Goal: Transaction & Acquisition: Purchase product/service

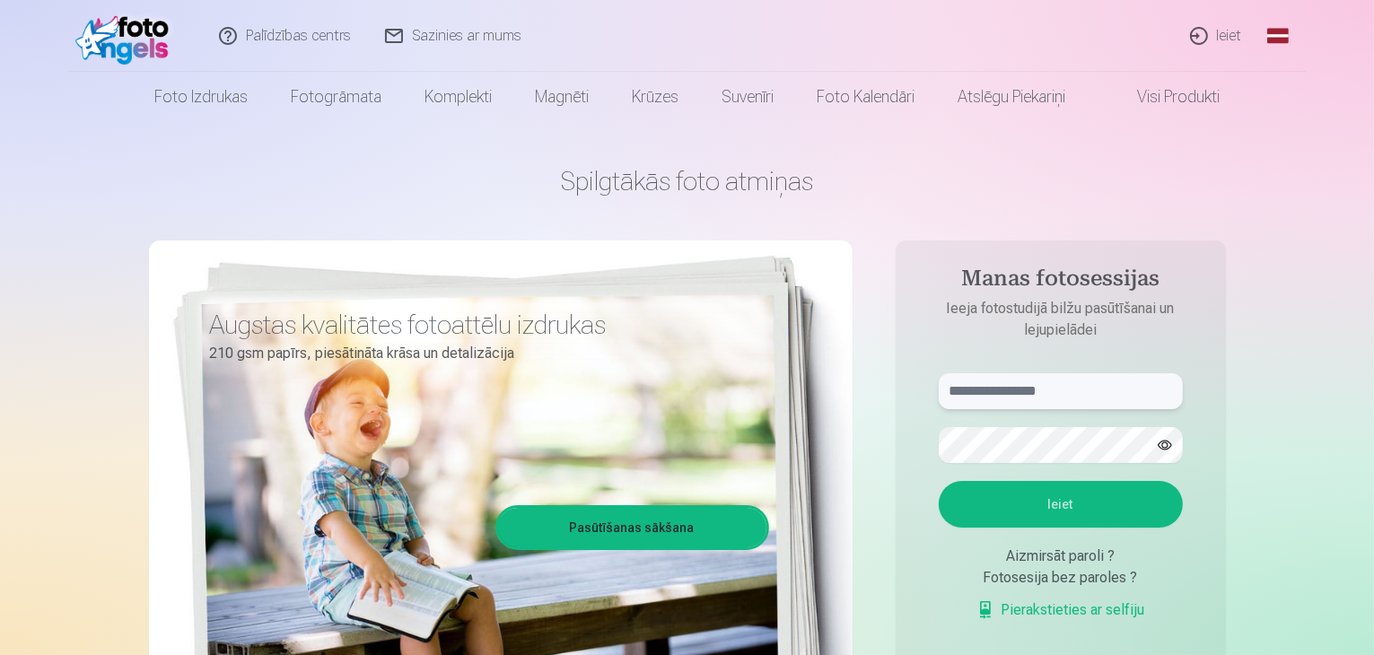
click at [993, 381] on input "text" at bounding box center [1061, 391] width 244 height 36
click at [939, 481] on button "Ieiet" at bounding box center [1061, 504] width 244 height 47
click at [1038, 388] on input "**********" at bounding box center [1061, 391] width 244 height 36
click at [1127, 397] on input "**********" at bounding box center [1061, 391] width 244 height 36
type input "**********"
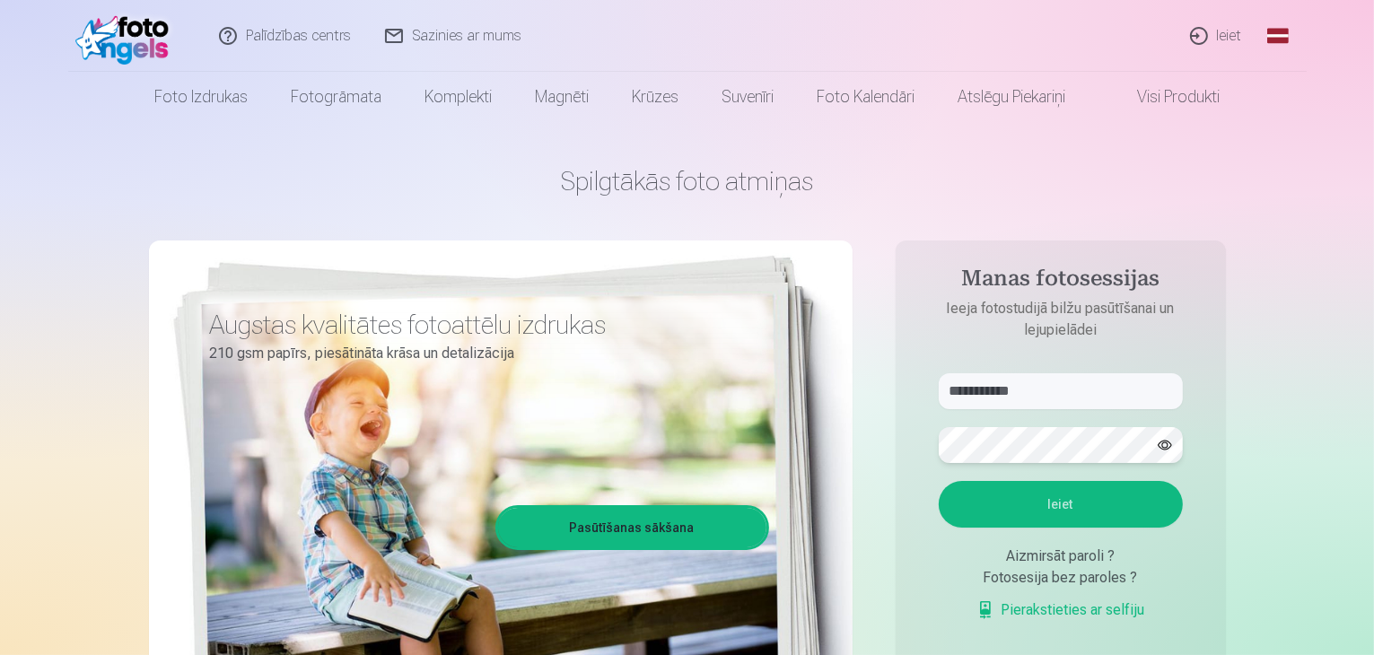
click at [939, 481] on button "Ieiet" at bounding box center [1061, 504] width 244 height 47
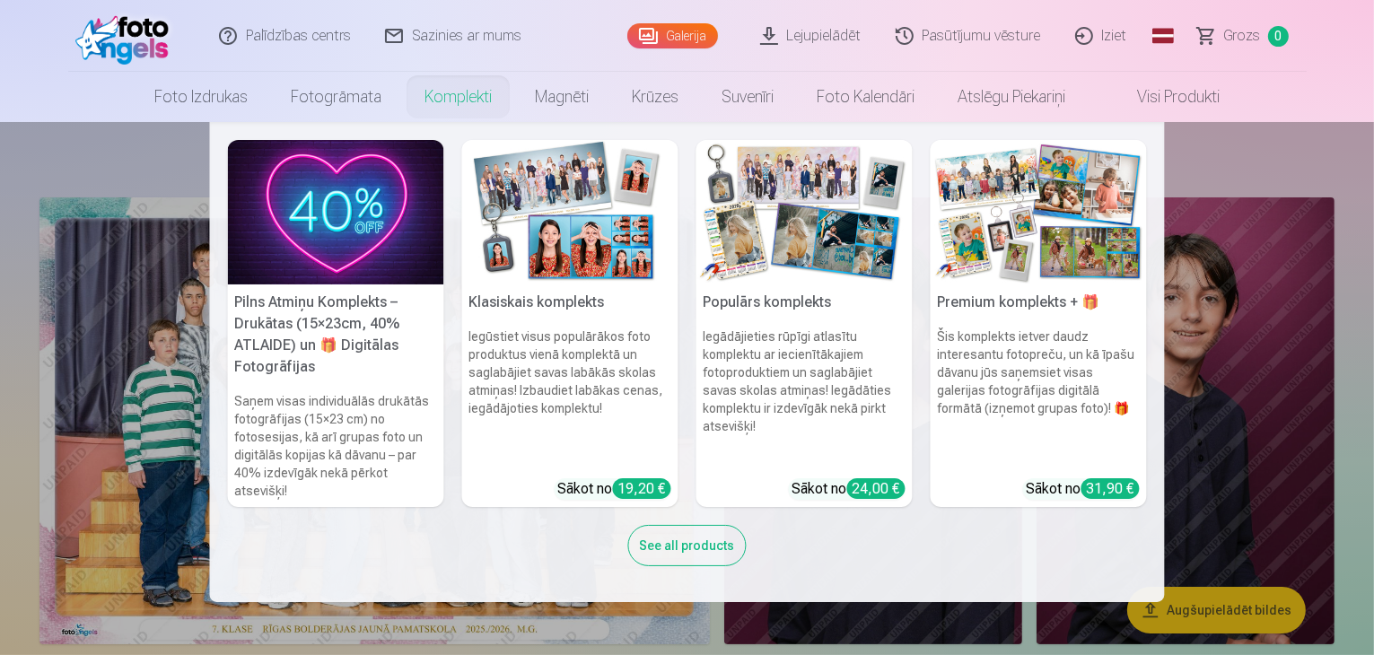
click at [557, 245] on img at bounding box center [570, 212] width 216 height 144
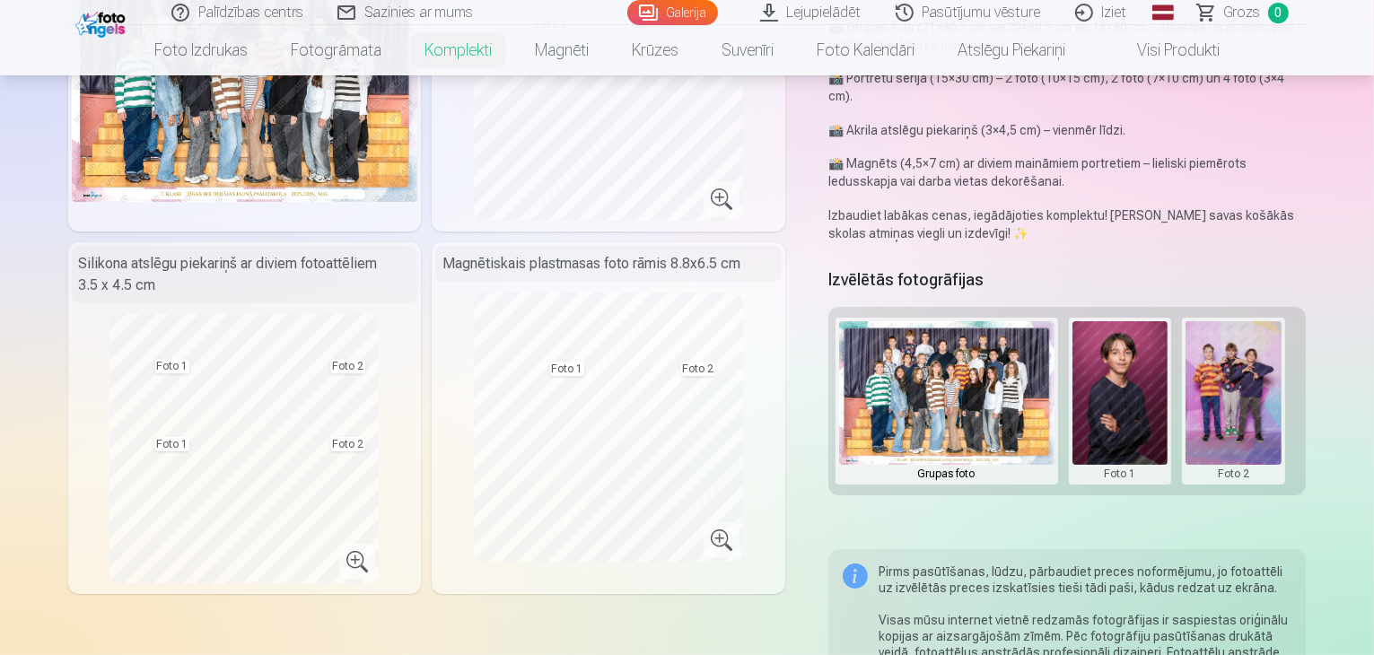
scroll to position [251, 0]
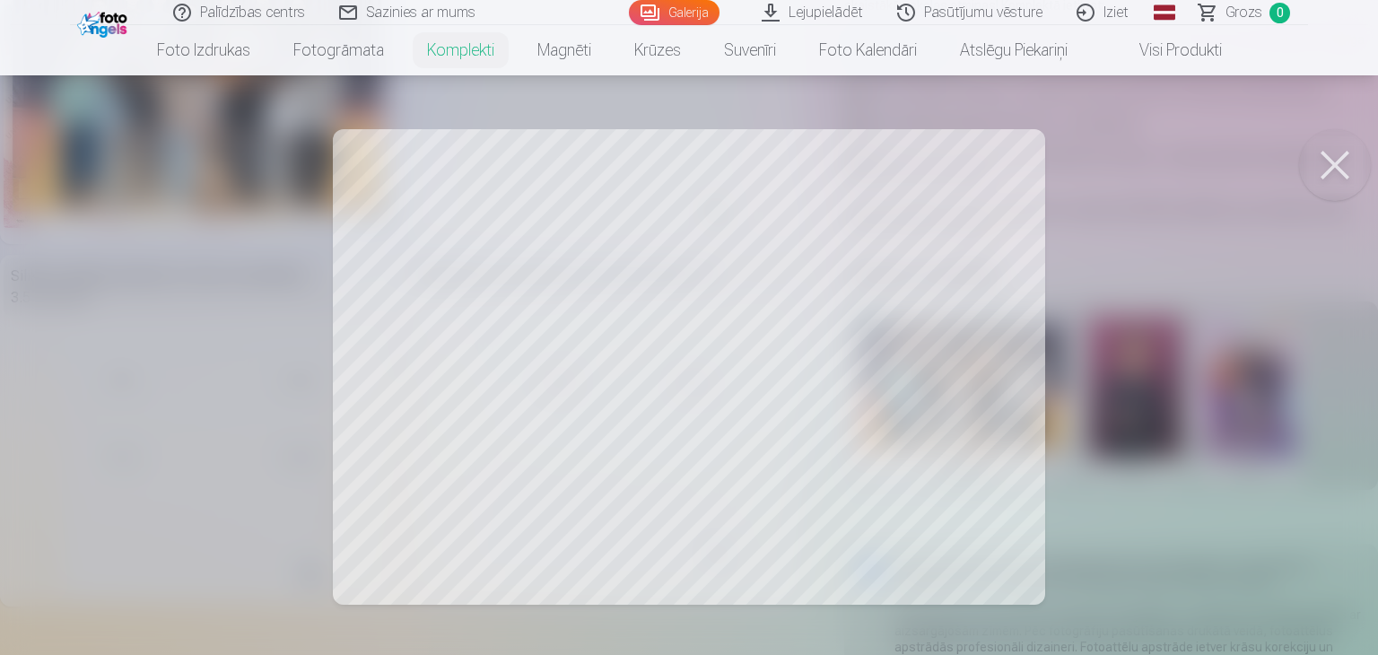
click at [804, 422] on div at bounding box center [689, 327] width 1378 height 655
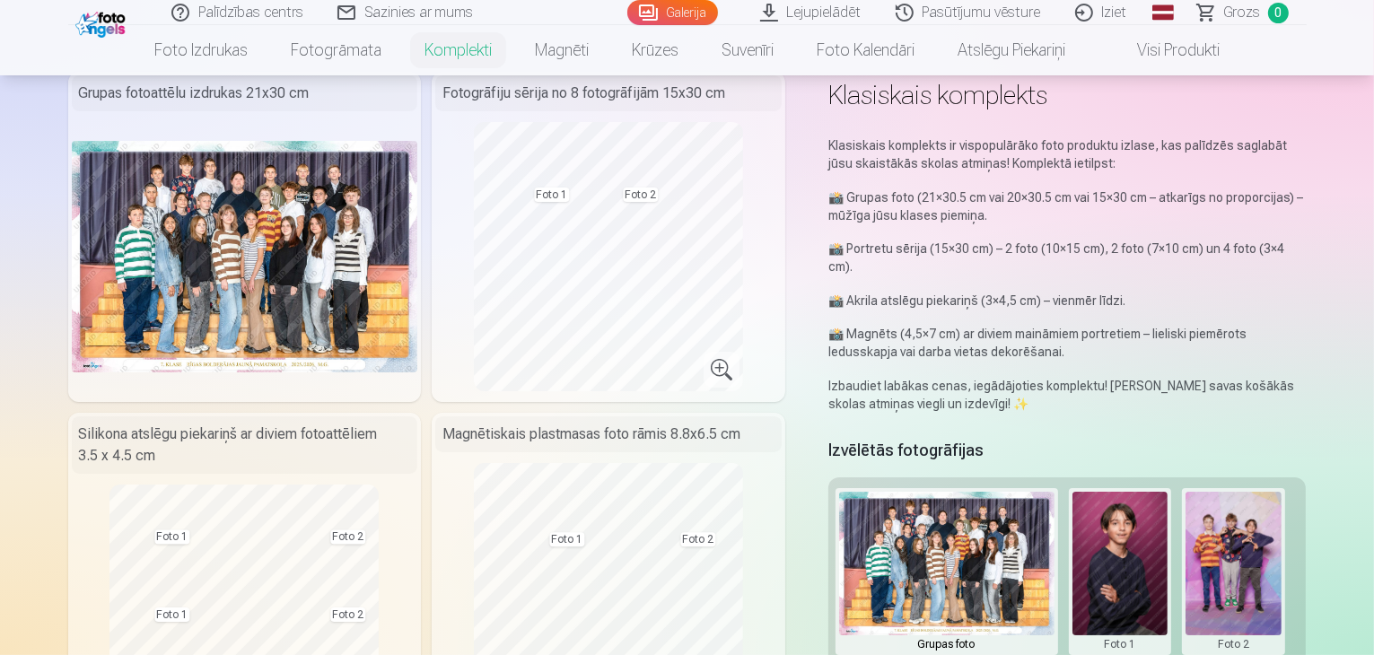
scroll to position [72, 0]
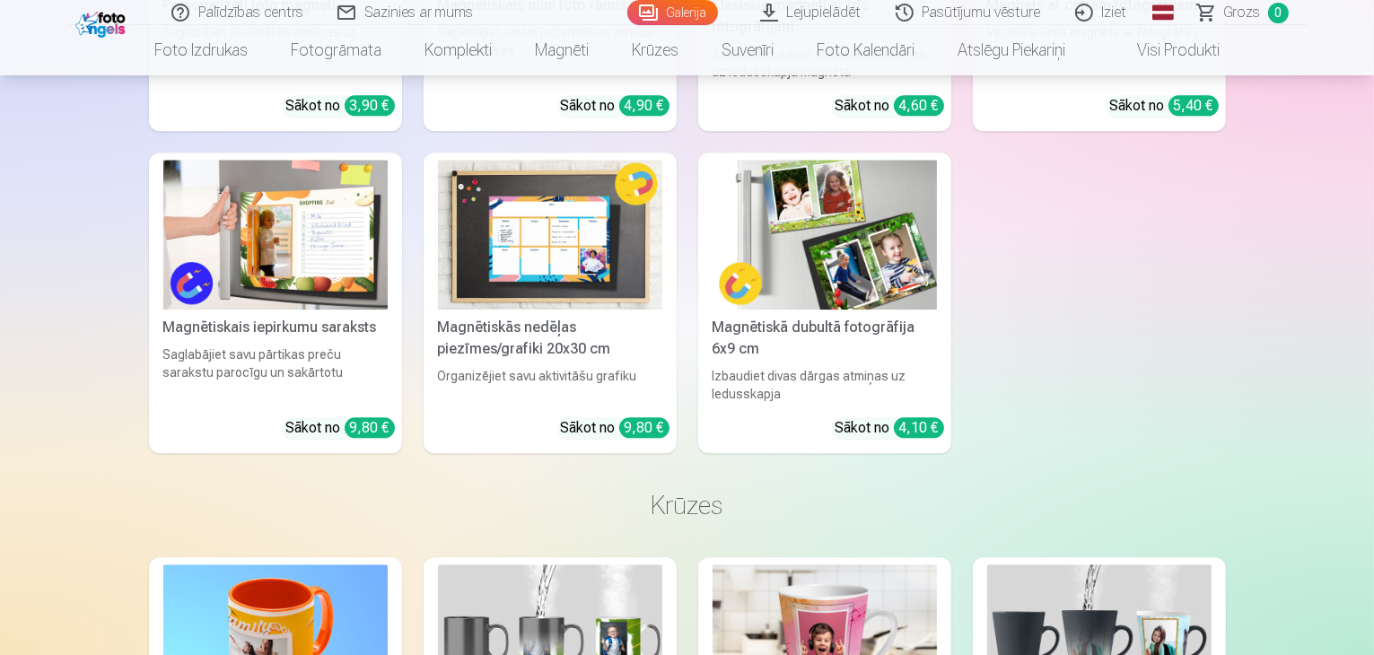
scroll to position [4487, 0]
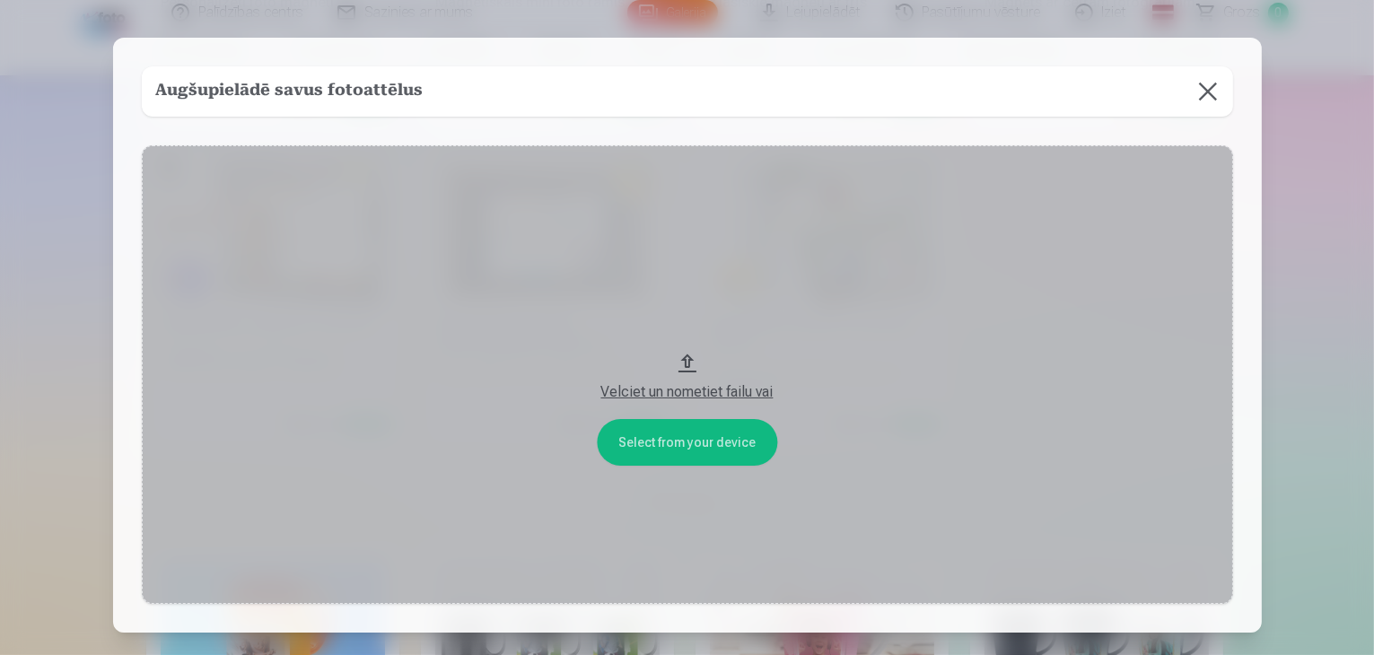
scroll to position [4502, 0]
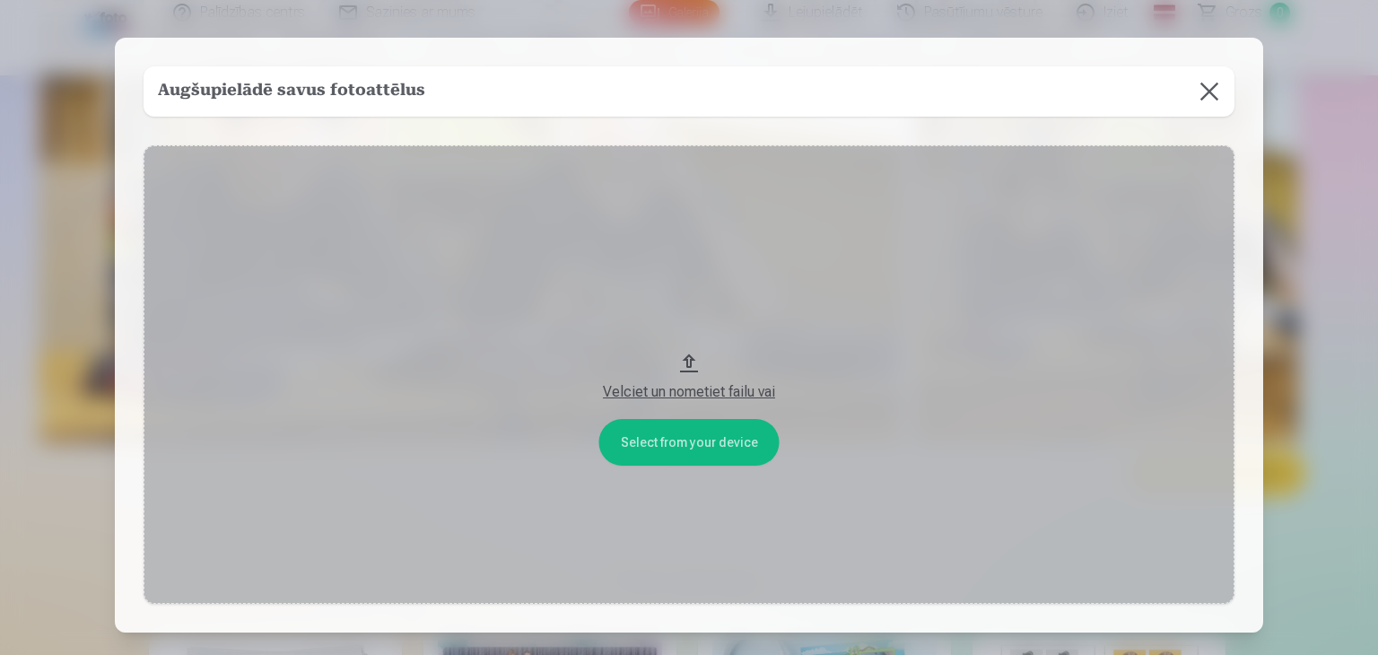
click at [1214, 83] on button at bounding box center [1210, 91] width 50 height 50
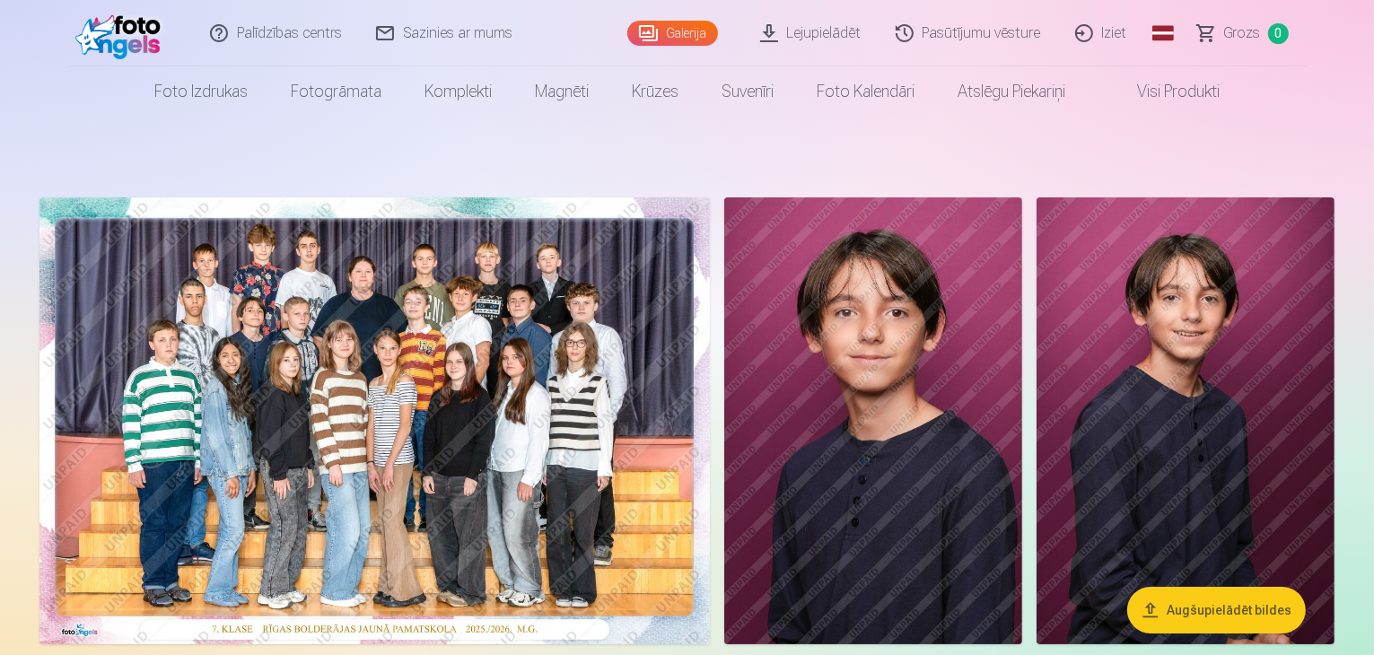
scroll to position [36, 0]
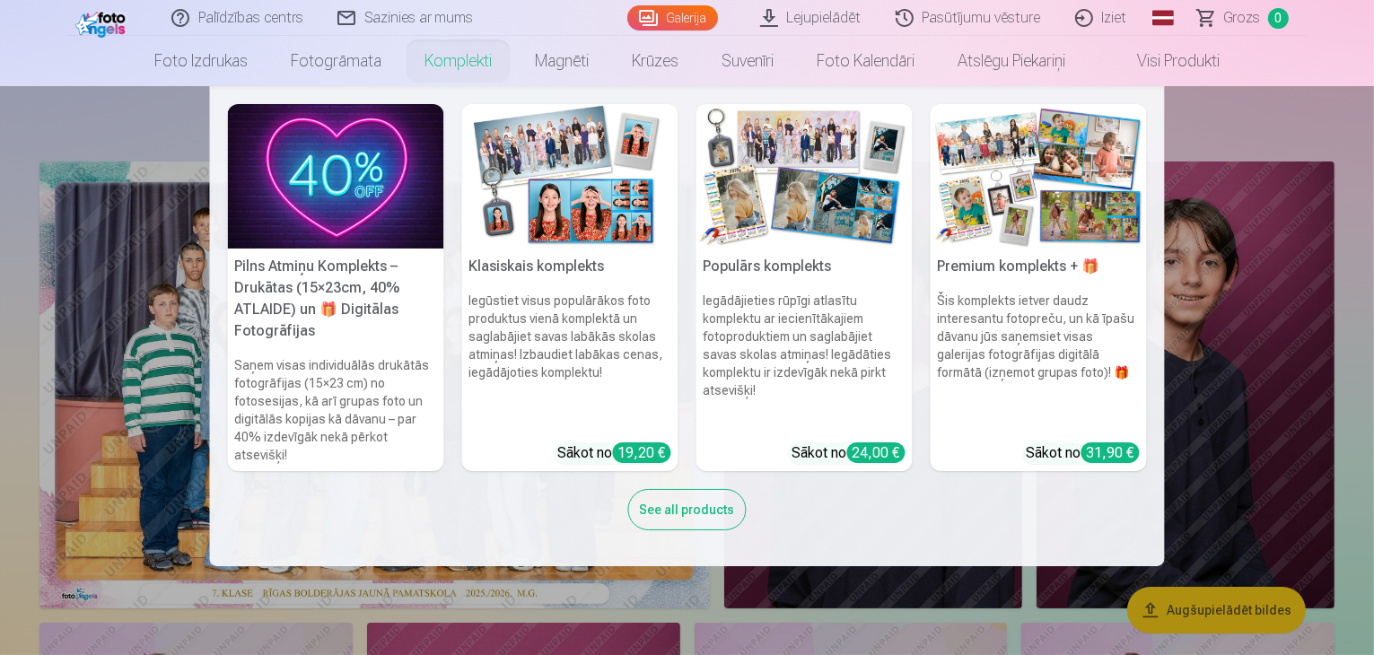
click at [786, 174] on img at bounding box center [804, 176] width 216 height 144
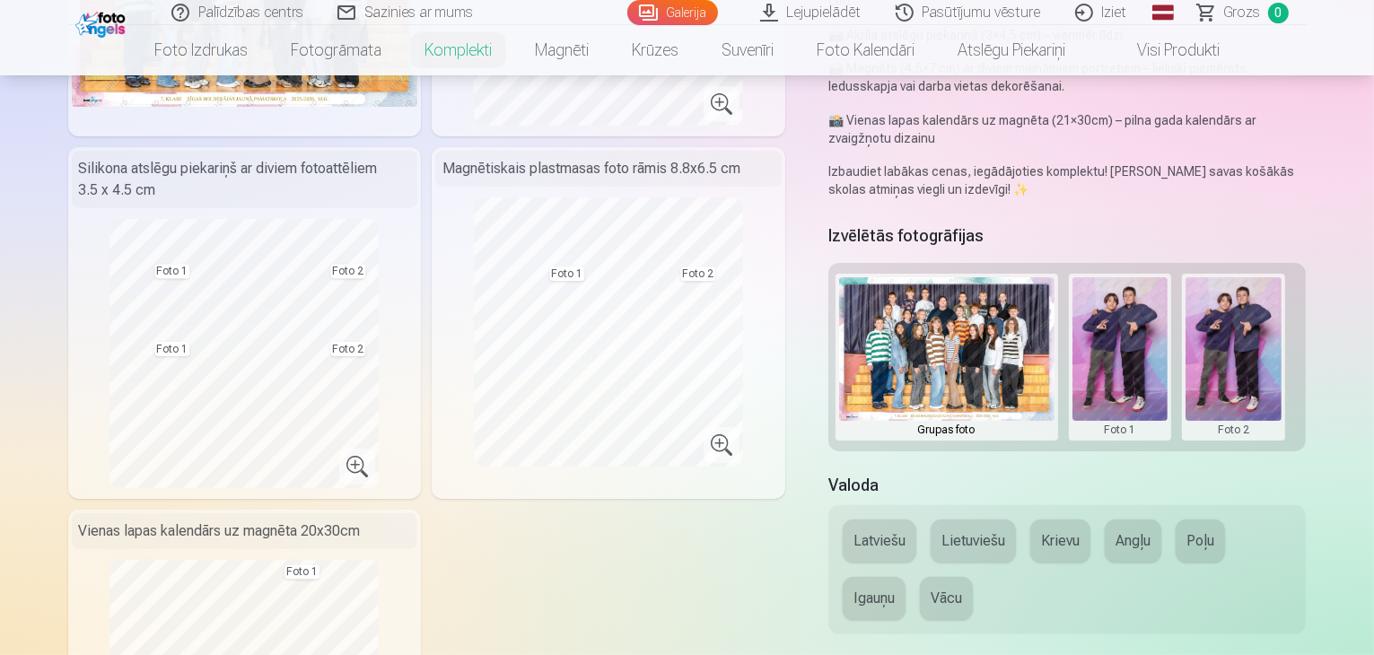
scroll to position [395, 0]
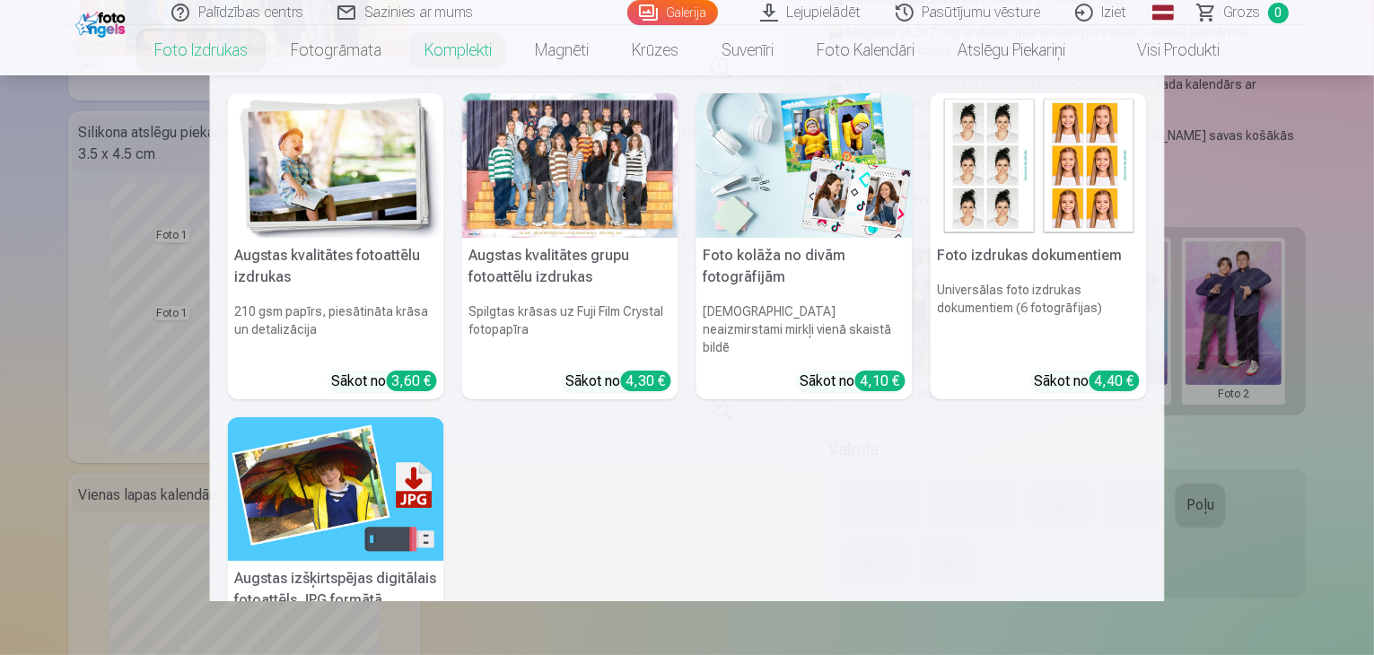
click at [558, 140] on div at bounding box center [570, 165] width 216 height 144
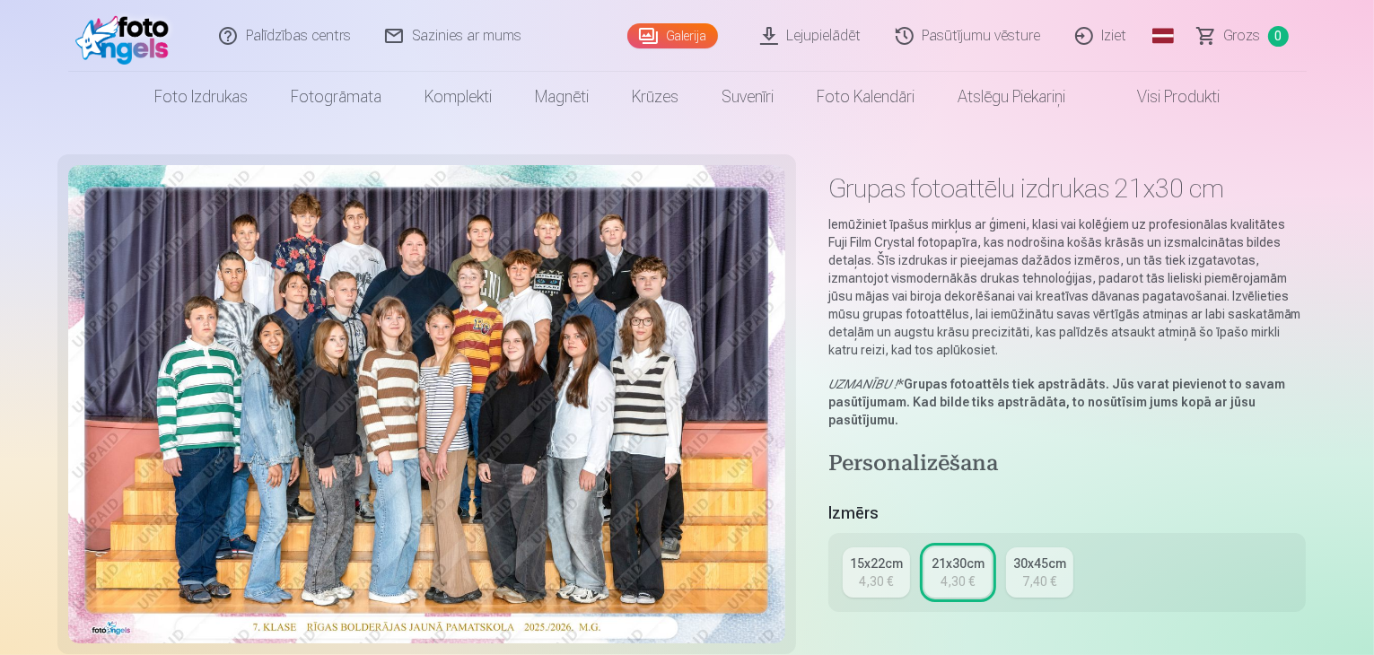
click at [893, 573] on div "4,30 €" at bounding box center [876, 582] width 34 height 18
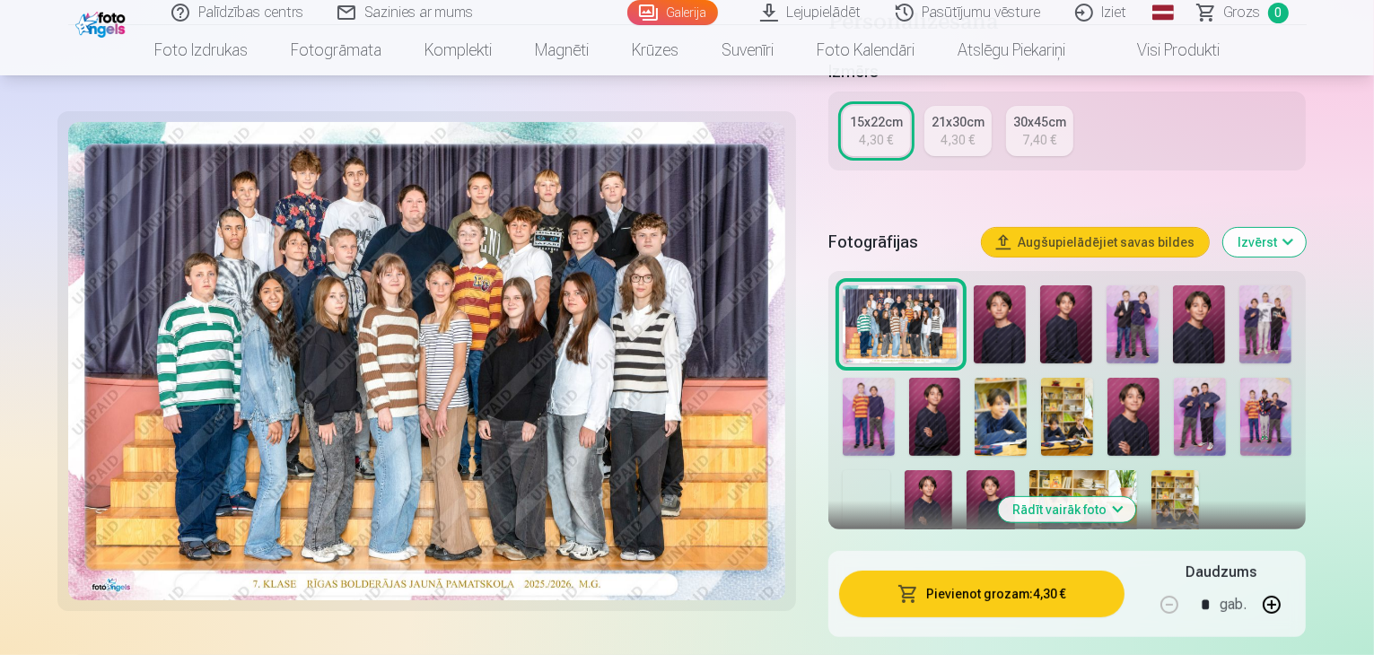
scroll to position [359, 0]
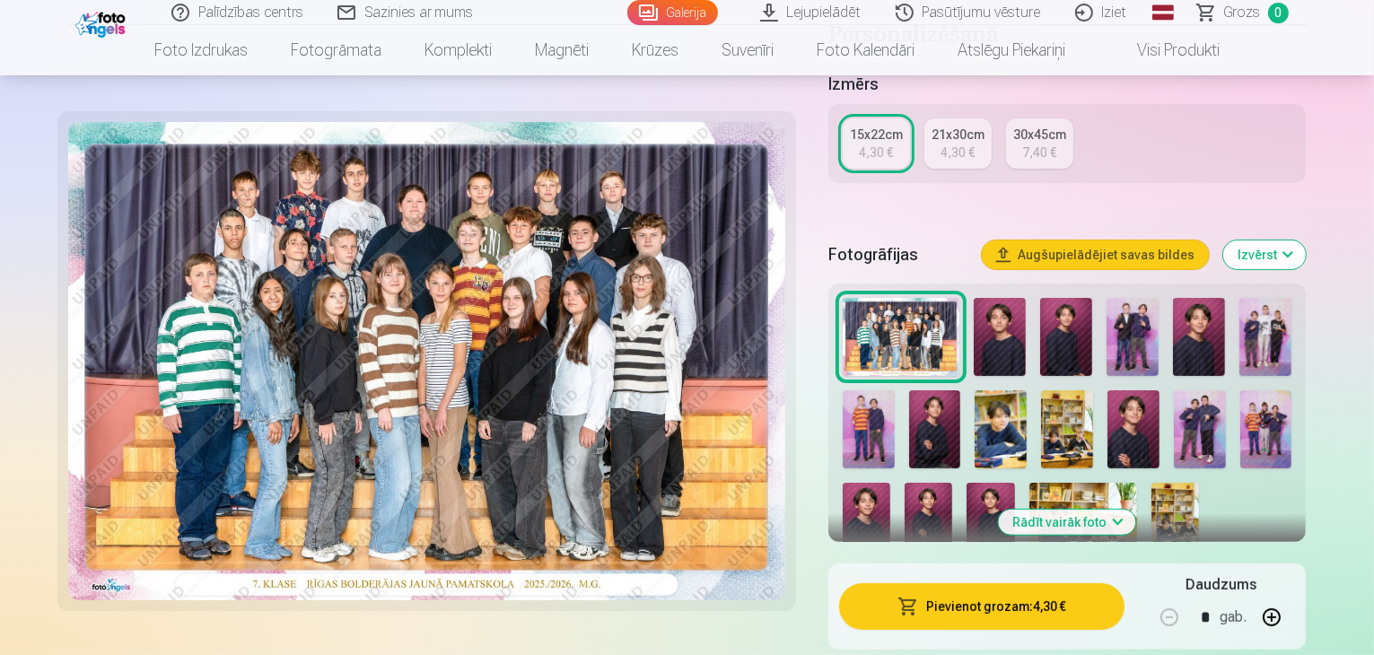
click at [975, 144] on div "4,30 €" at bounding box center [958, 153] width 34 height 18
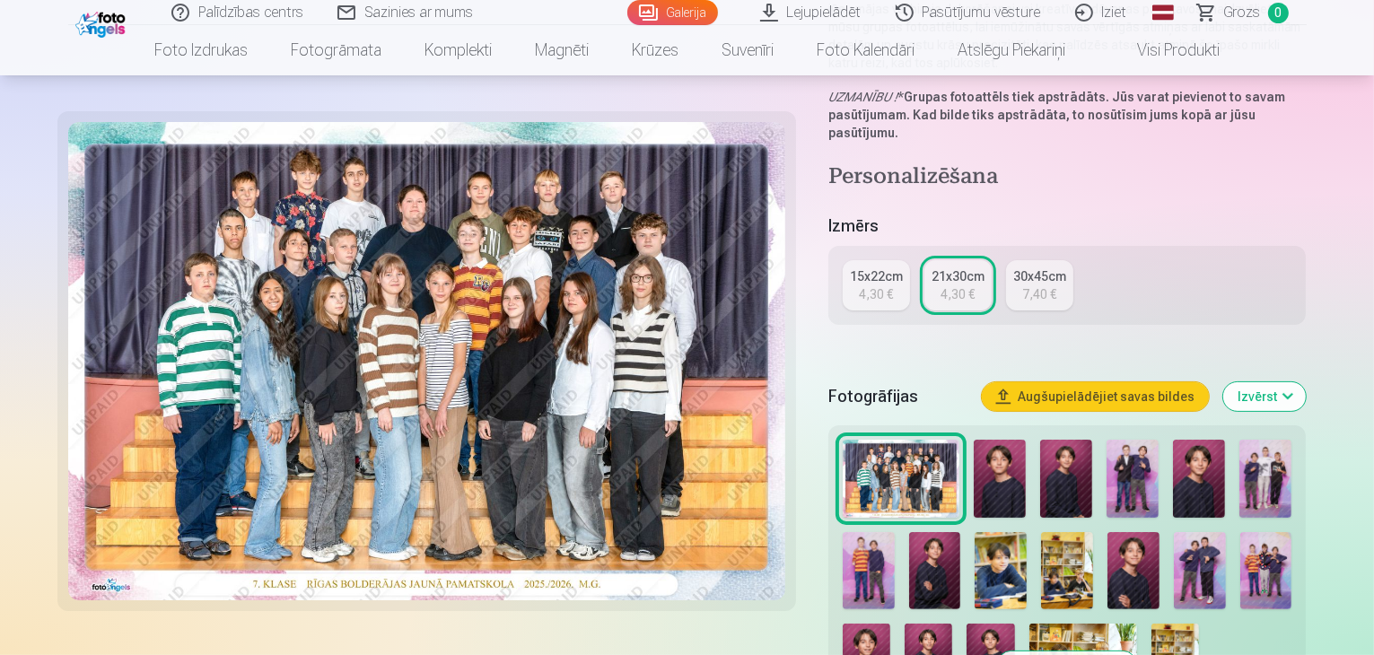
scroll to position [287, 0]
click at [895, 267] on div "15x22cm" at bounding box center [876, 276] width 53 height 18
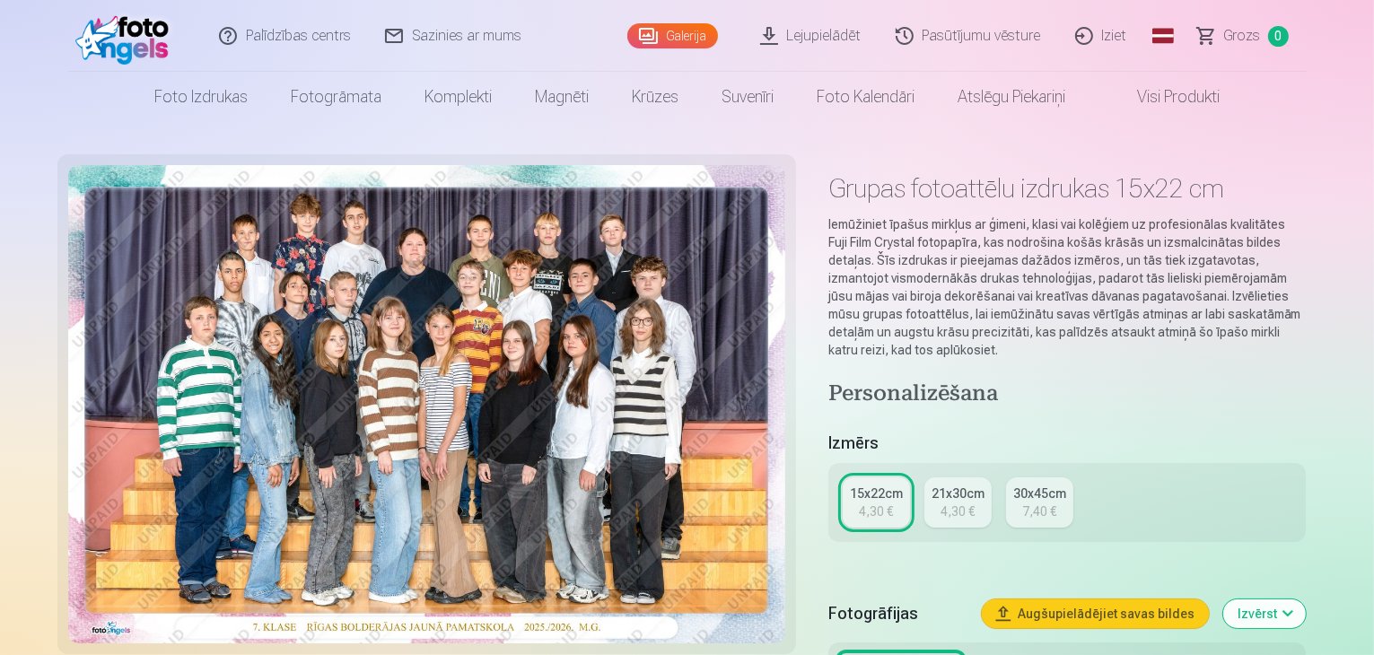
click at [895, 245] on p "Iemūžiniet īpašus mirkļus ar ģimeni, klasi vai kolēģiem uz profesionālas kvalit…" at bounding box center [1067, 287] width 478 height 144
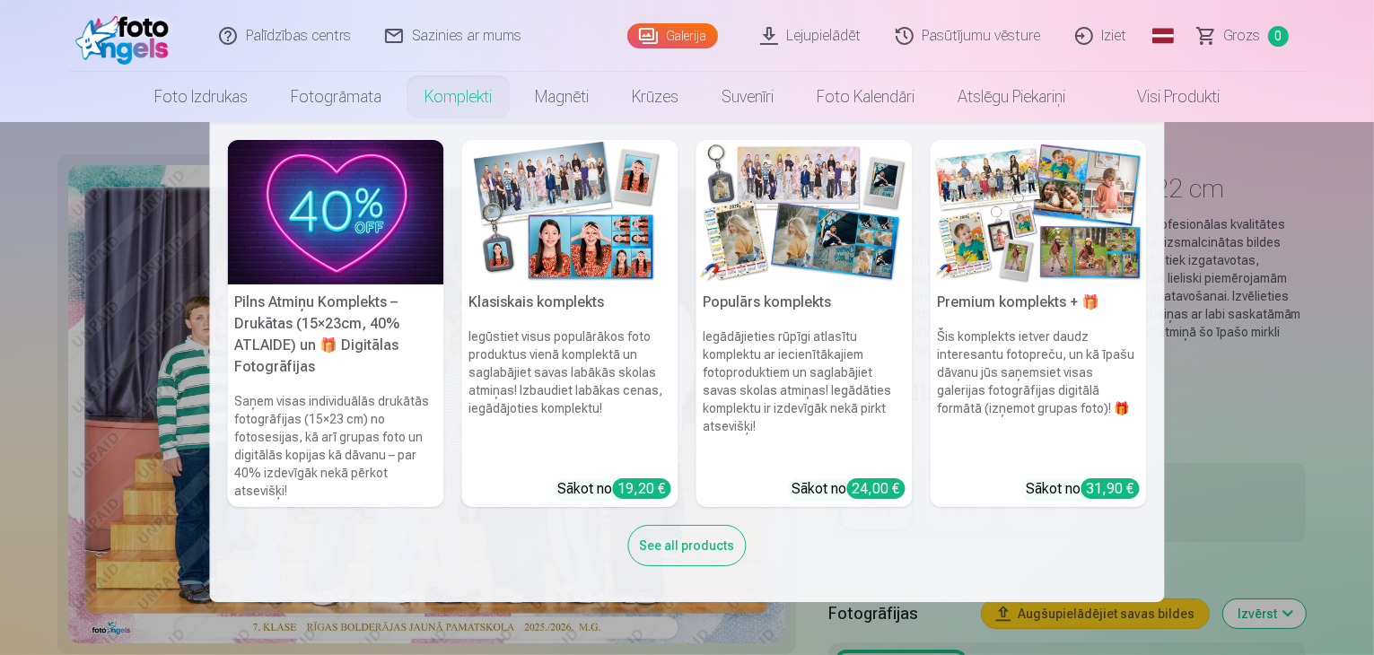
click at [548, 223] on img at bounding box center [570, 212] width 216 height 144
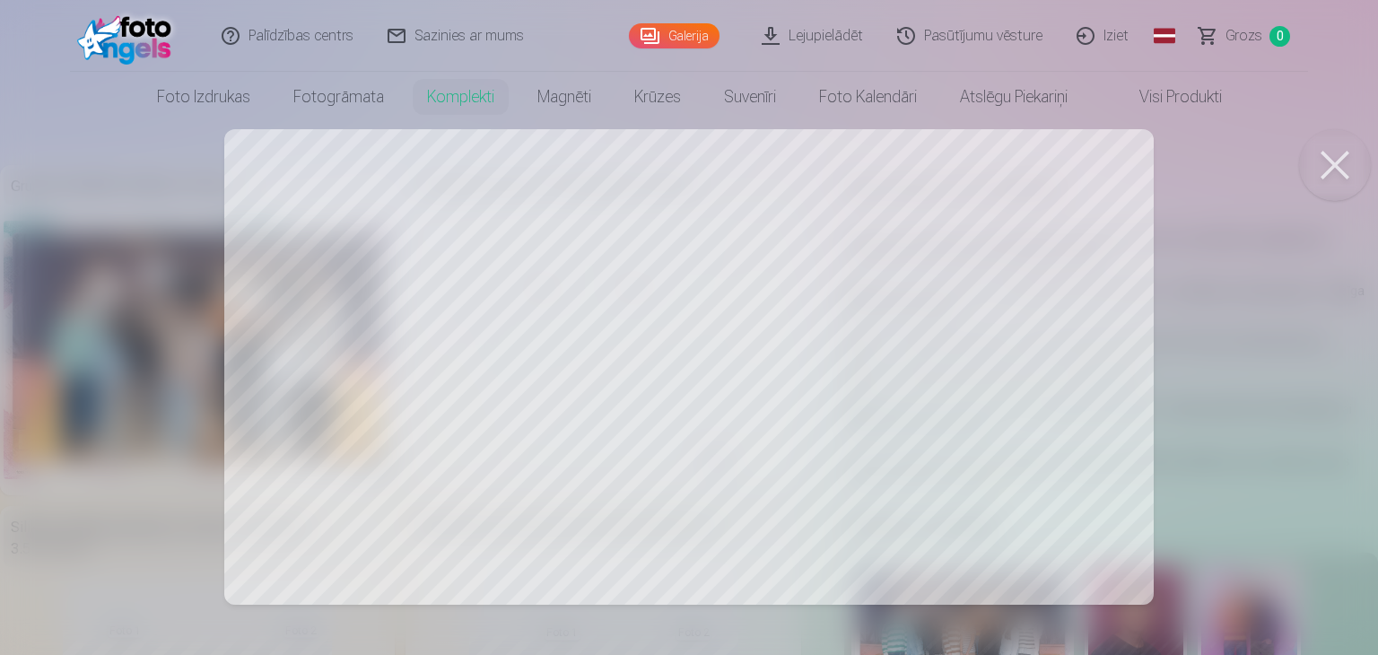
drag, startPoint x: 689, startPoint y: 212, endPoint x: 599, endPoint y: 360, distance: 173.6
click at [599, 360] on div at bounding box center [689, 327] width 1378 height 655
click at [690, 37] on link "Galerija" at bounding box center [674, 35] width 91 height 25
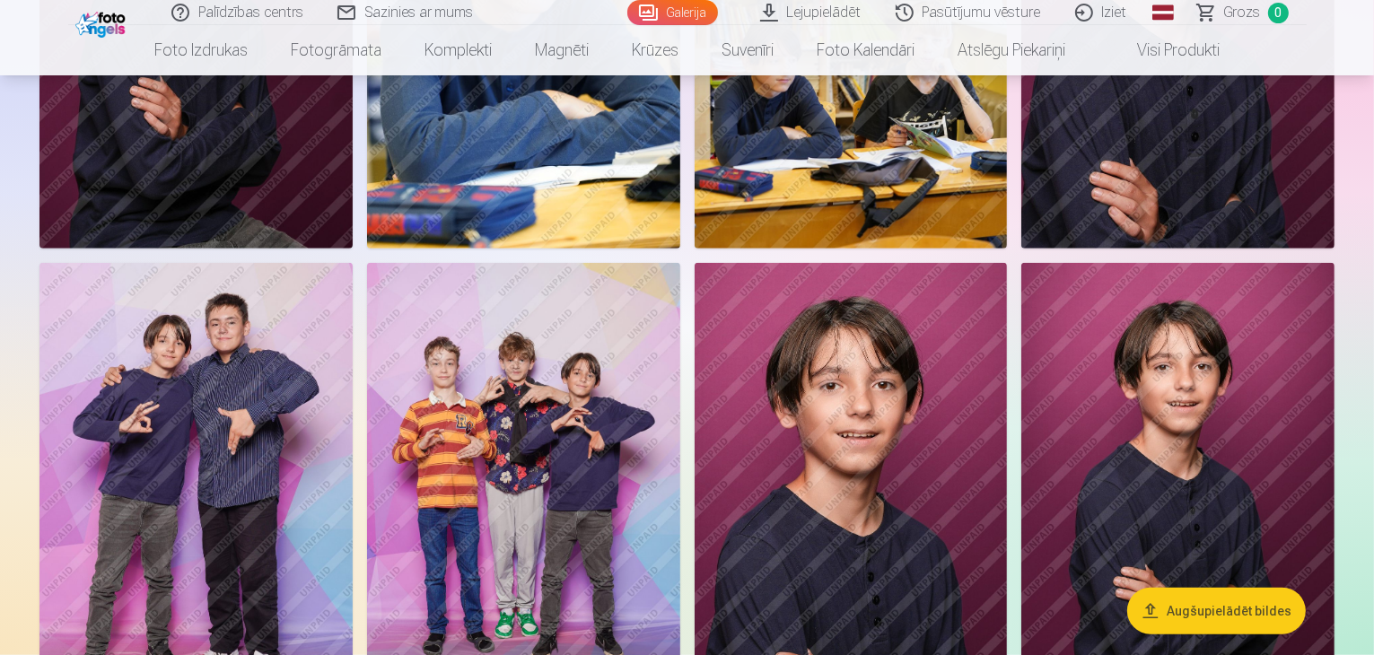
scroll to position [1400, 0]
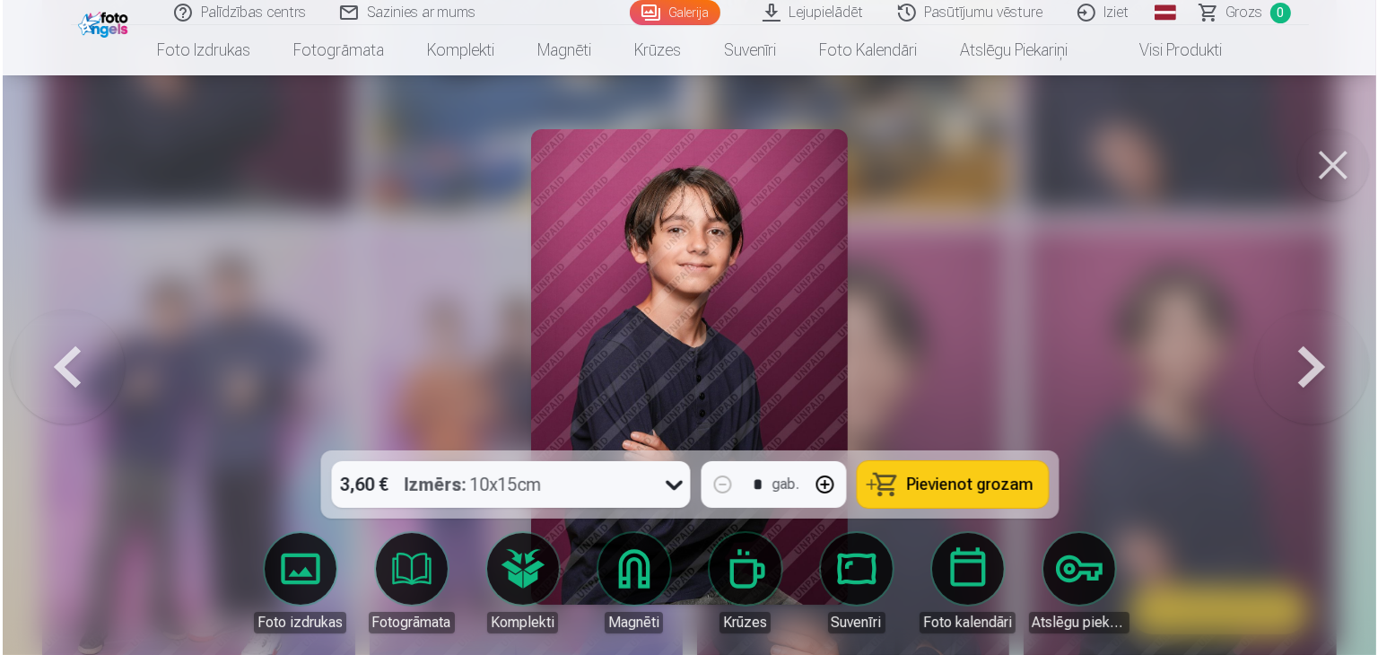
scroll to position [1402, 0]
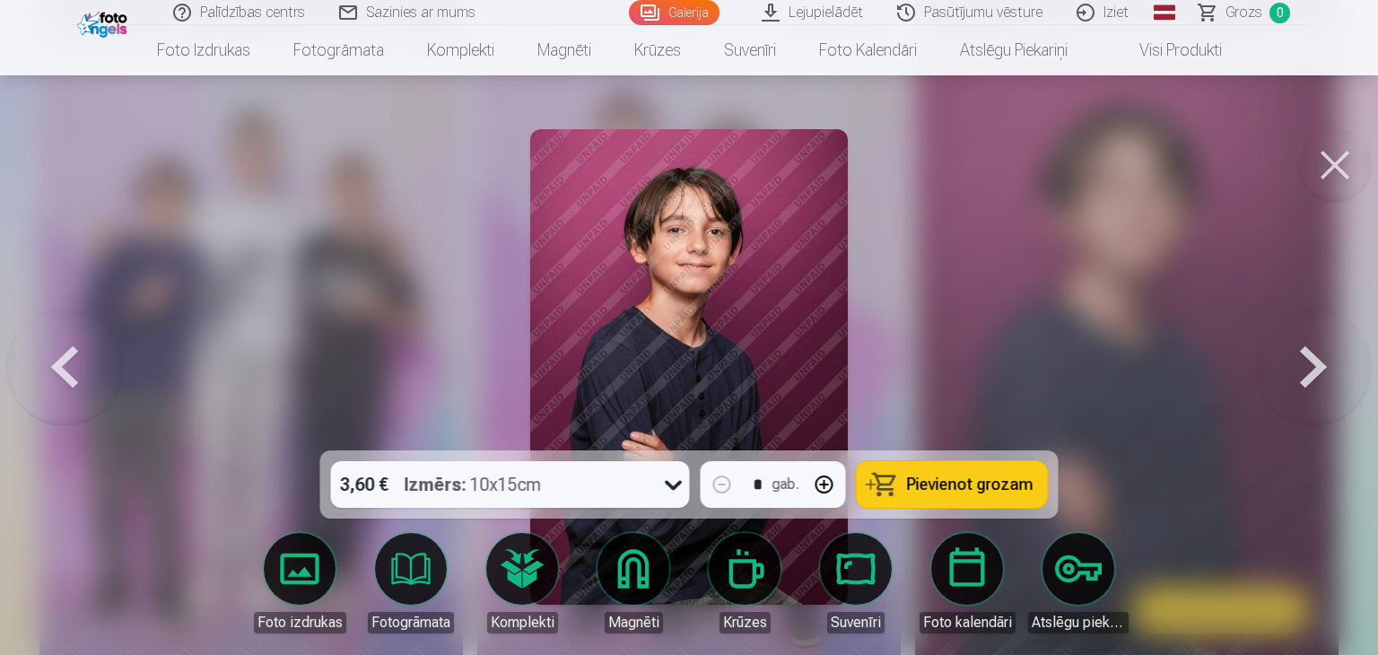
click at [926, 486] on span "Pievienot grozam" at bounding box center [970, 485] width 127 height 16
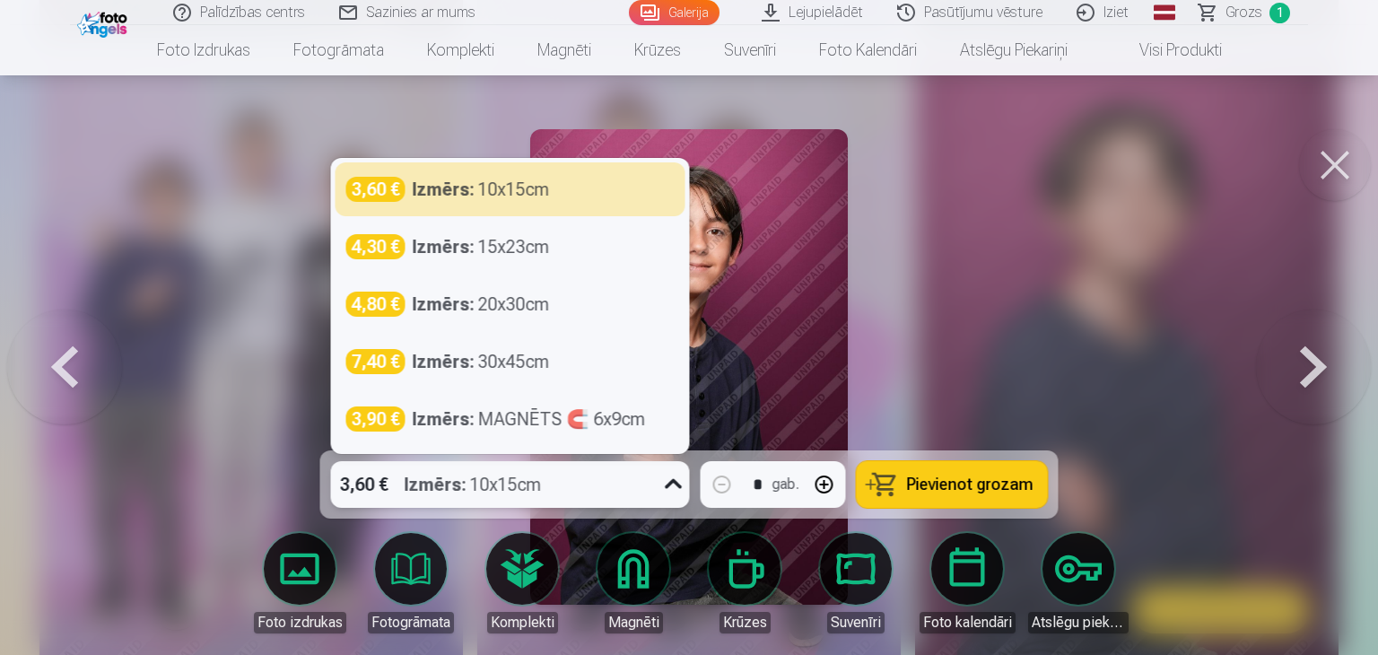
click at [661, 482] on icon at bounding box center [674, 484] width 29 height 29
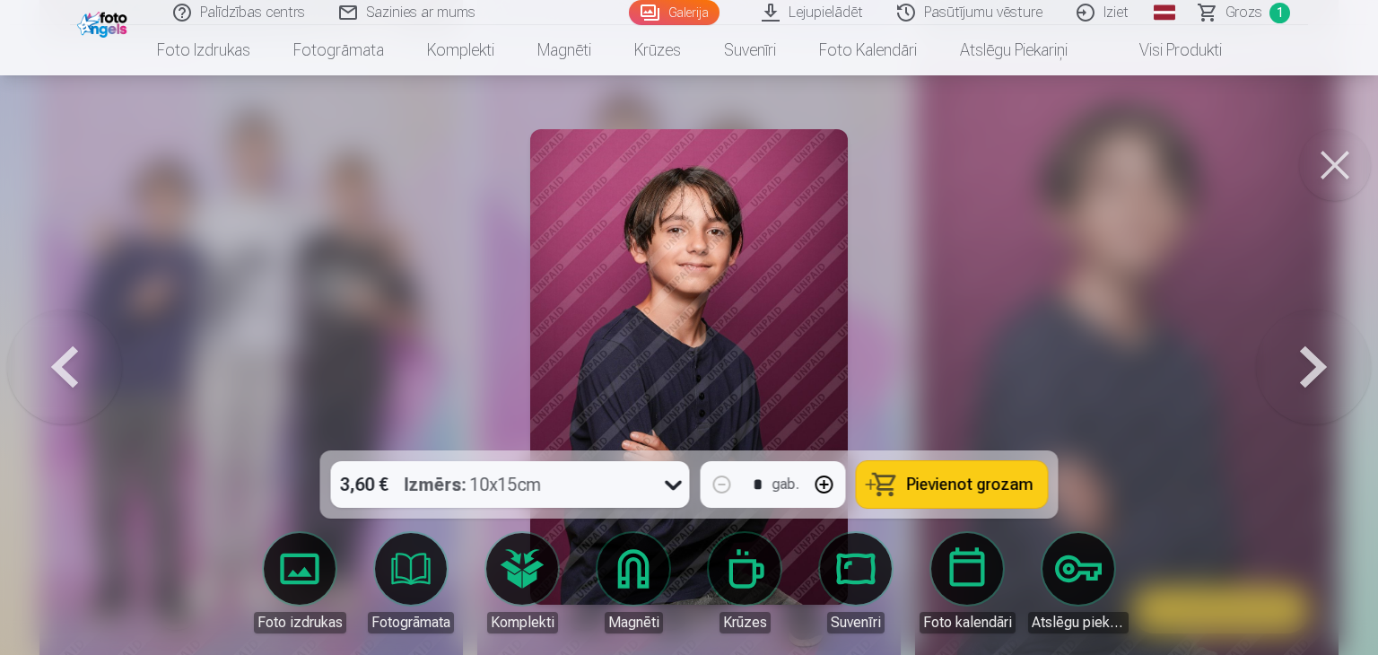
click at [1310, 365] on button at bounding box center [1313, 367] width 115 height 131
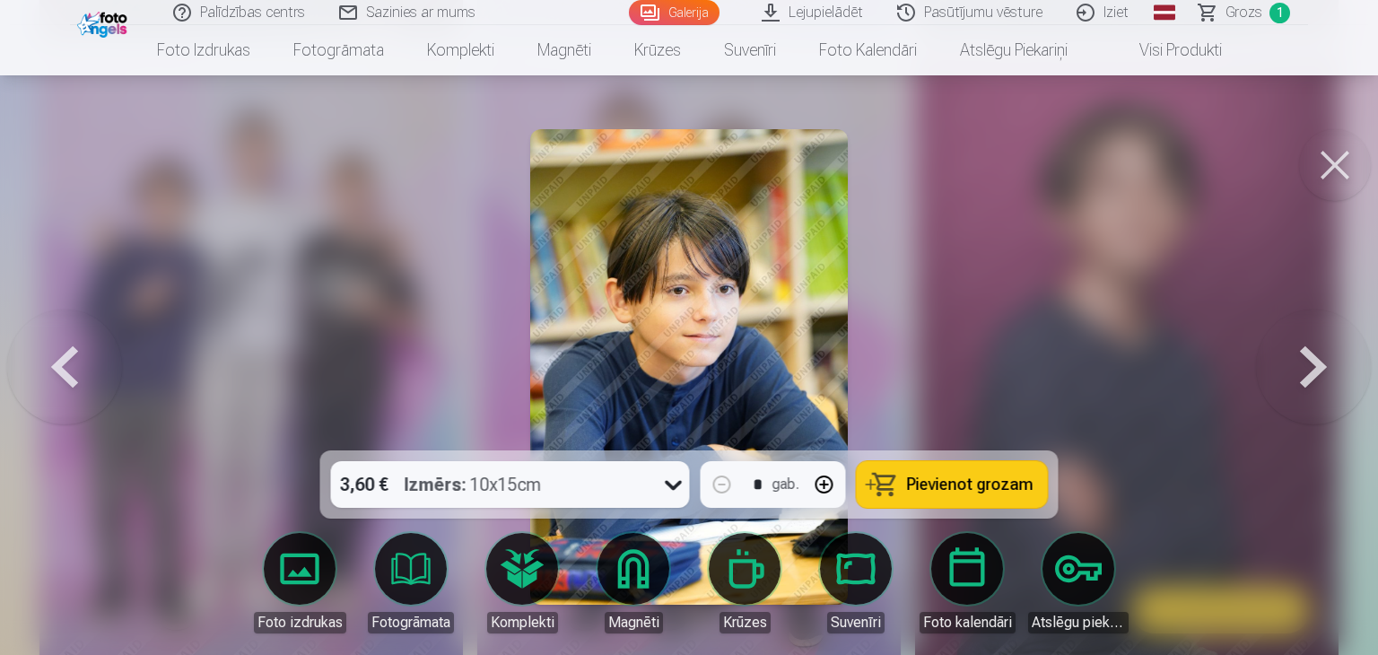
click at [1332, 162] on button at bounding box center [1336, 165] width 72 height 72
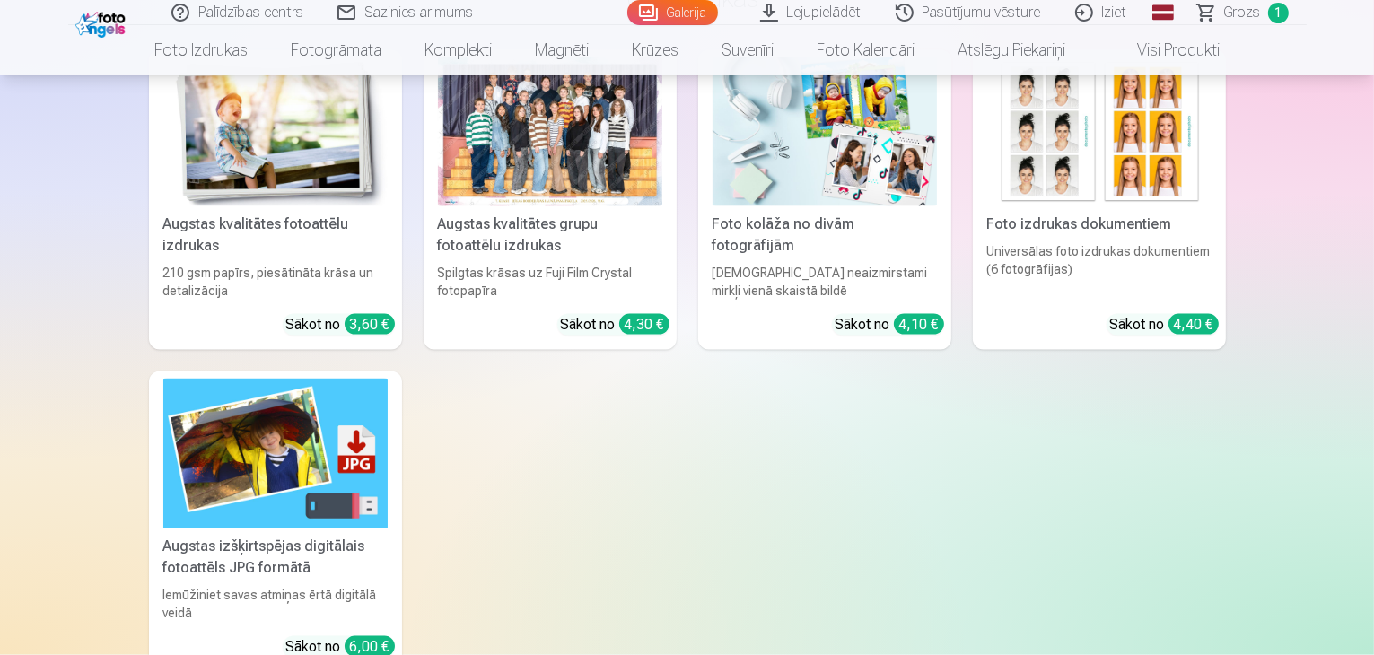
scroll to position [2692, 0]
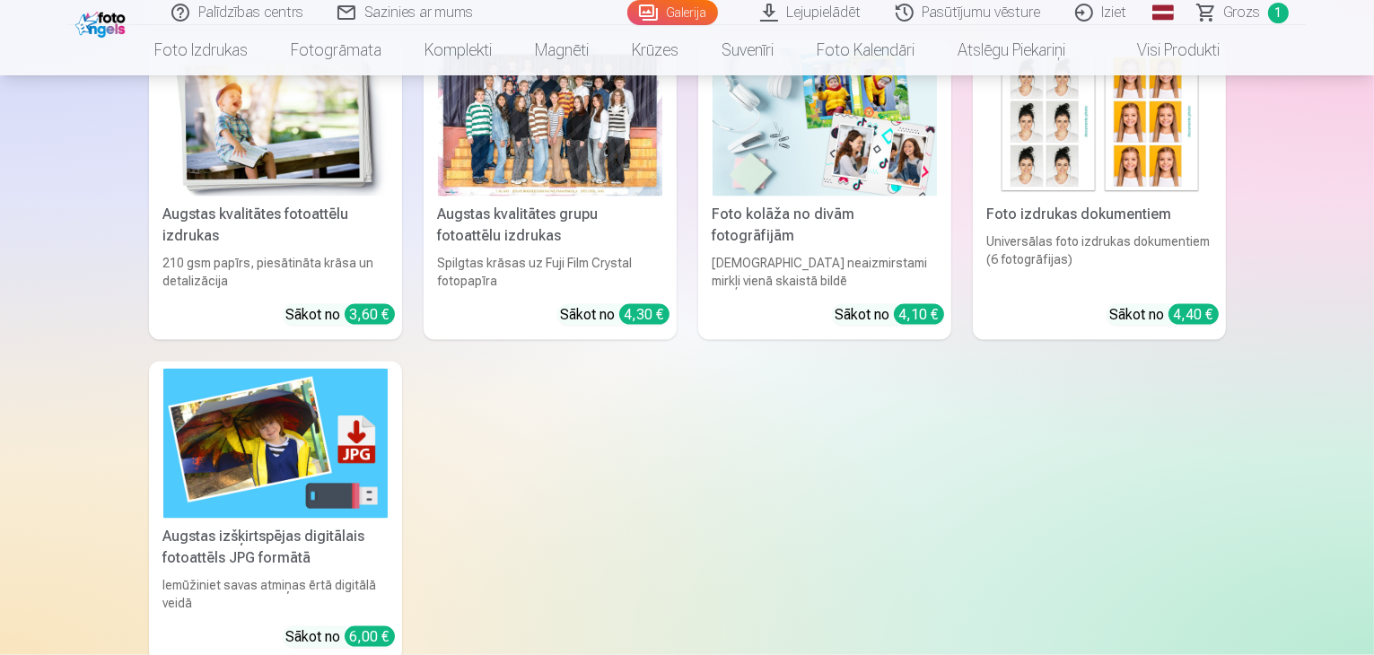
click at [993, 14] on link "Pasūtījumu vēsture" at bounding box center [969, 12] width 179 height 25
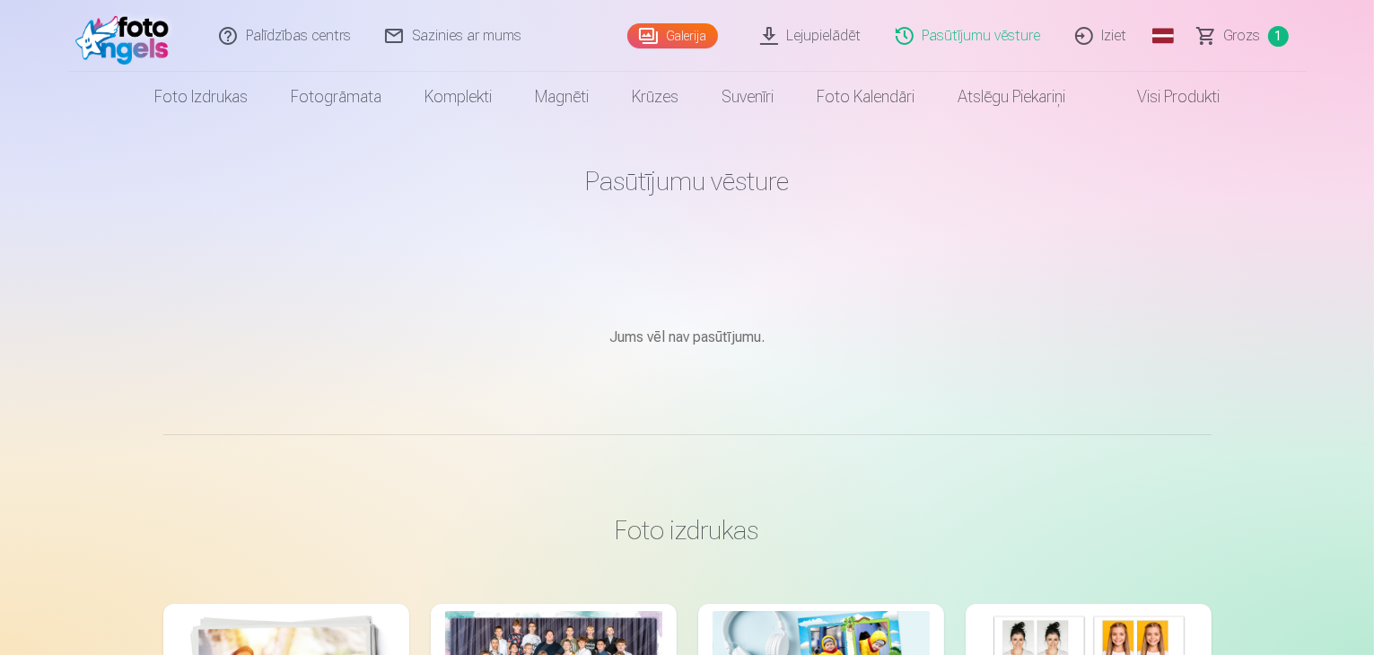
click at [684, 33] on link "Galerija" at bounding box center [672, 35] width 91 height 25
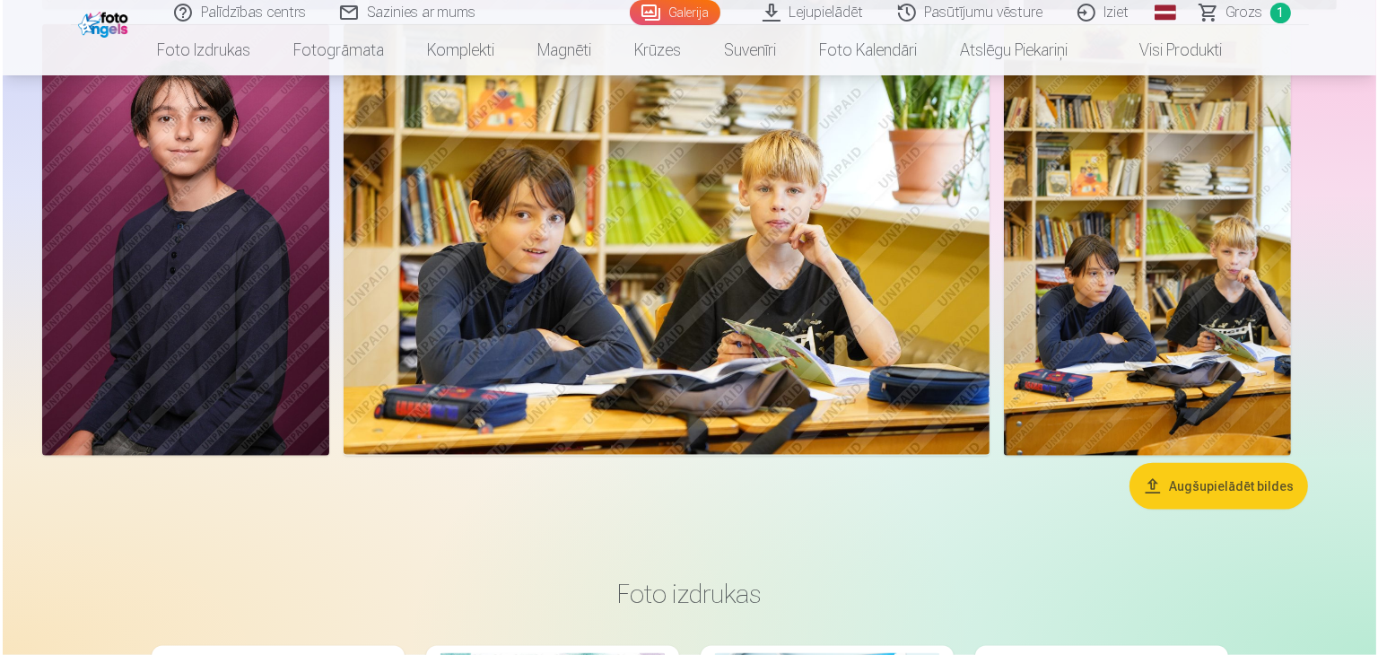
scroll to position [2118, 0]
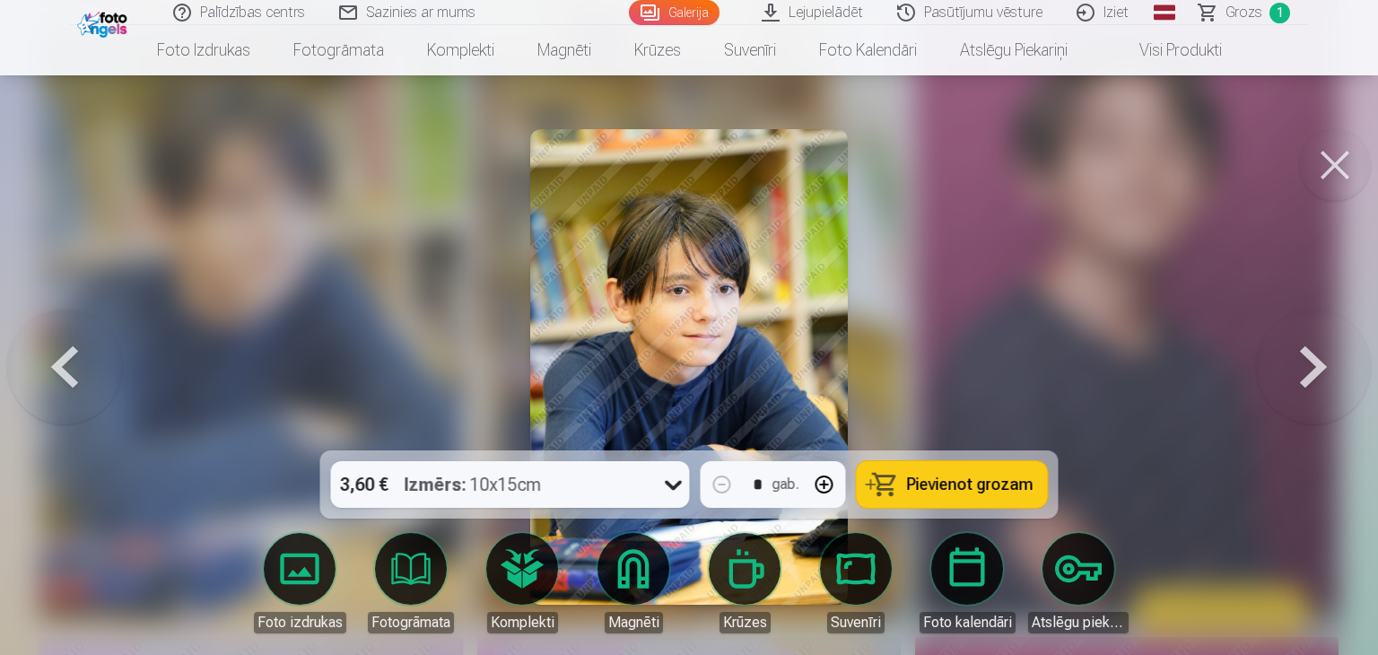
click at [937, 495] on button "Pievienot grozam" at bounding box center [952, 484] width 191 height 47
click at [1346, 156] on button at bounding box center [1336, 165] width 72 height 72
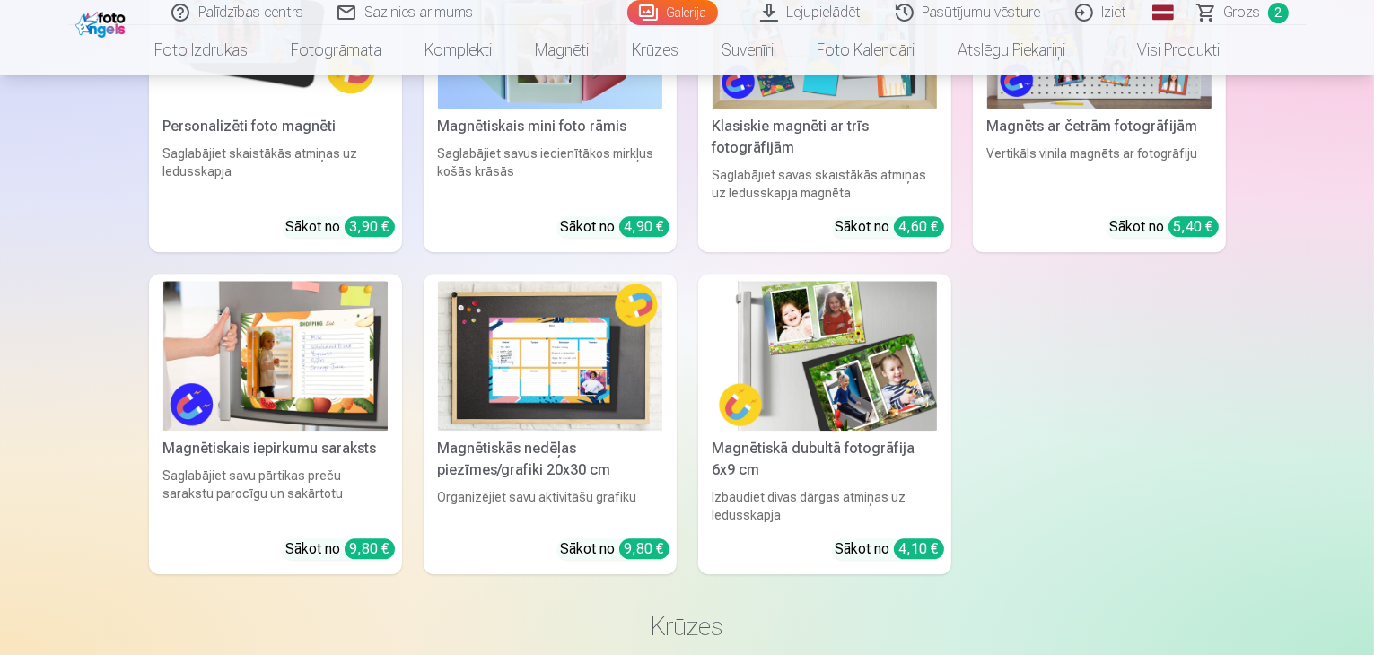
scroll to position [4229, 0]
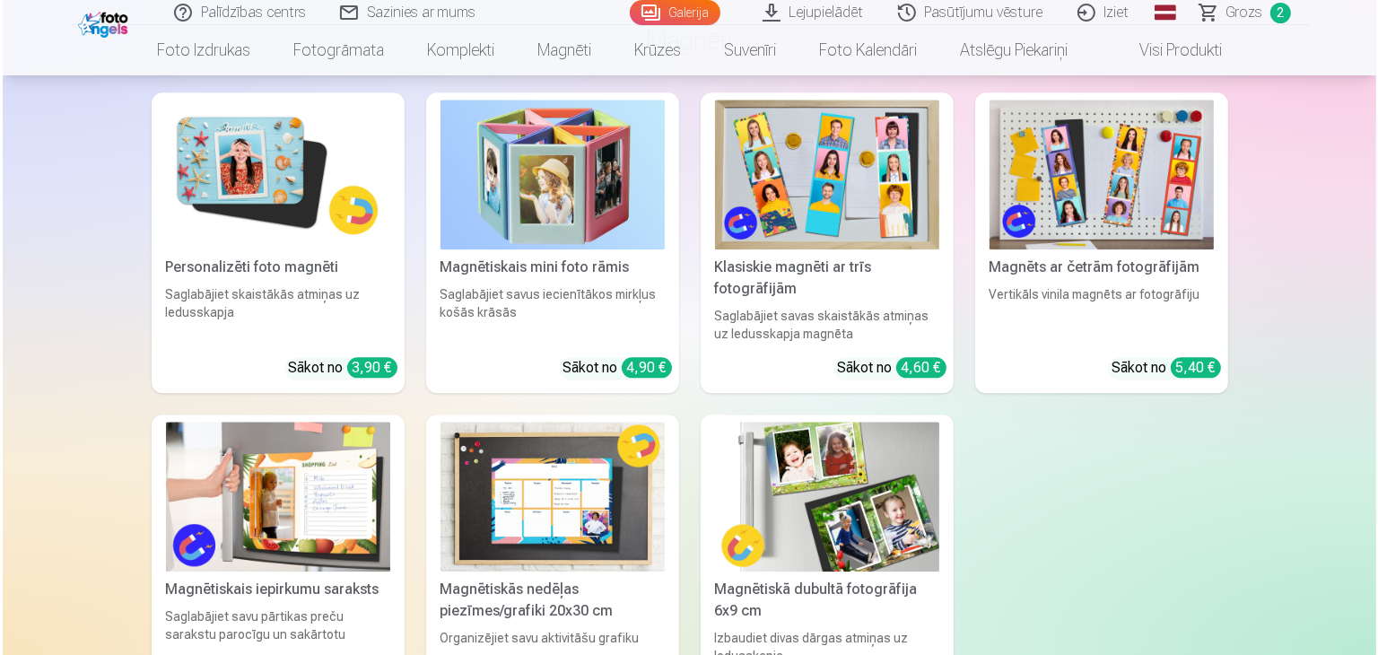
scroll to position [4240, 0]
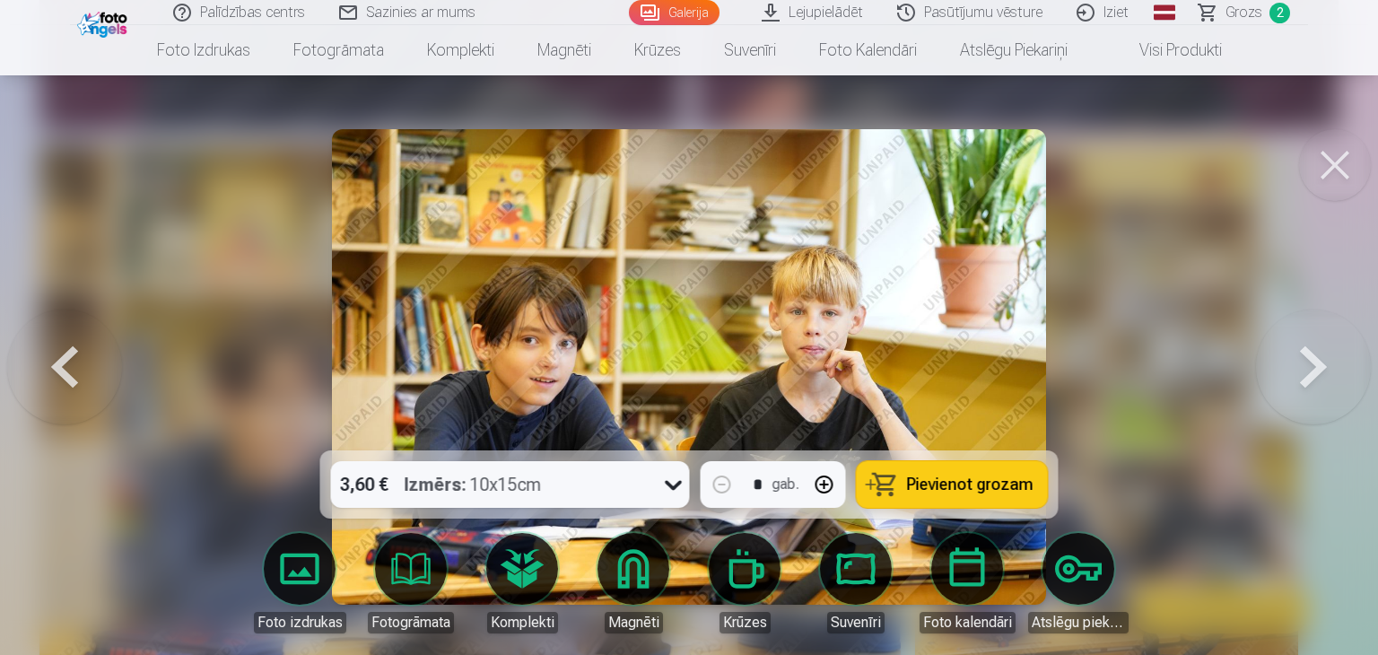
click at [947, 493] on span "Pievienot grozam" at bounding box center [970, 485] width 127 height 16
click at [1328, 159] on button at bounding box center [1336, 165] width 72 height 72
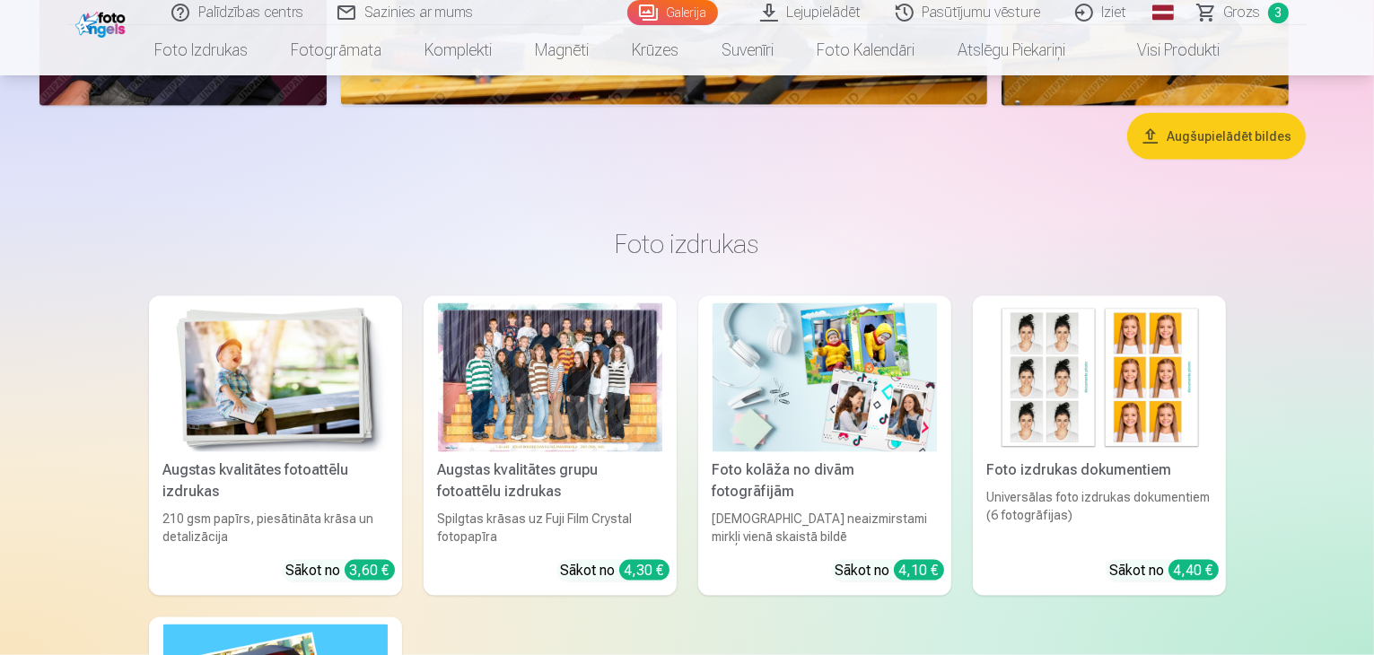
scroll to position [2434, 0]
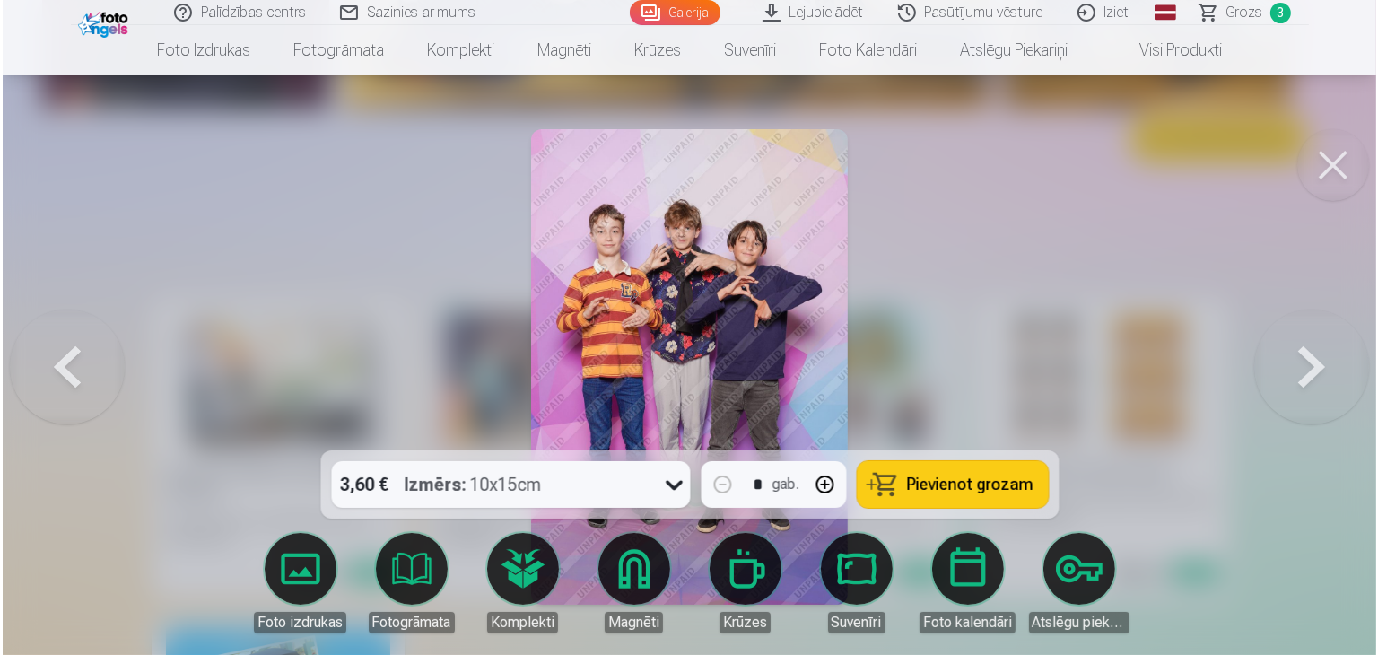
scroll to position [2441, 0]
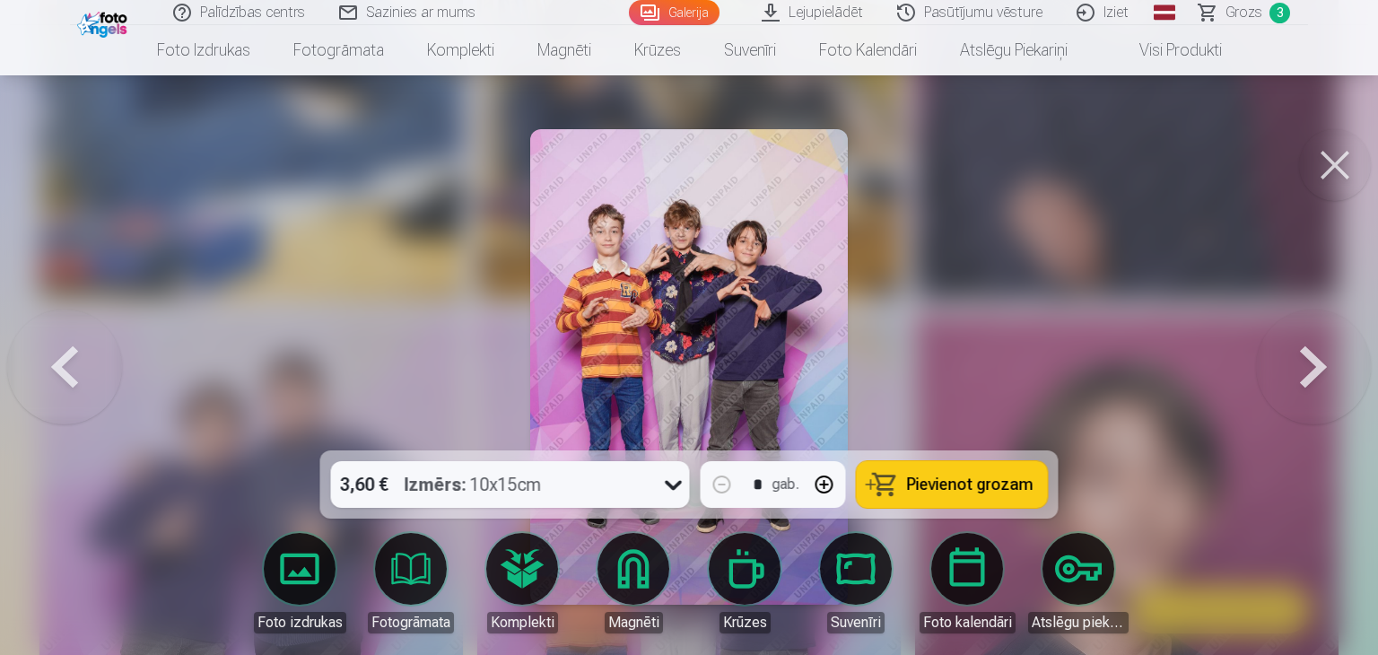
click at [974, 477] on span "Pievienot grozam" at bounding box center [970, 485] width 127 height 16
click at [1343, 165] on button at bounding box center [1336, 165] width 72 height 72
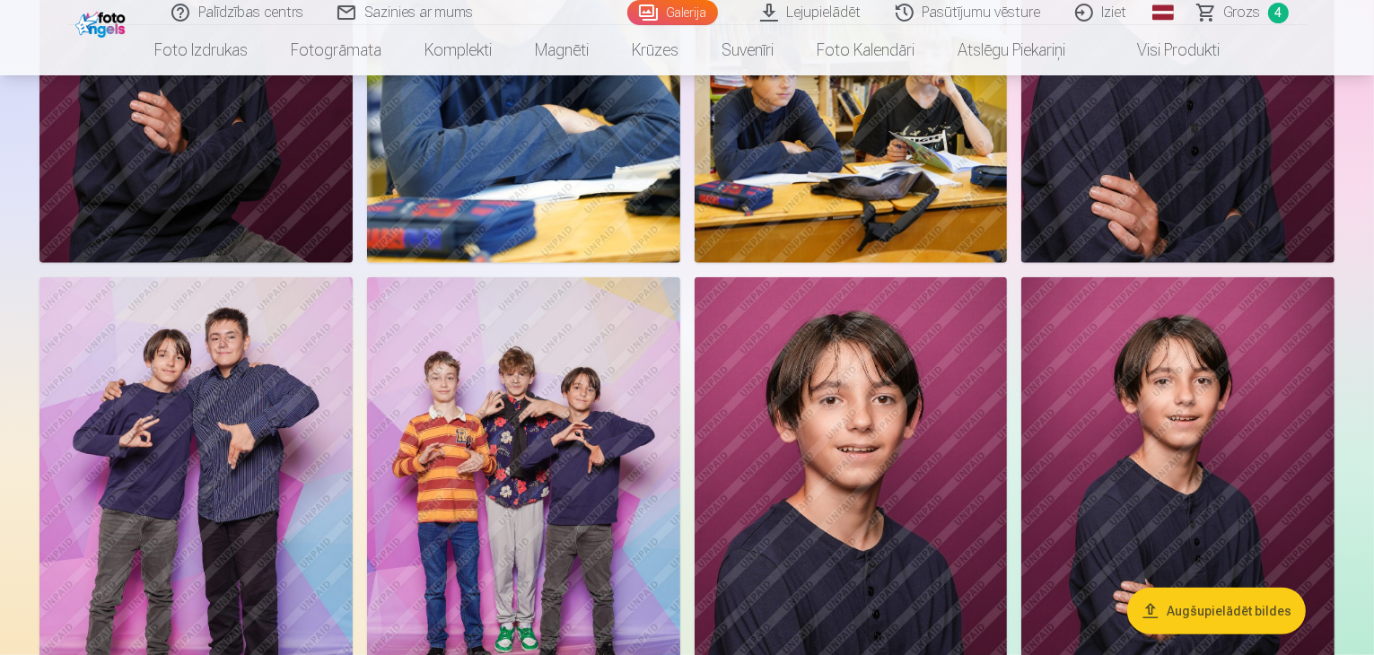
scroll to position [1321, 0]
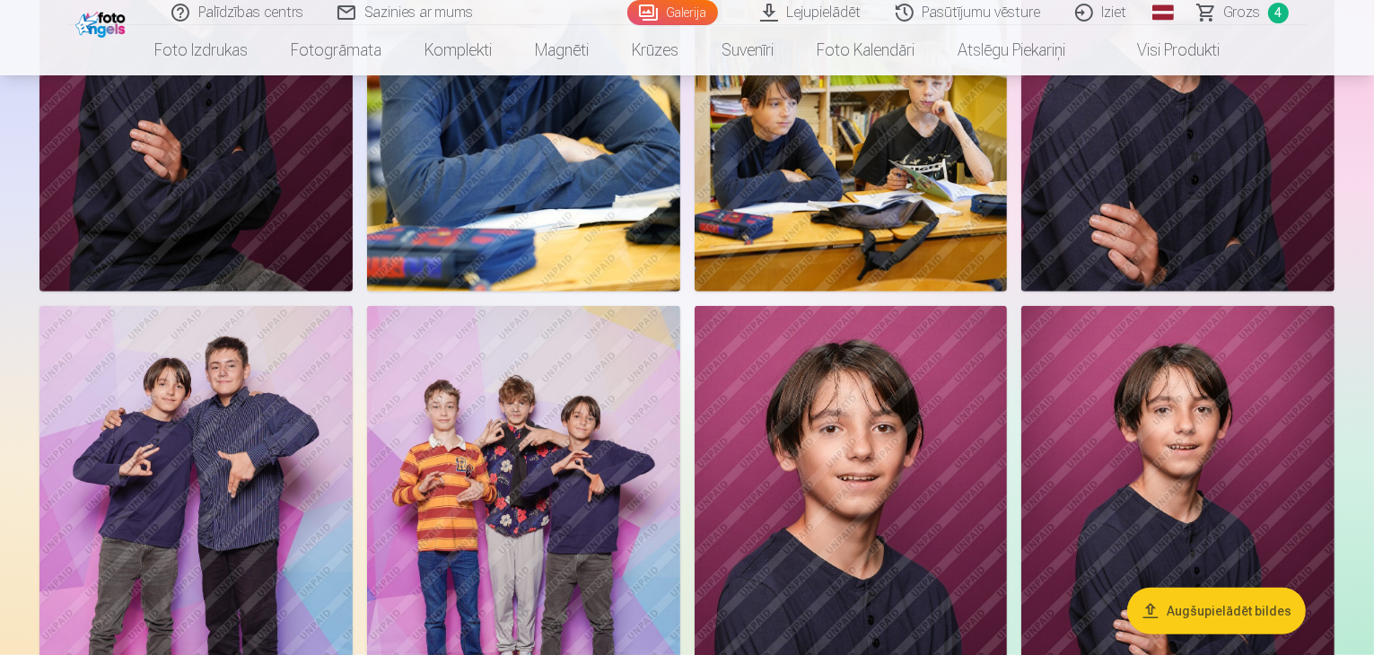
click at [1275, 13] on span "4" at bounding box center [1278, 13] width 21 height 21
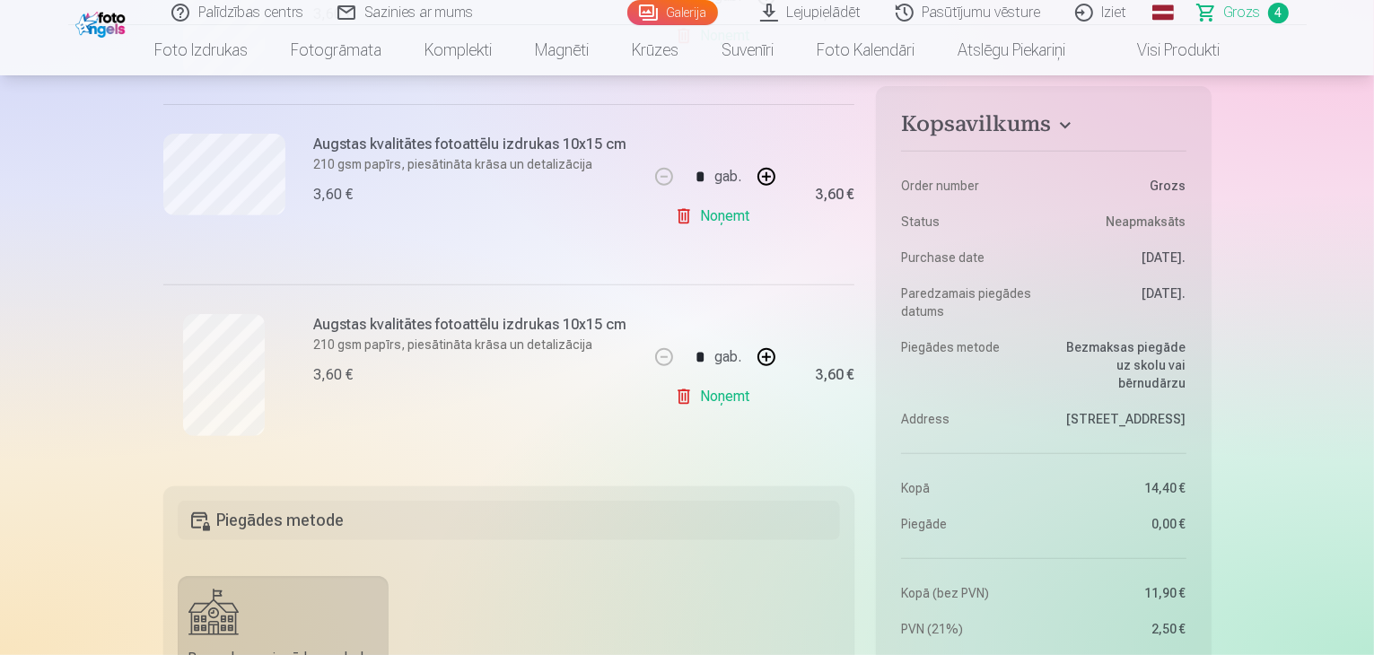
scroll to position [754, 0]
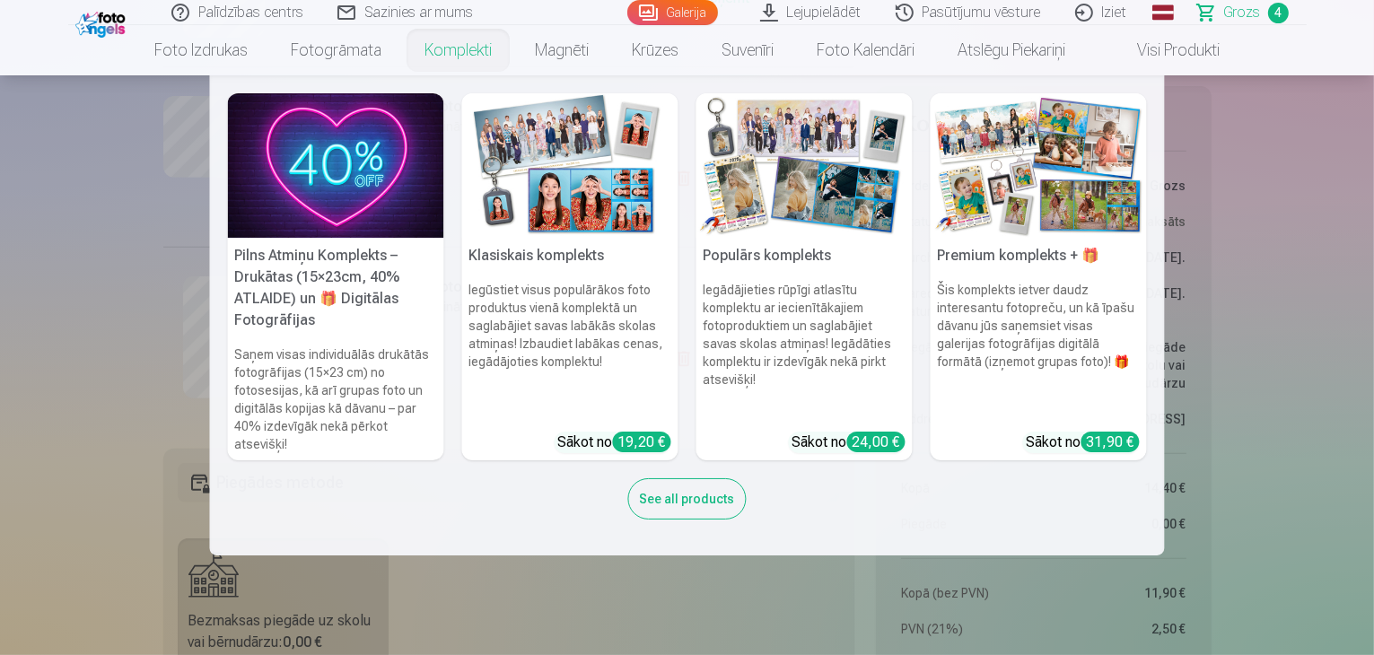
click at [780, 174] on img at bounding box center [804, 165] width 216 height 144
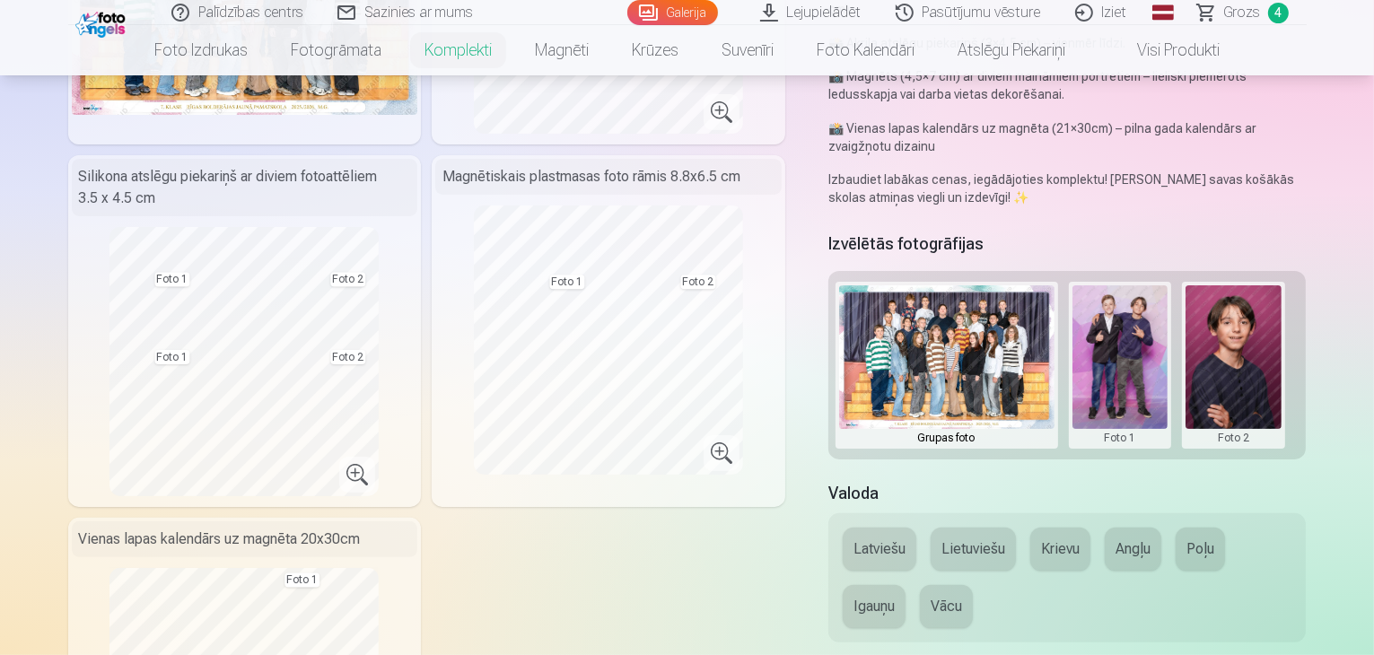
scroll to position [323, 0]
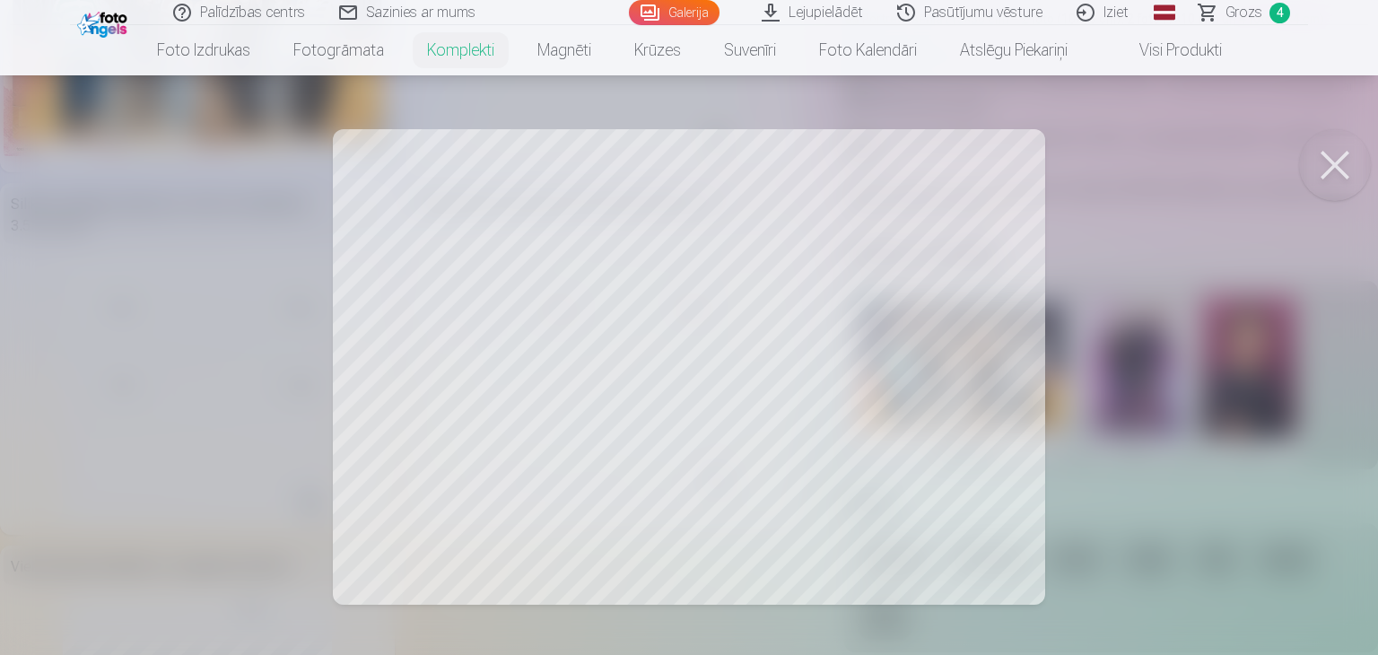
click at [1330, 159] on button at bounding box center [1336, 165] width 72 height 72
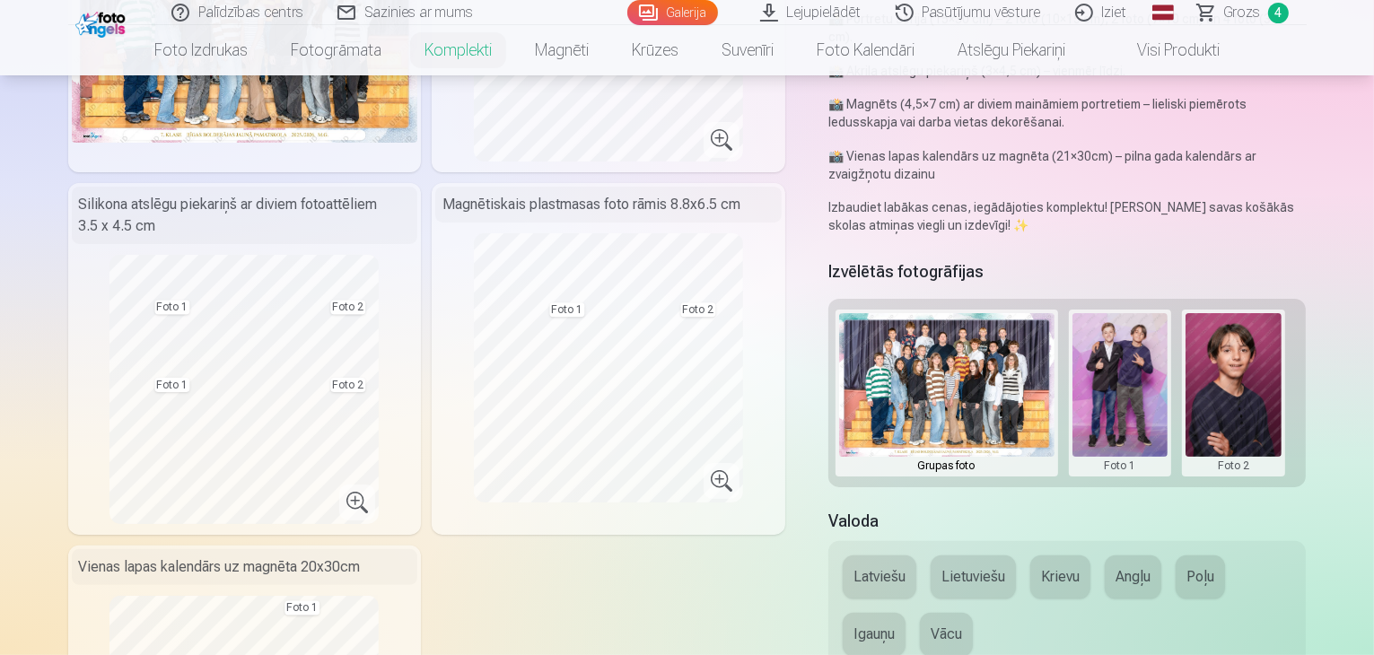
click at [1235, 335] on button at bounding box center [1234, 393] width 96 height 160
click at [1324, 298] on div at bounding box center [687, 327] width 1374 height 655
drag, startPoint x: 1324, startPoint y: 298, endPoint x: 1326, endPoint y: 323, distance: 25.3
click at [1307, 323] on div "Grupas foto Foto 1 Foto 2" at bounding box center [1067, 393] width 478 height 188
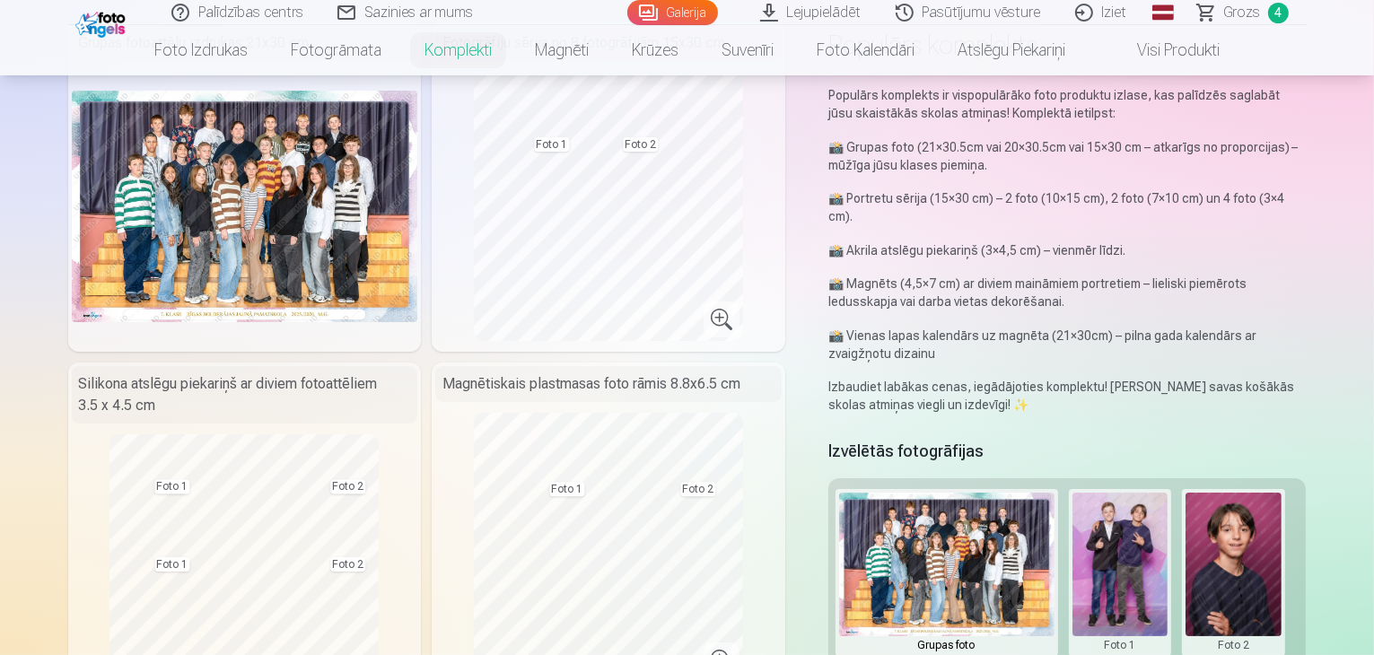
scroll to position [108, 0]
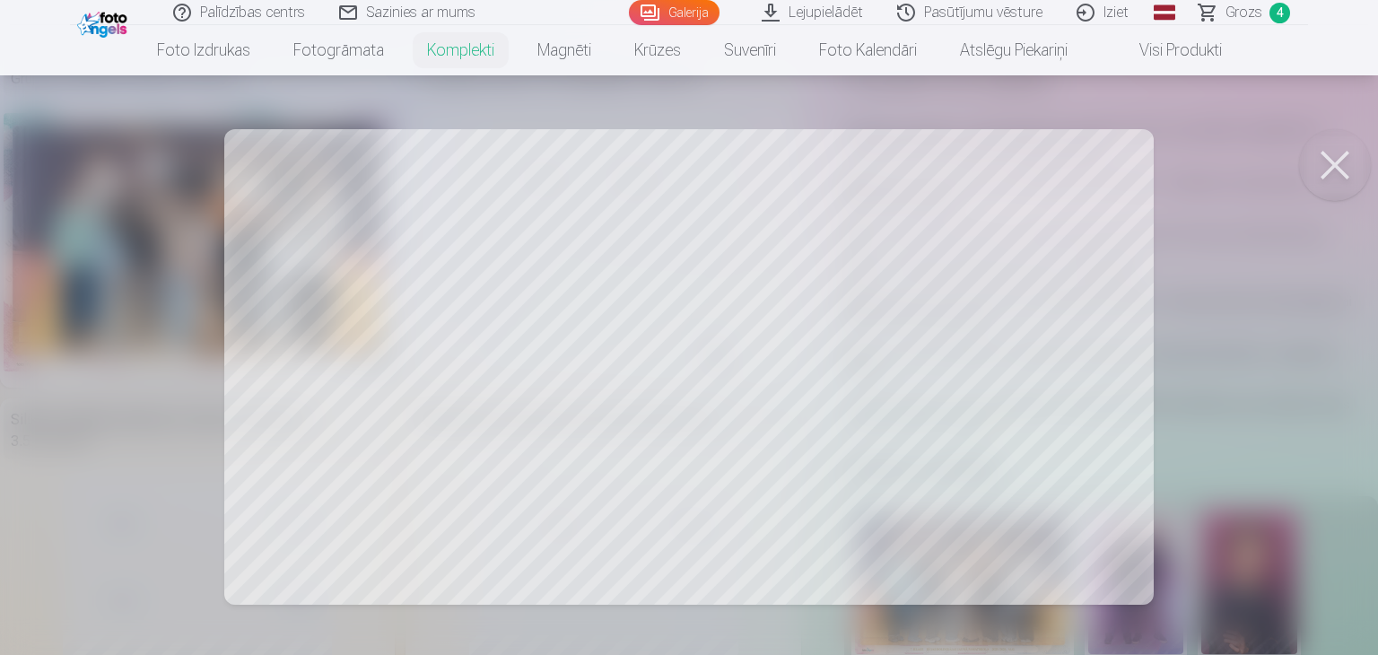
click at [1335, 172] on button at bounding box center [1336, 165] width 72 height 72
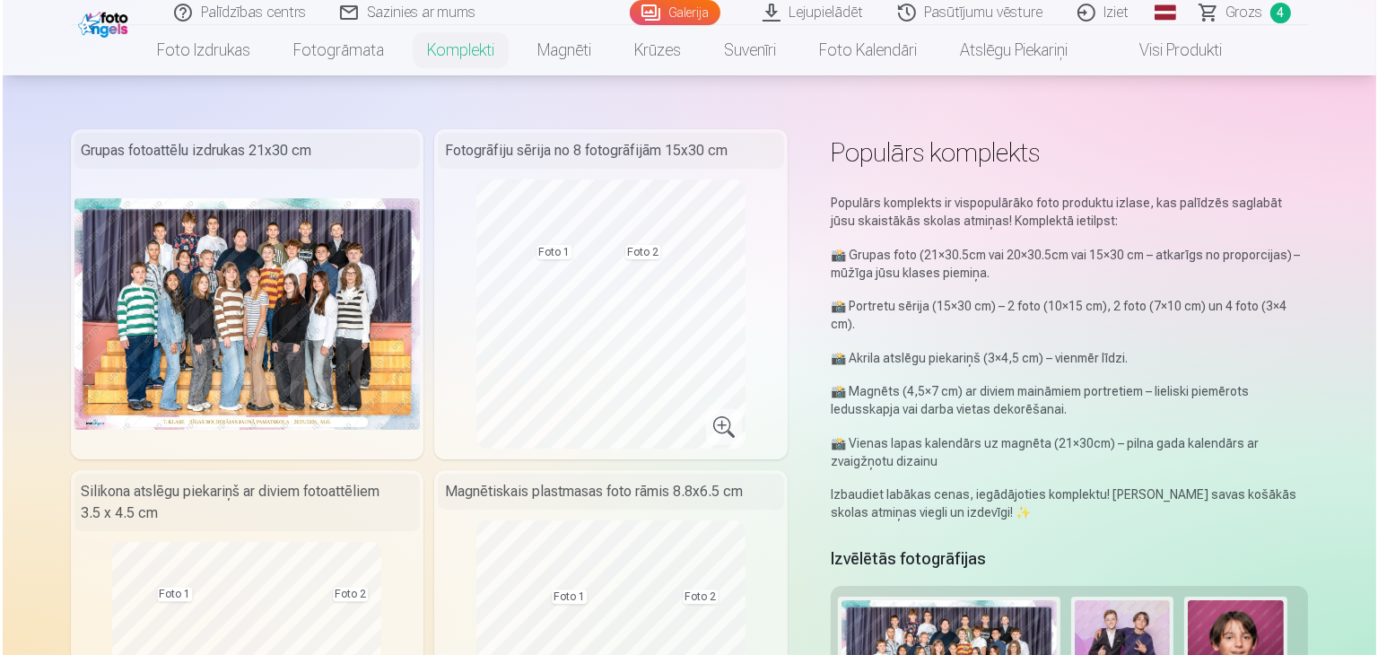
scroll to position [179, 0]
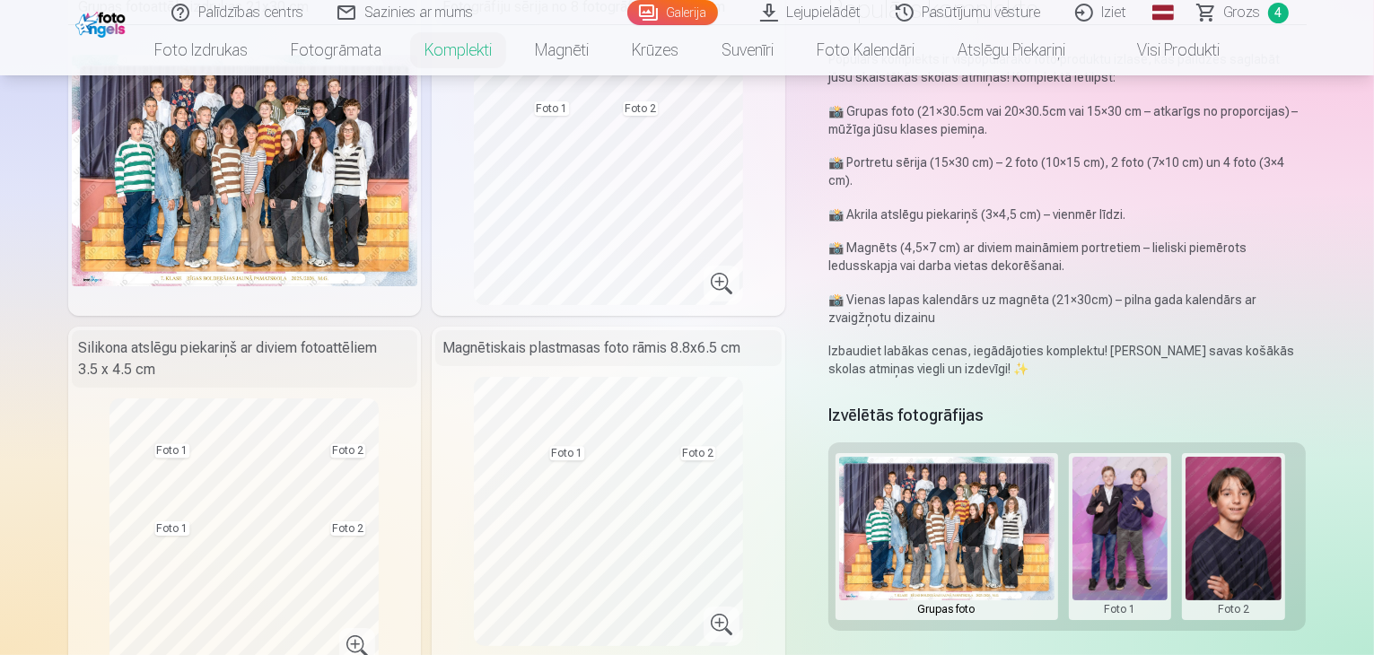
click at [1260, 556] on button at bounding box center [1234, 537] width 96 height 160
click at [1255, 501] on button "Nomainiet foto" at bounding box center [1247, 501] width 146 height 50
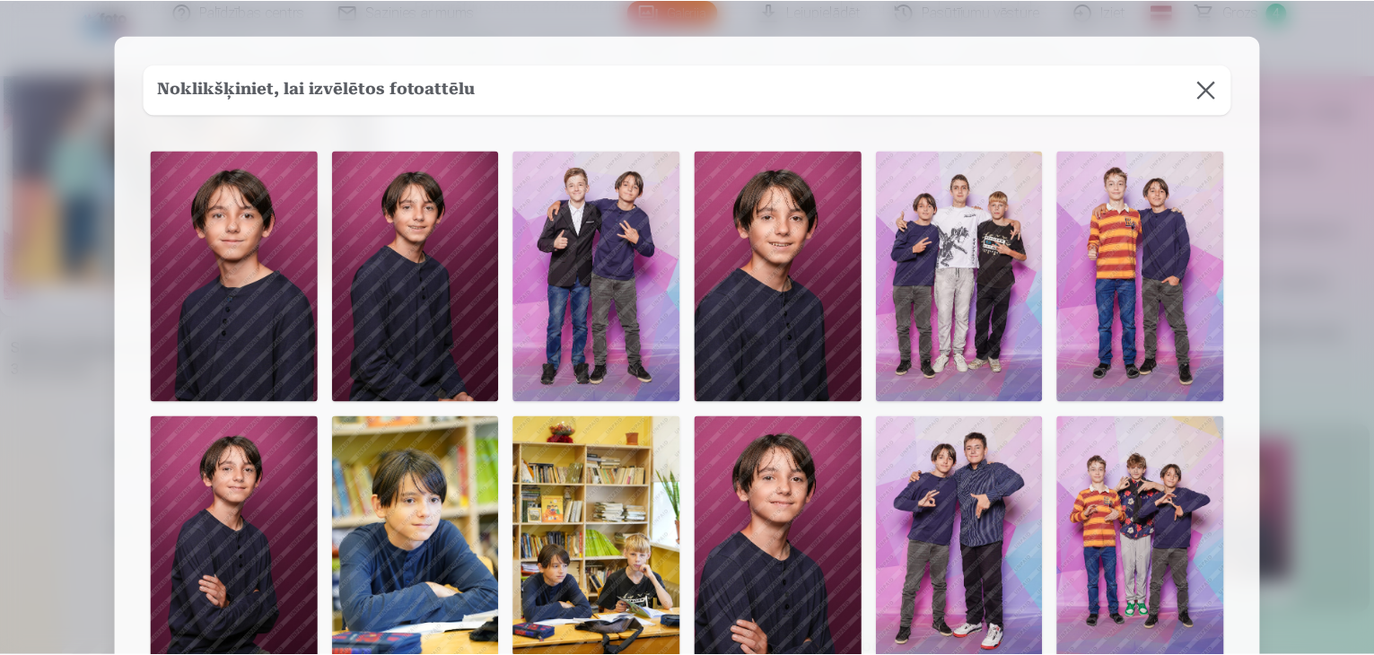
scroll to position [36, 0]
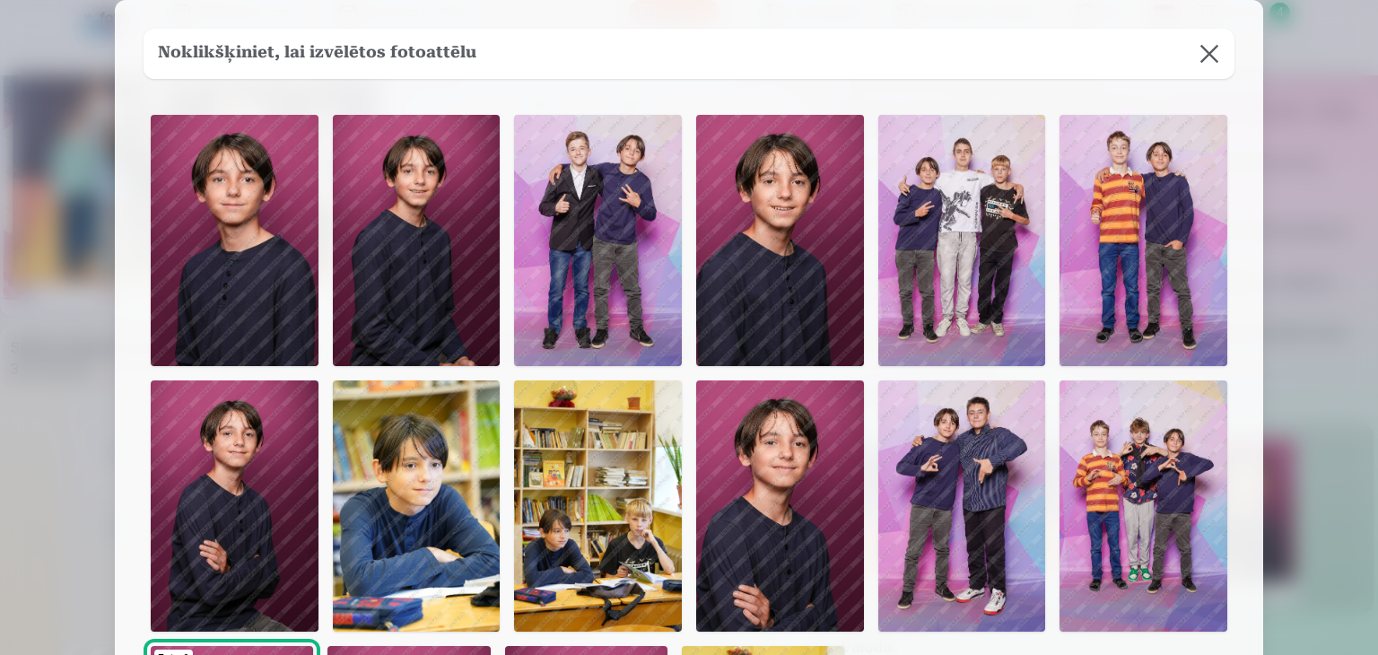
click at [1201, 55] on button at bounding box center [1210, 54] width 50 height 50
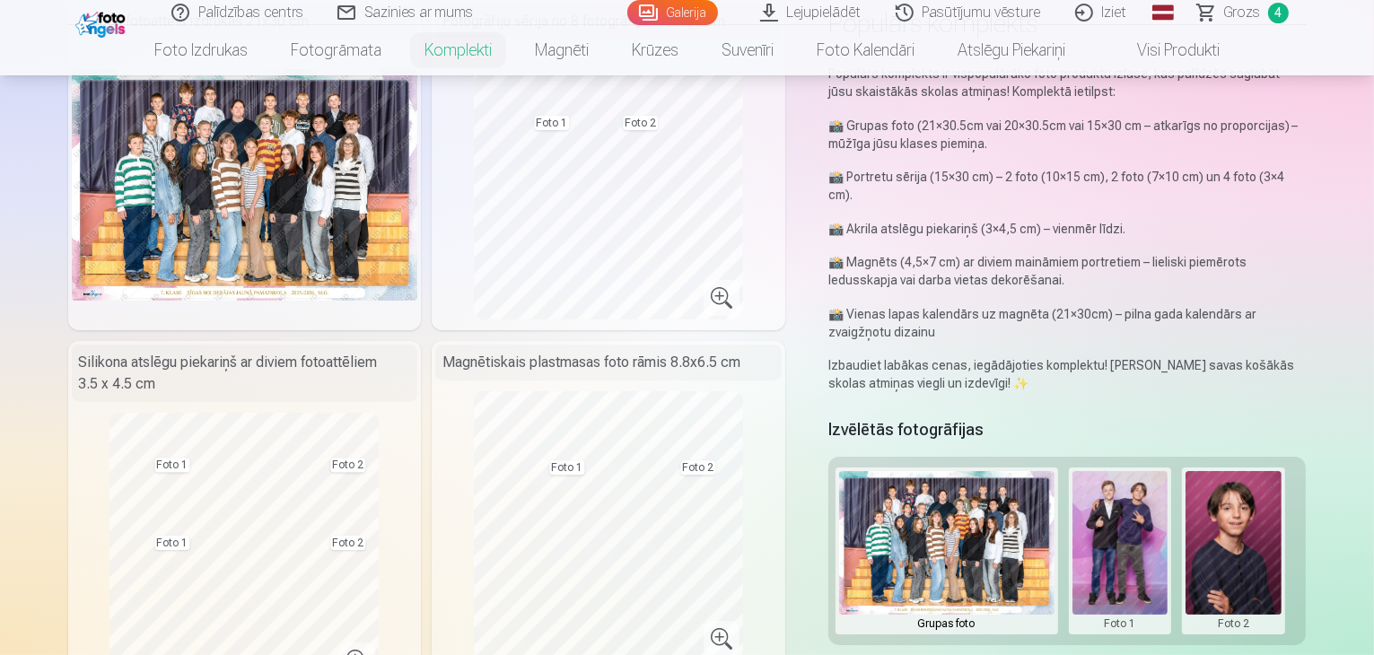
scroll to position [179, 0]
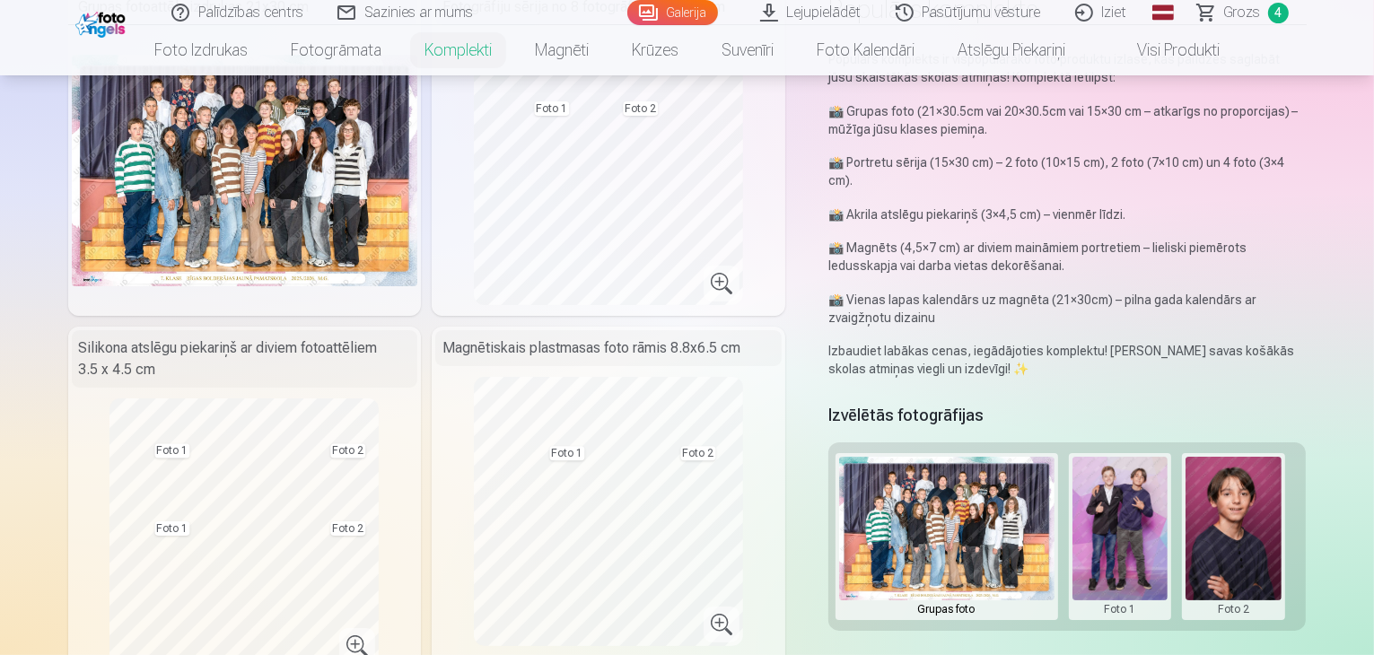
click at [1123, 529] on button at bounding box center [1120, 537] width 96 height 160
click at [1142, 500] on button "Nomainiet foto" at bounding box center [1133, 501] width 146 height 50
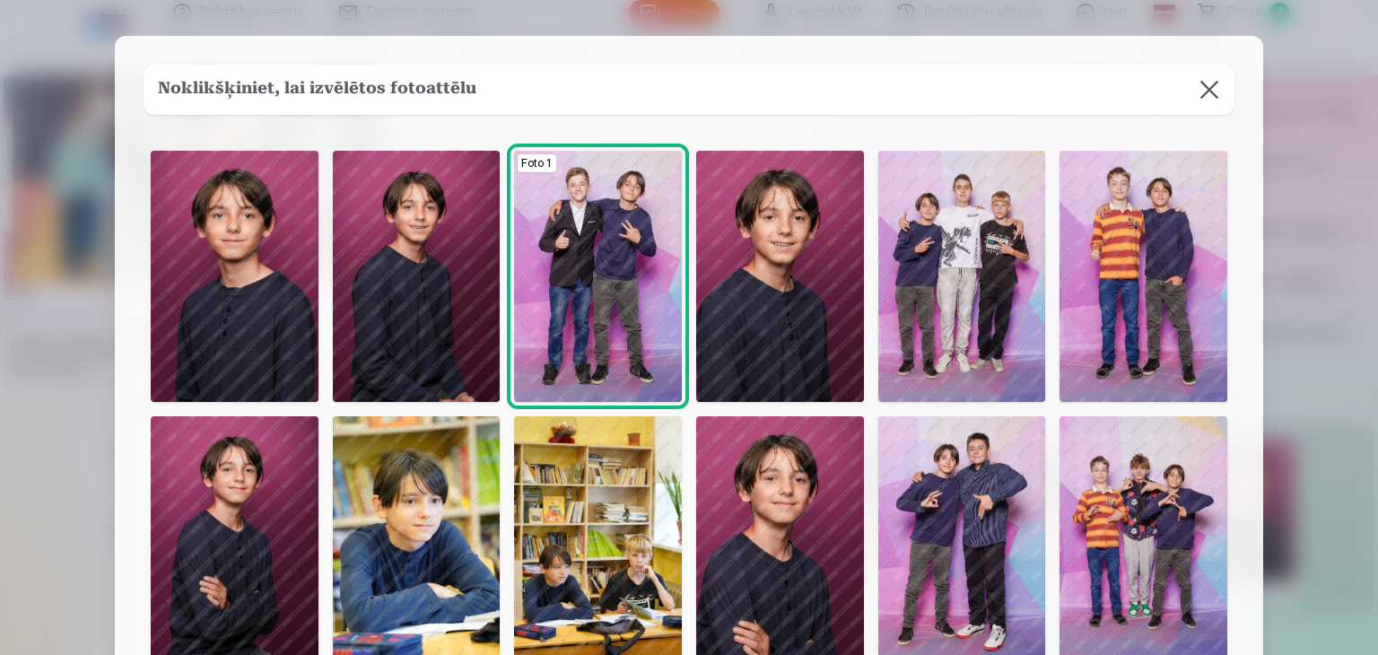
click at [1222, 78] on button at bounding box center [1210, 90] width 50 height 50
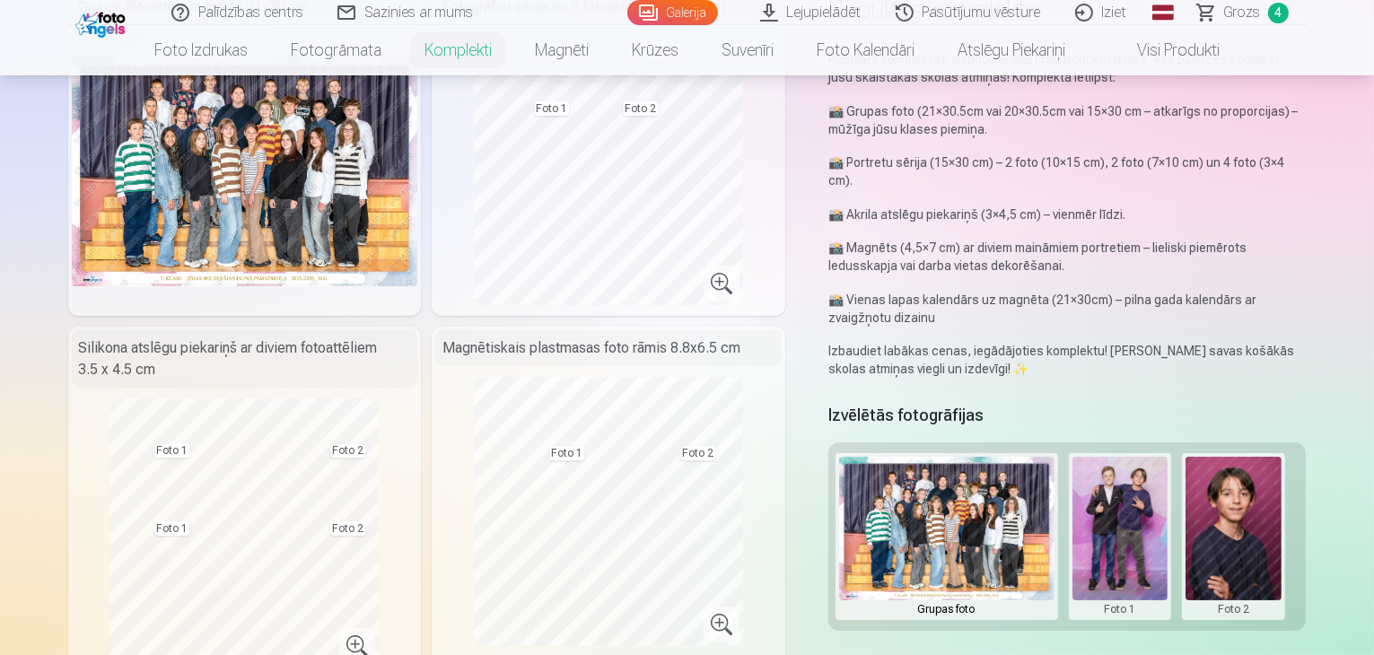
click at [1140, 488] on button at bounding box center [1120, 537] width 96 height 160
click at [1133, 510] on button "Nomainiet foto" at bounding box center [1133, 501] width 146 height 50
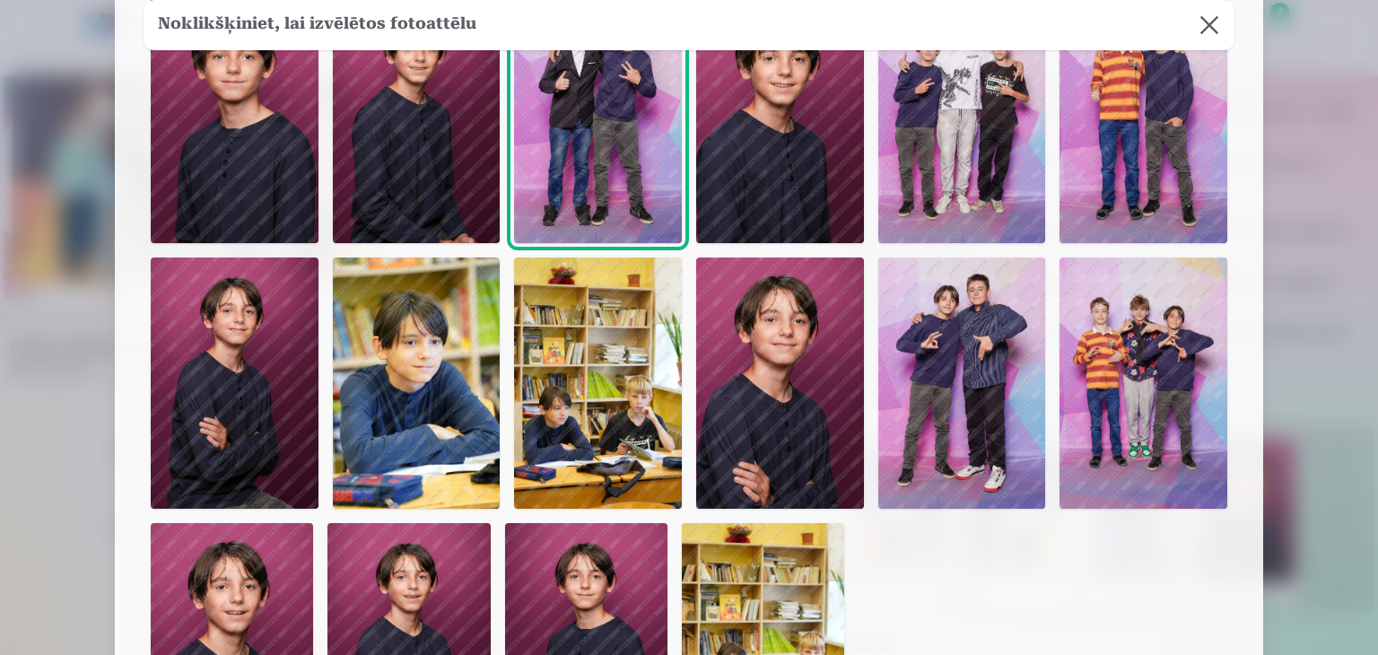
scroll to position [0, 0]
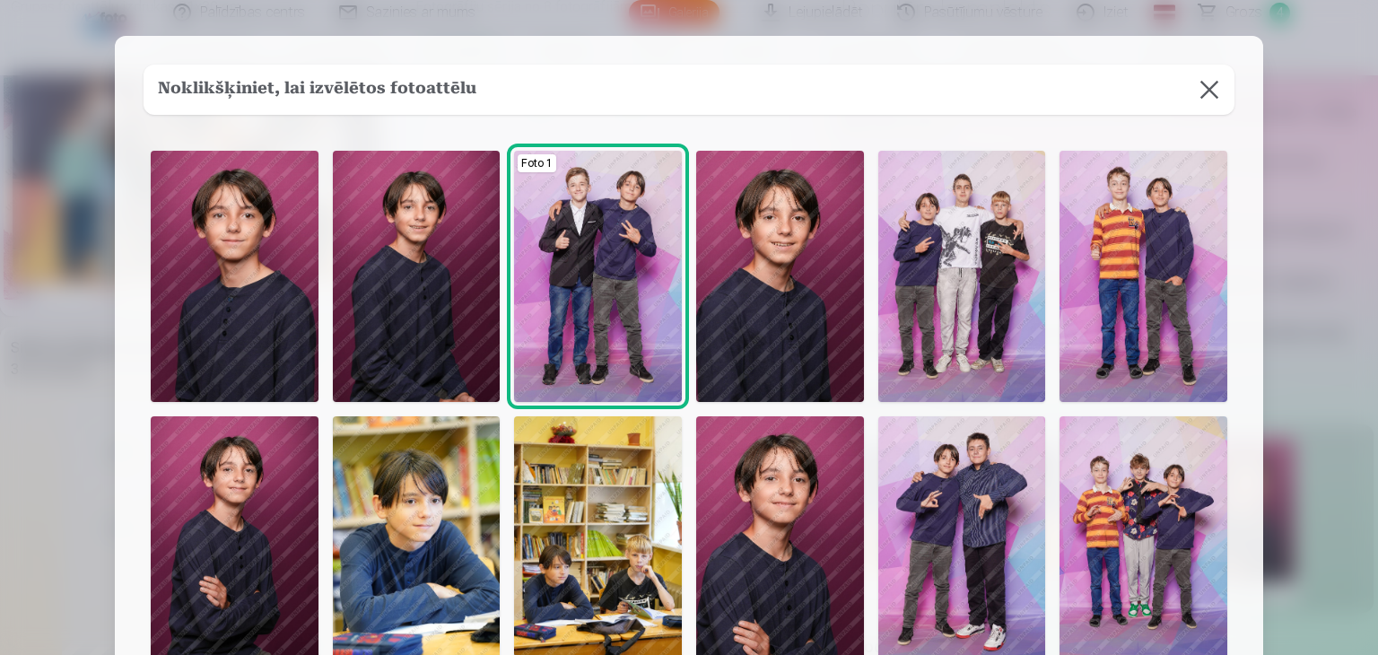
click at [976, 509] on img at bounding box center [963, 541] width 168 height 251
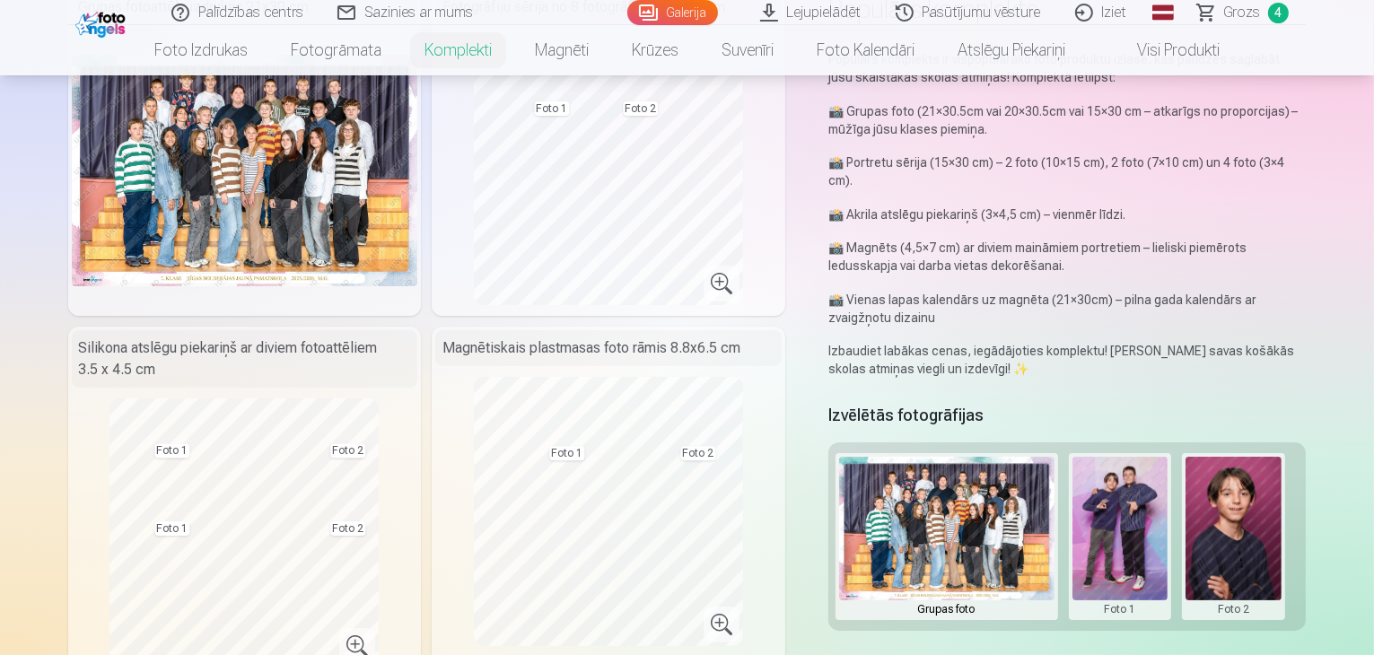
click at [1259, 457] on button at bounding box center [1234, 537] width 96 height 160
click at [1260, 494] on button "Nomainiet foto" at bounding box center [1247, 501] width 146 height 50
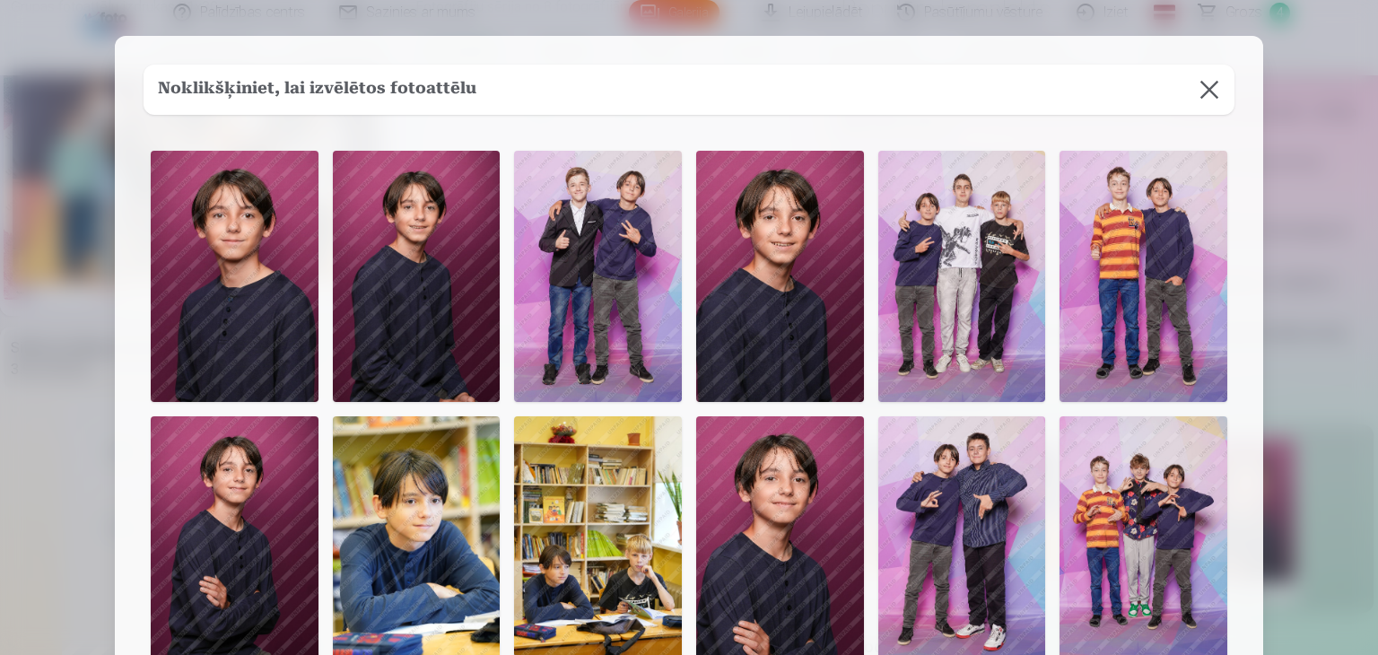
click at [430, 557] on img at bounding box center [417, 541] width 168 height 251
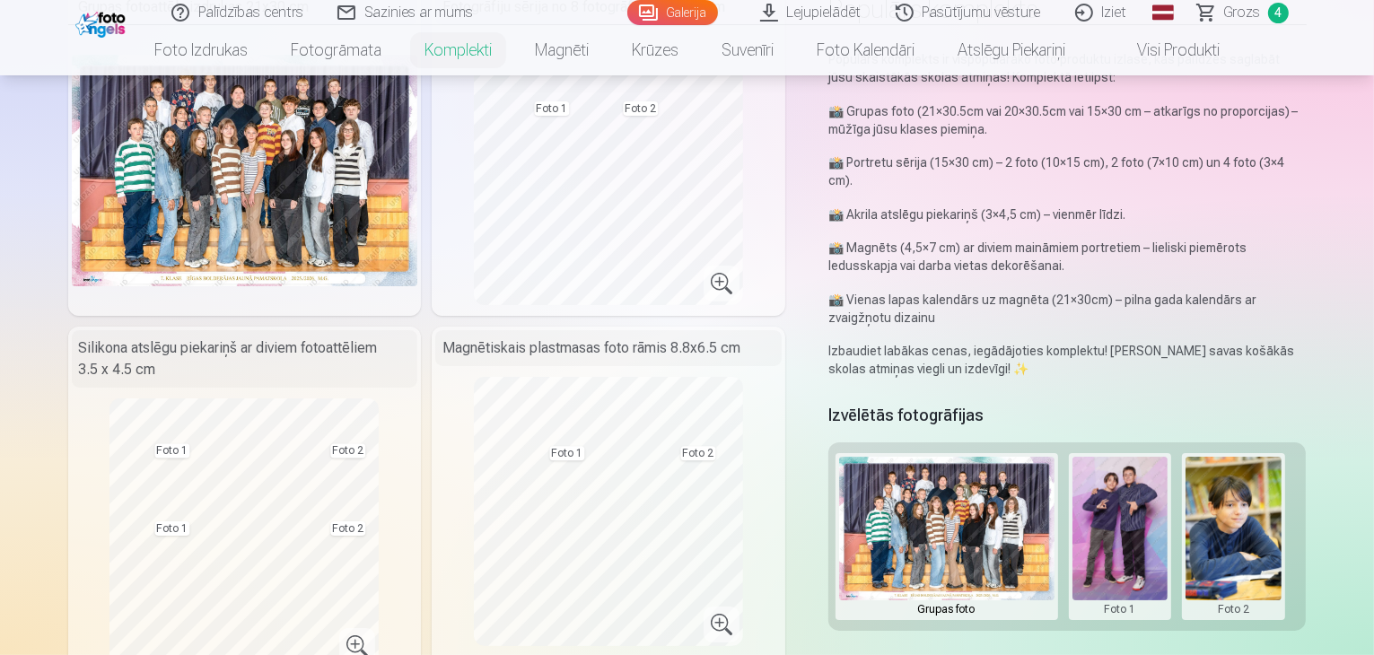
click at [1124, 503] on button at bounding box center [1120, 537] width 96 height 160
click at [1124, 494] on button "Nomainiet foto" at bounding box center [1133, 501] width 146 height 50
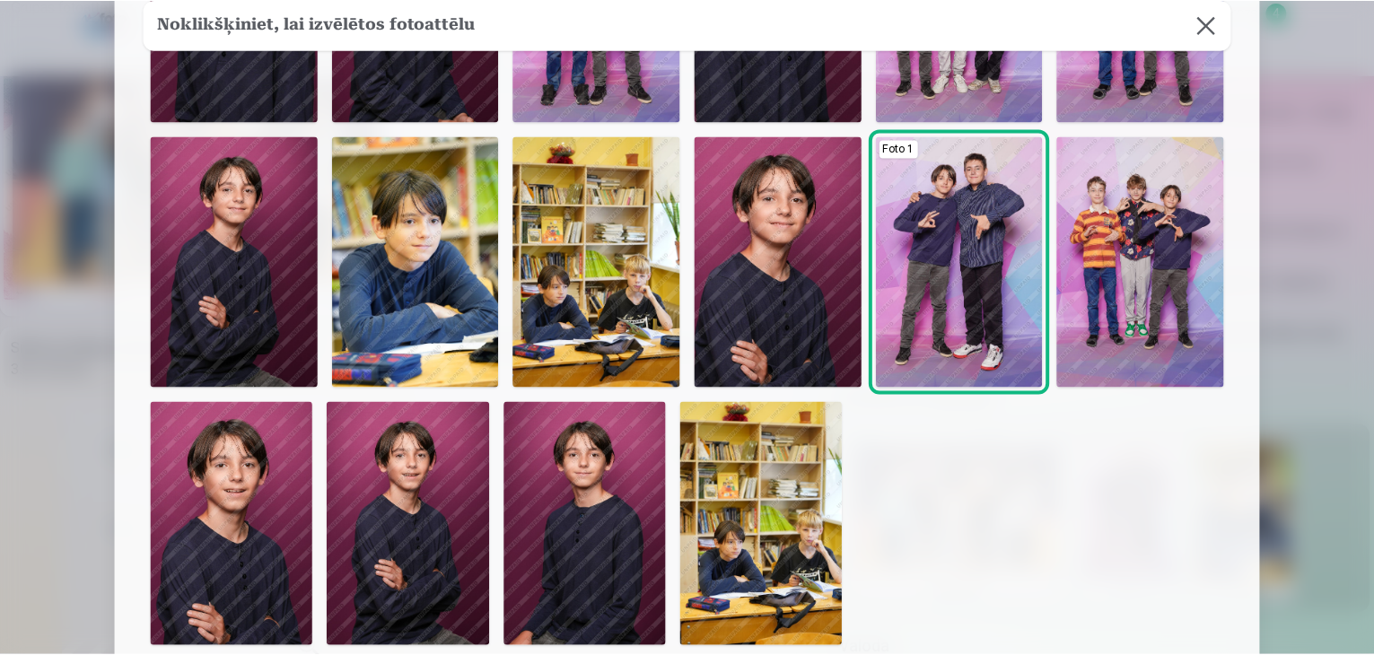
scroll to position [56, 0]
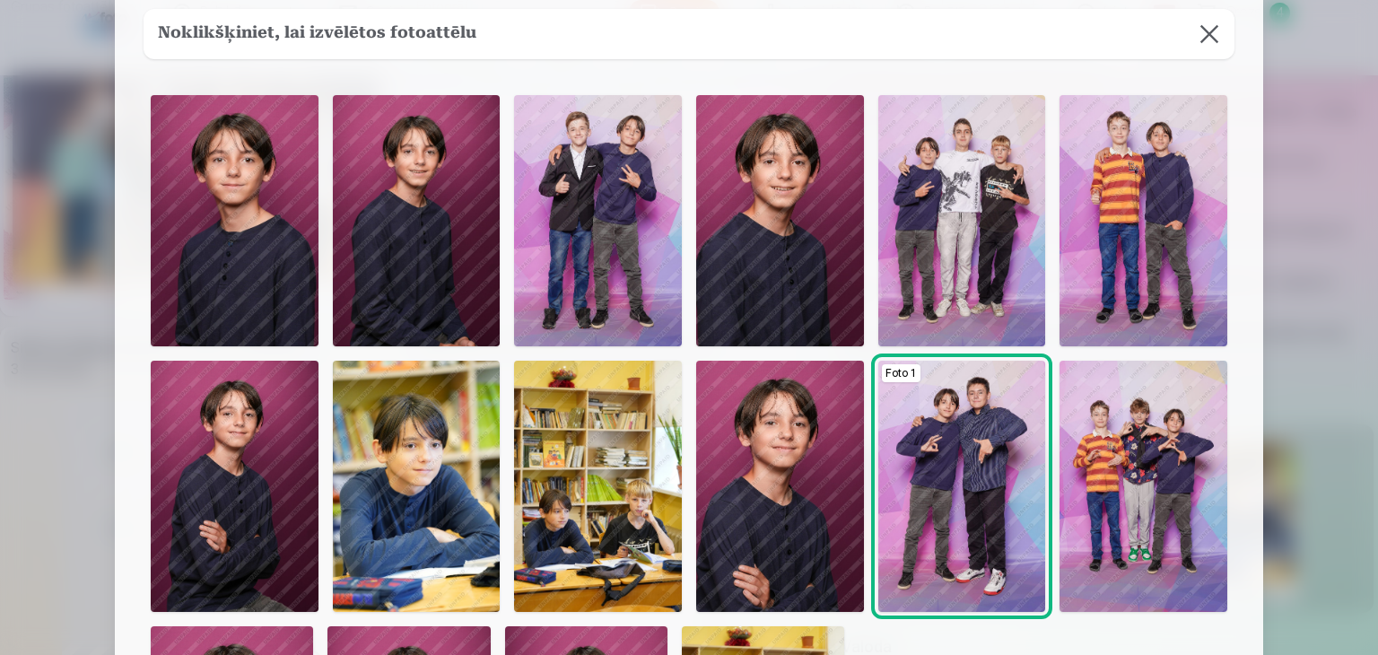
click at [1152, 256] on img at bounding box center [1144, 220] width 168 height 251
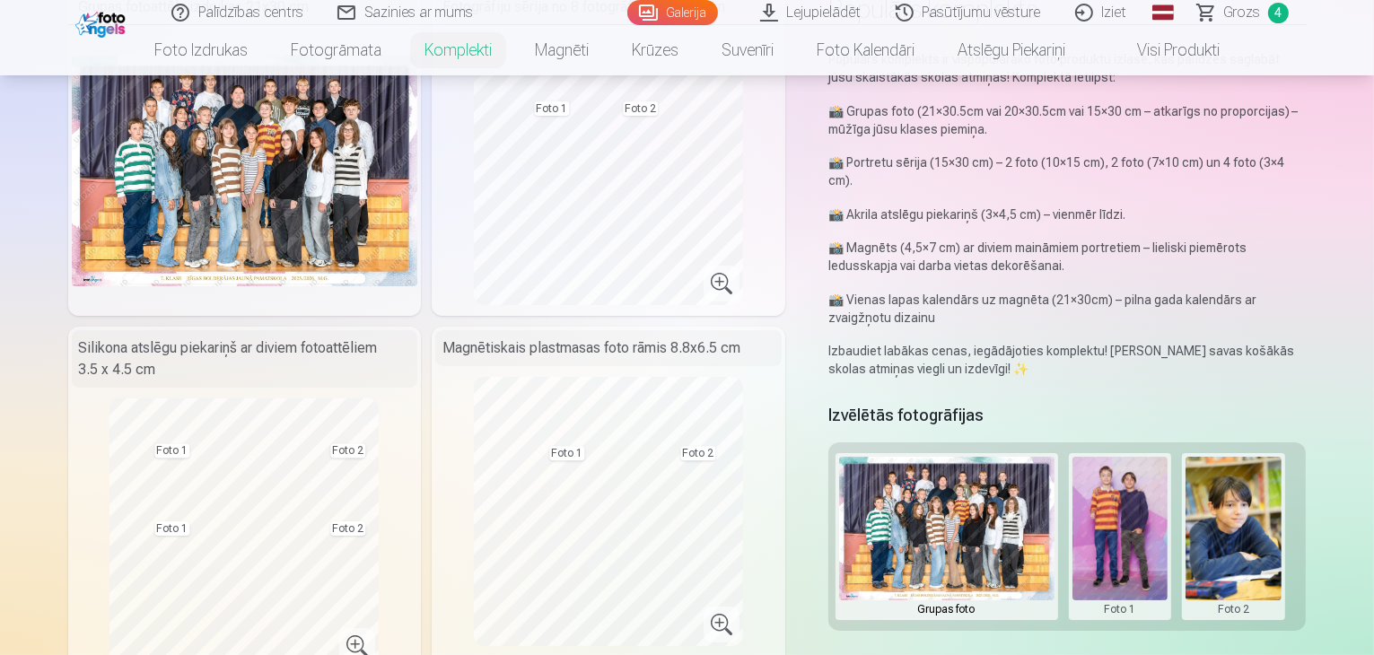
click at [1142, 482] on button at bounding box center [1120, 537] width 96 height 160
click at [1148, 490] on button "Nomainiet foto" at bounding box center [1133, 501] width 146 height 50
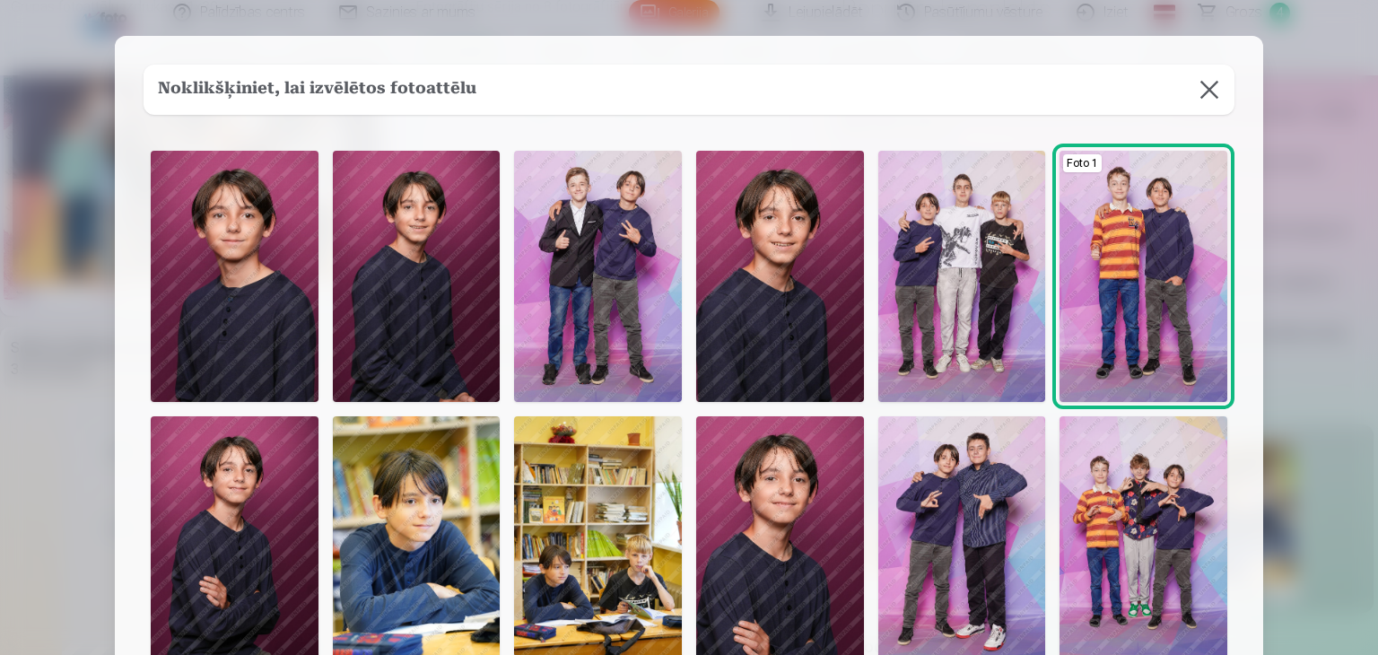
click at [417, 284] on img at bounding box center [417, 276] width 168 height 251
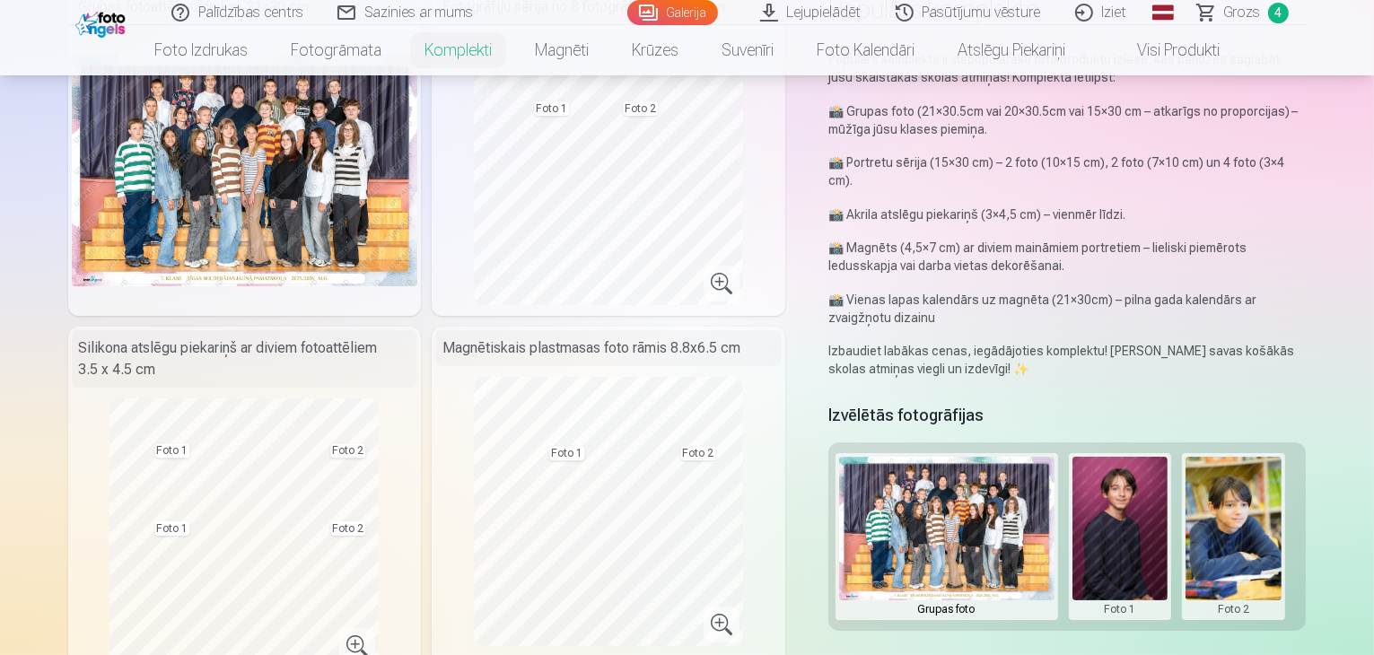
click at [1143, 496] on button at bounding box center [1120, 537] width 96 height 160
click at [1143, 496] on button "Nomainiet foto" at bounding box center [1133, 501] width 146 height 50
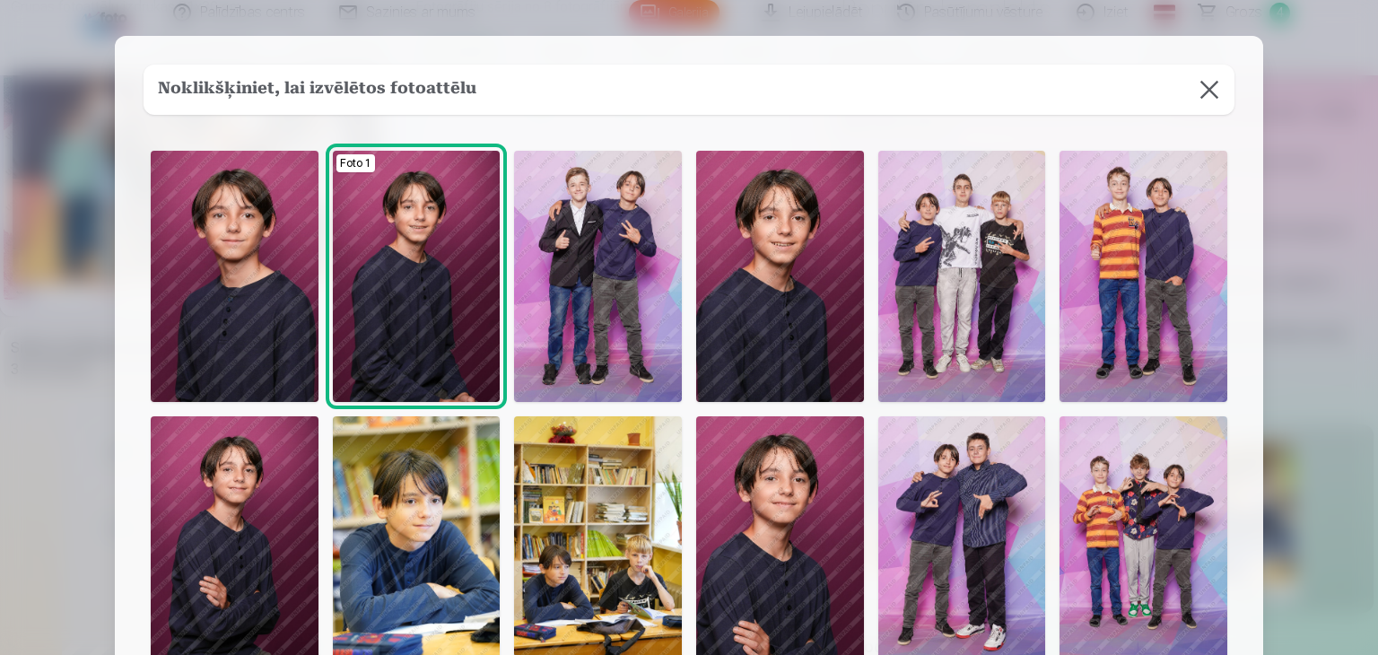
click at [976, 486] on img at bounding box center [963, 541] width 168 height 251
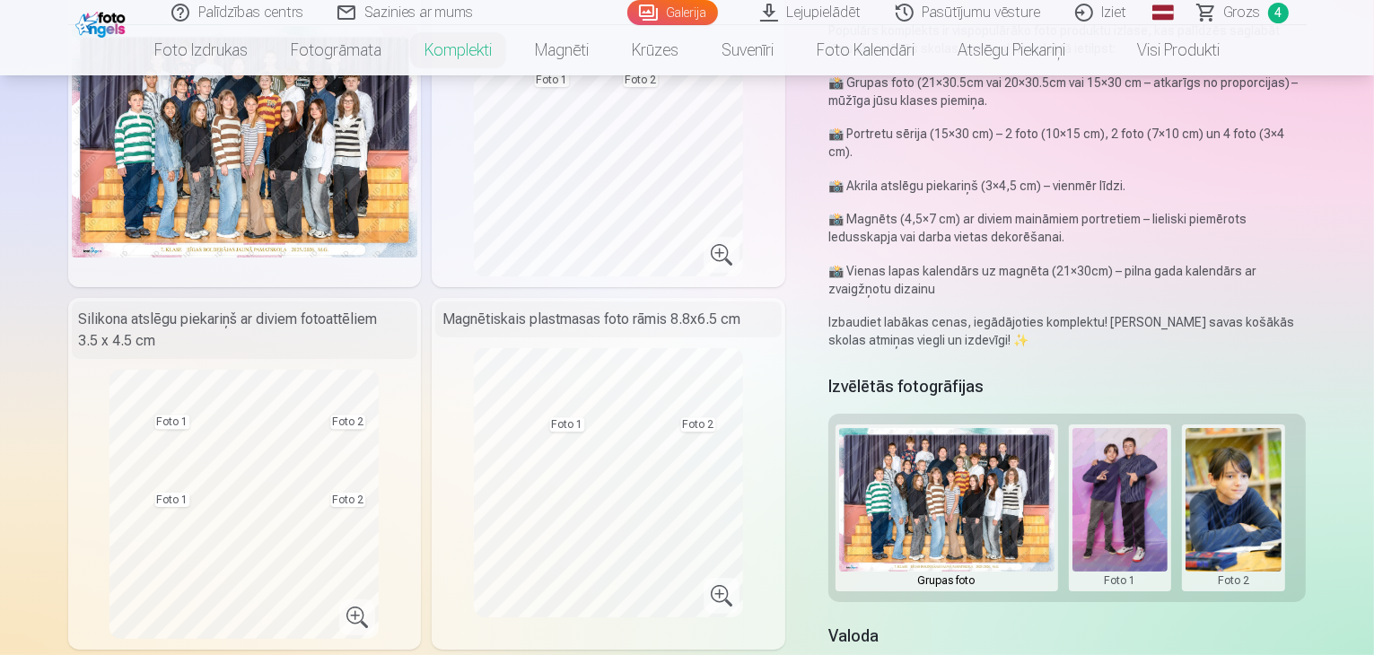
scroll to position [215, 0]
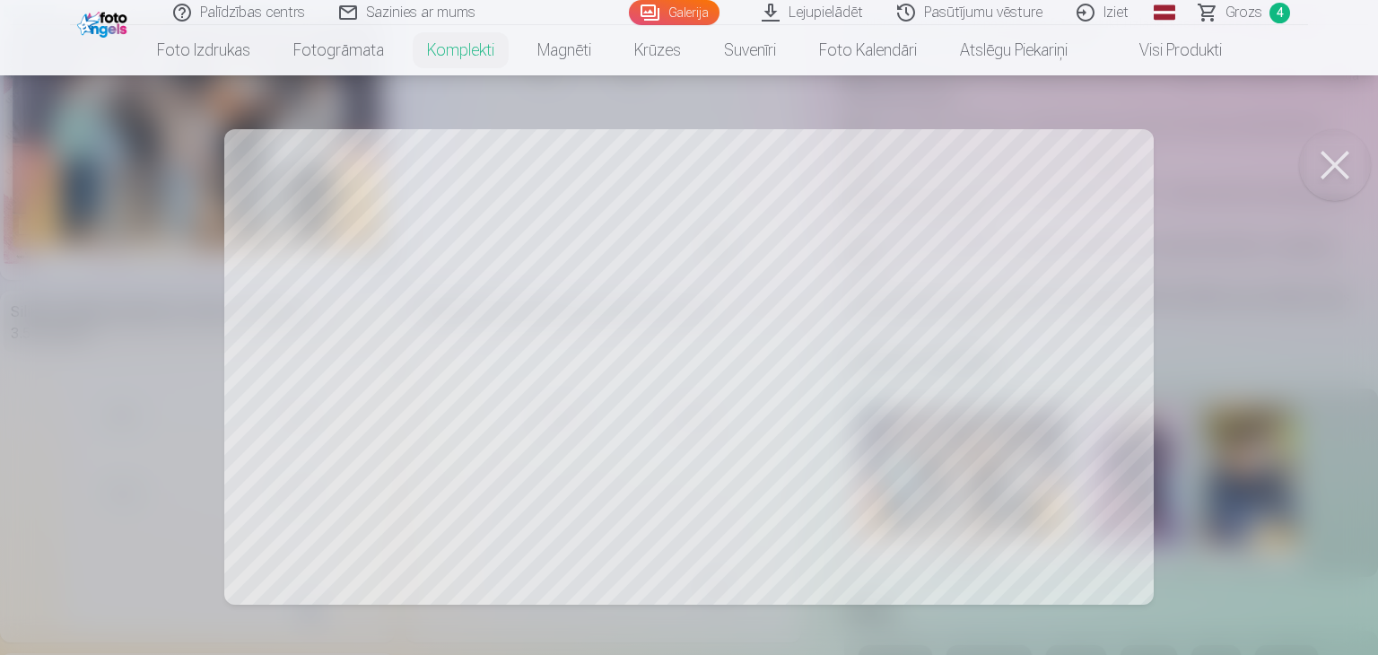
click at [1335, 171] on button at bounding box center [1336, 165] width 72 height 72
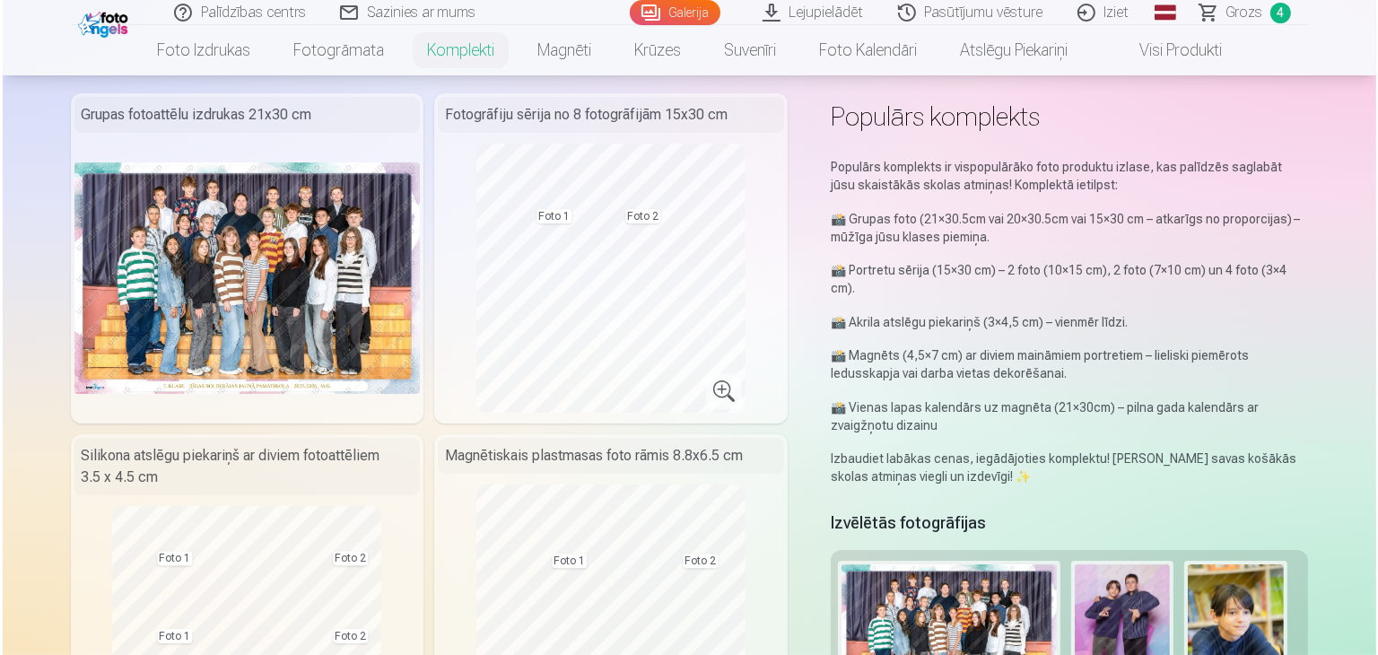
scroll to position [108, 0]
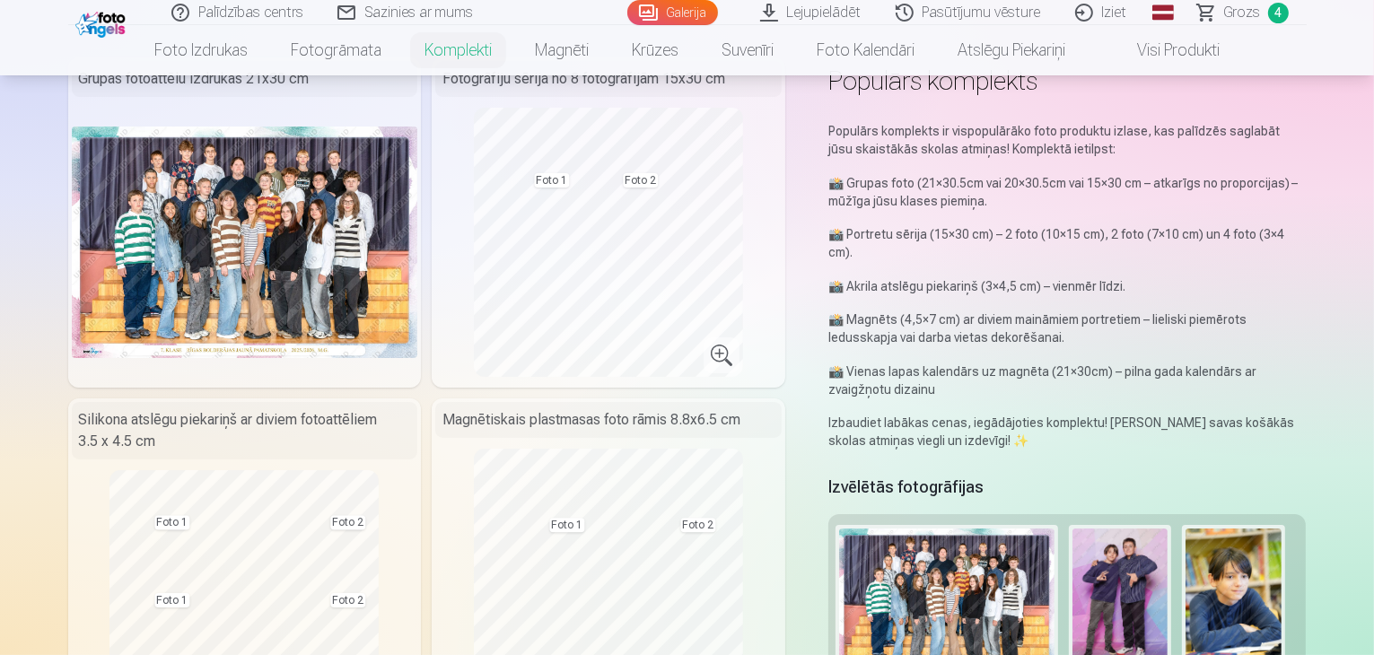
click at [1139, 608] on button at bounding box center [1120, 609] width 96 height 160
click at [1121, 565] on button "Nomainiet foto" at bounding box center [1133, 572] width 146 height 50
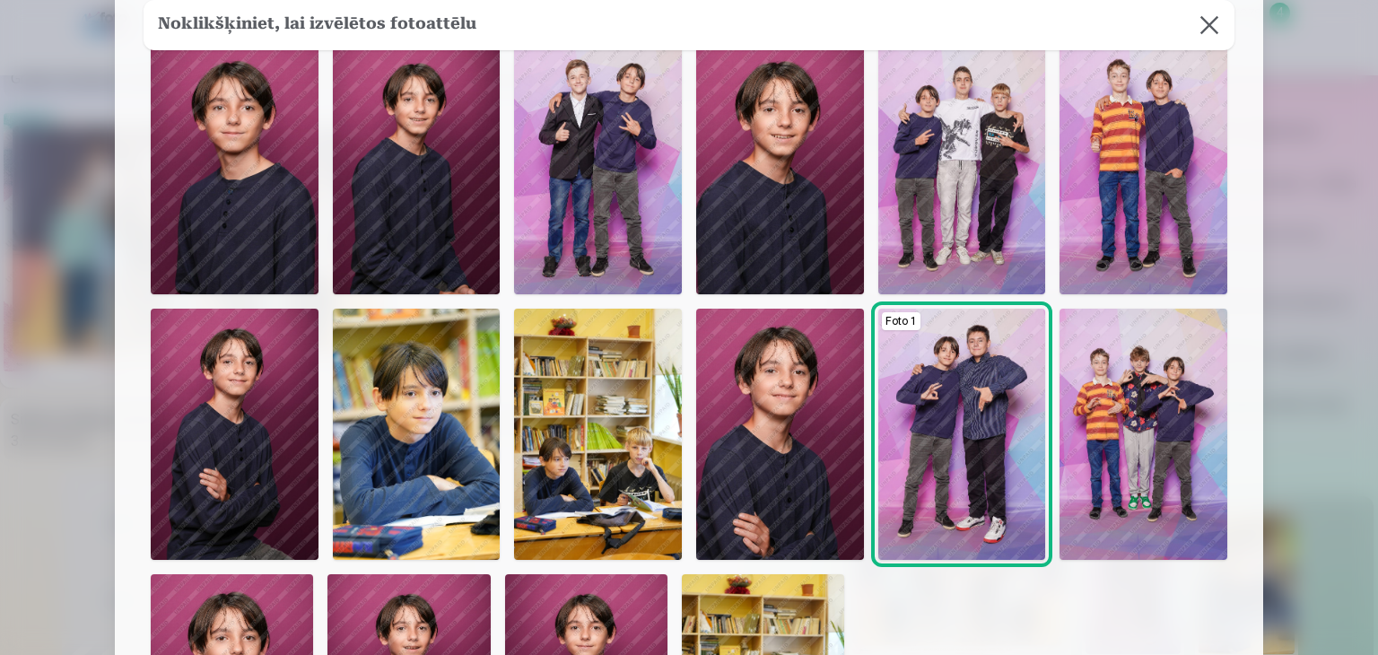
click at [772, 403] on img at bounding box center [780, 434] width 168 height 251
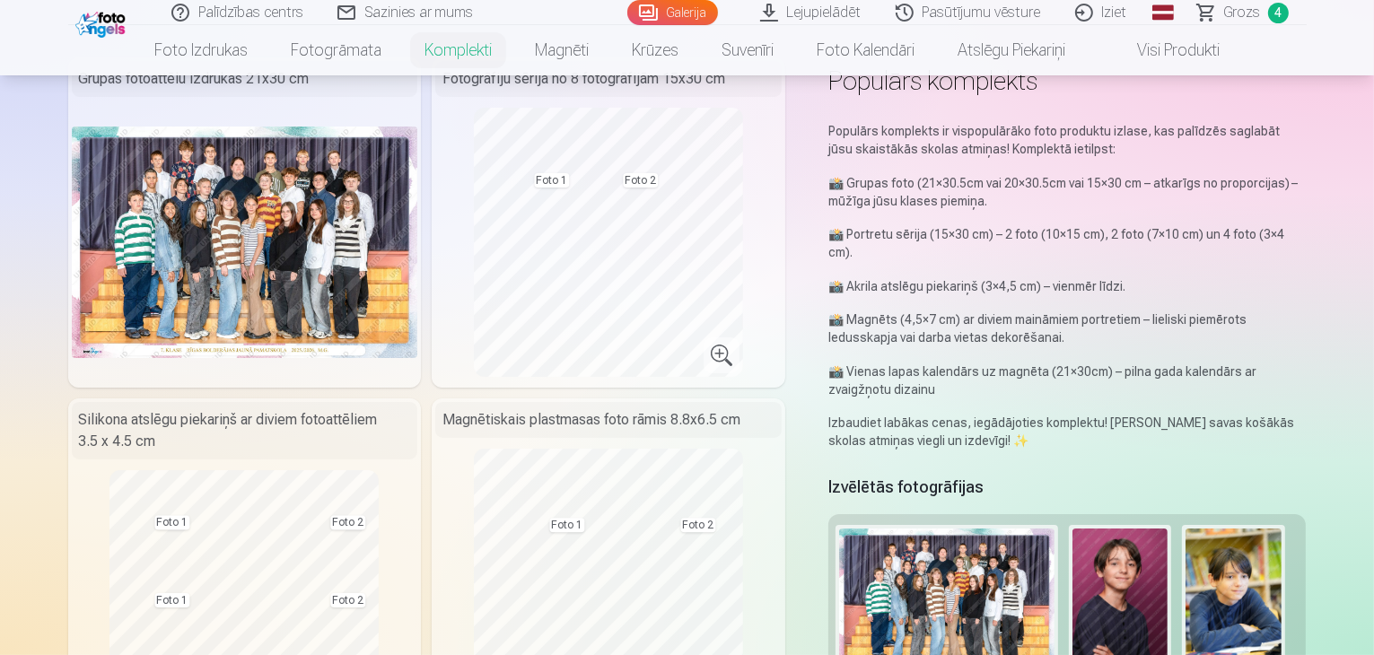
click at [785, 553] on div "Magnētiskais plastmasas foto rāmis 8.8x6.5 cm Foto 1 Foto 2" at bounding box center [609, 574] width 354 height 352
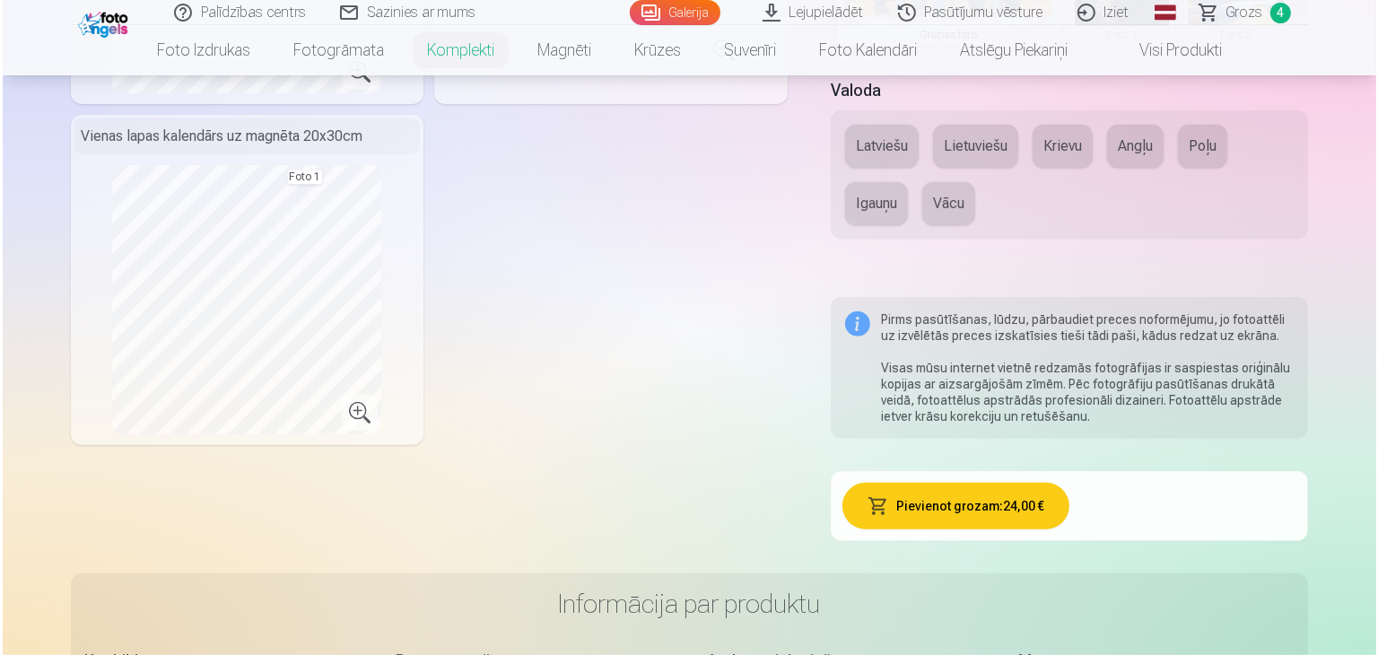
scroll to position [790, 0]
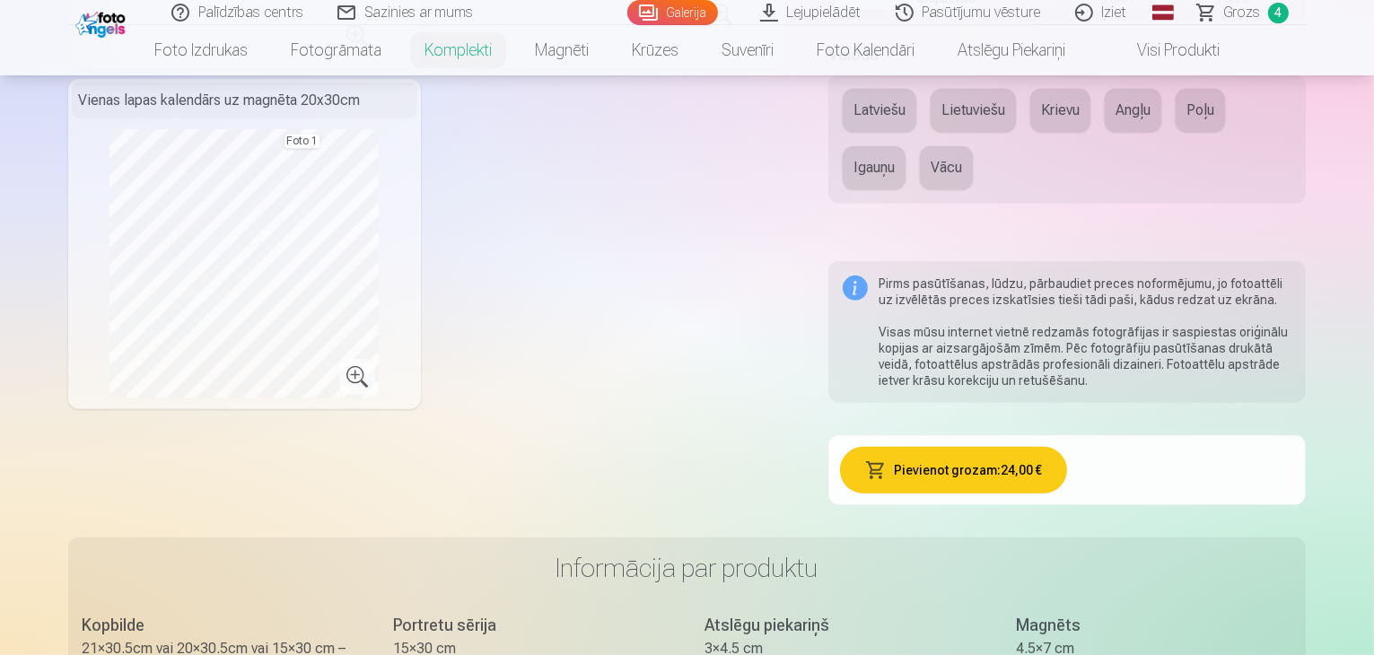
click at [966, 447] on button "Pievienot grozam : 24,00 €" at bounding box center [953, 470] width 227 height 47
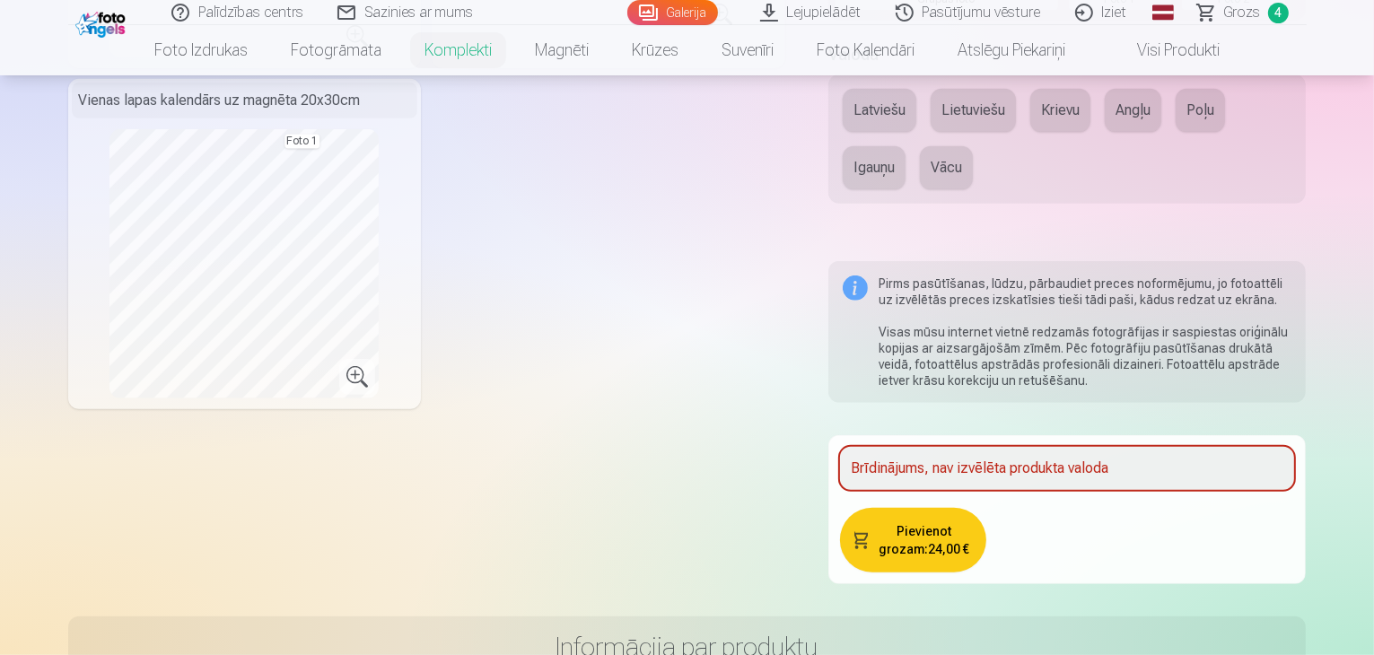
click at [888, 89] on button "Latviešu" at bounding box center [880, 110] width 74 height 43
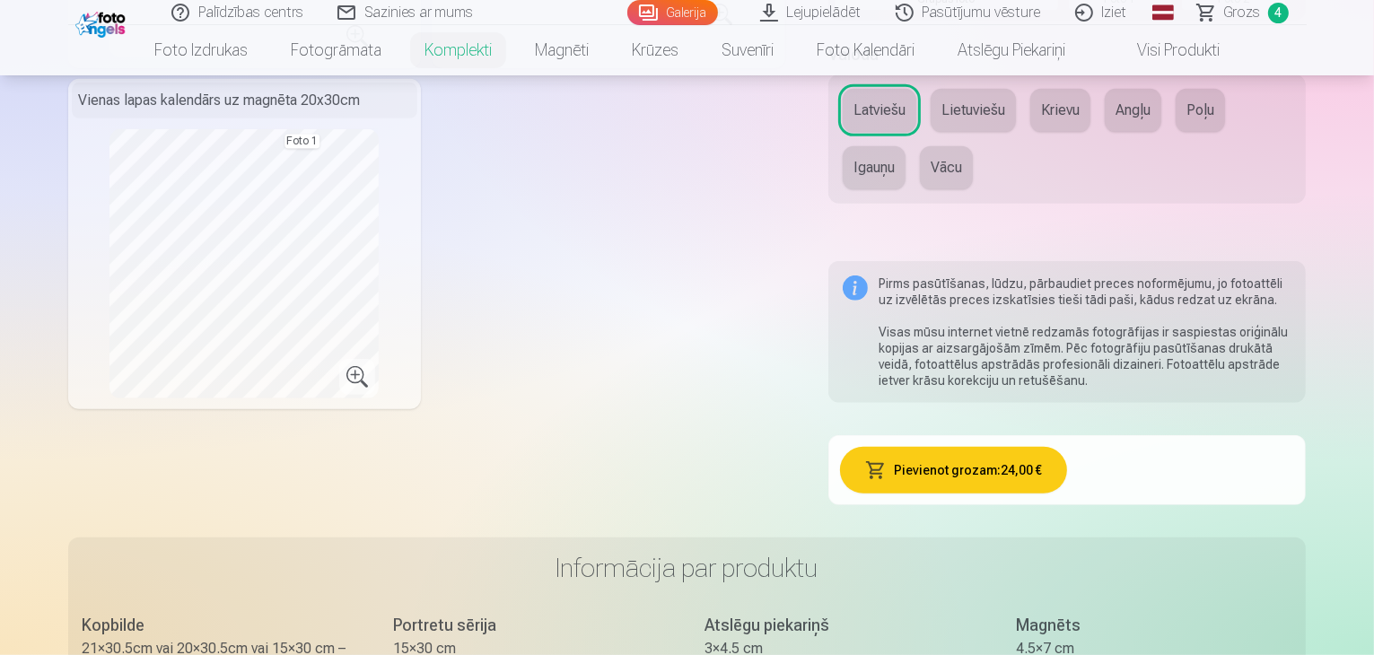
click at [966, 447] on button "Pievienot grozam : 24,00 €" at bounding box center [953, 470] width 227 height 47
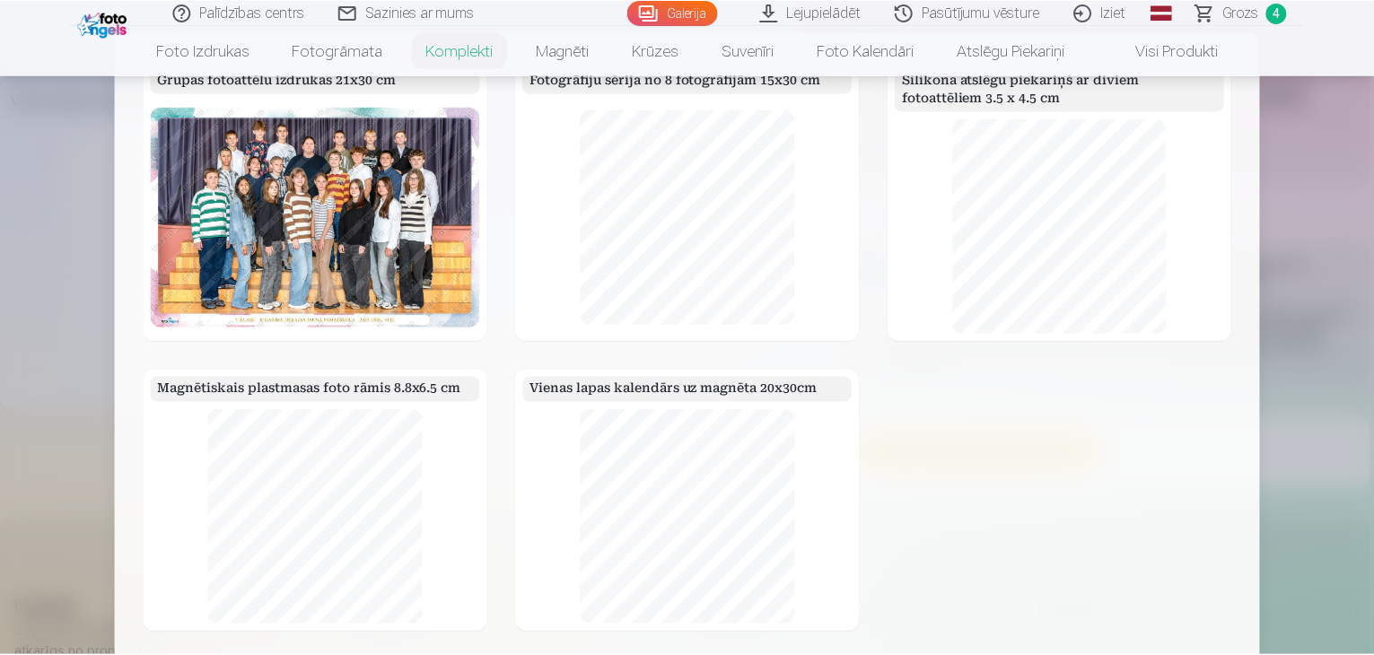
scroll to position [0, 0]
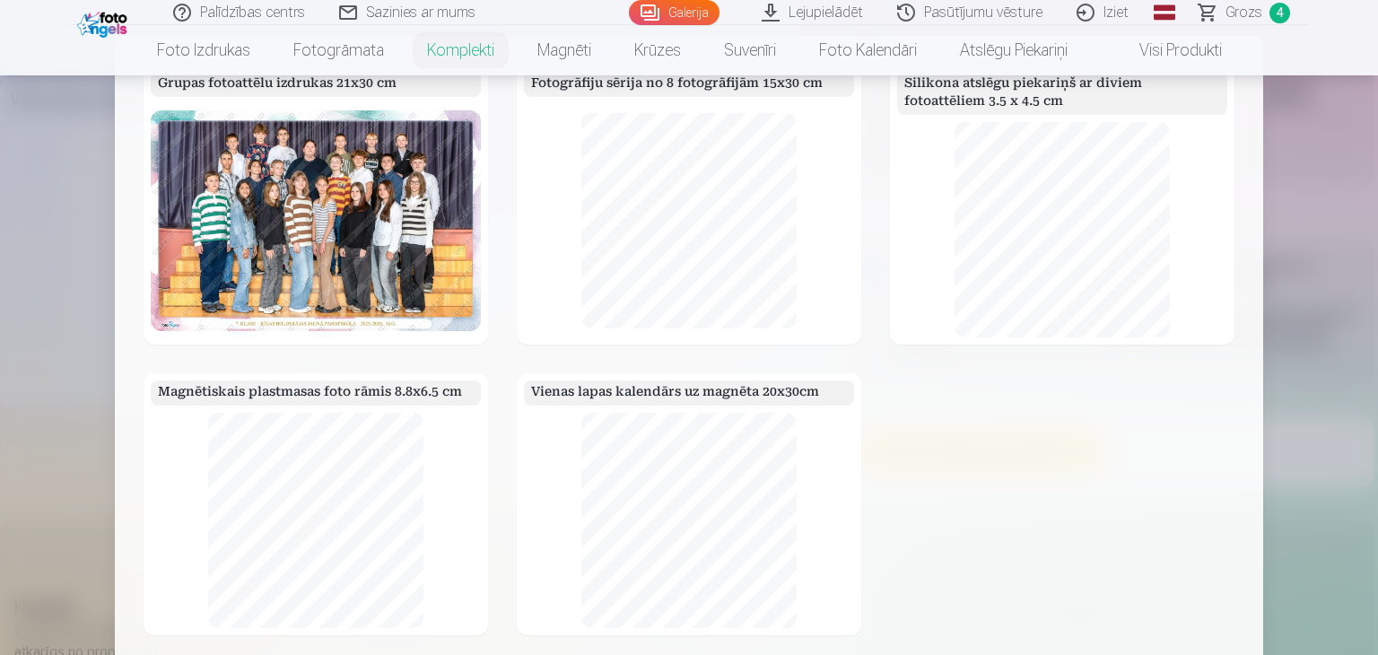
click at [1322, 331] on div at bounding box center [689, 327] width 1378 height 655
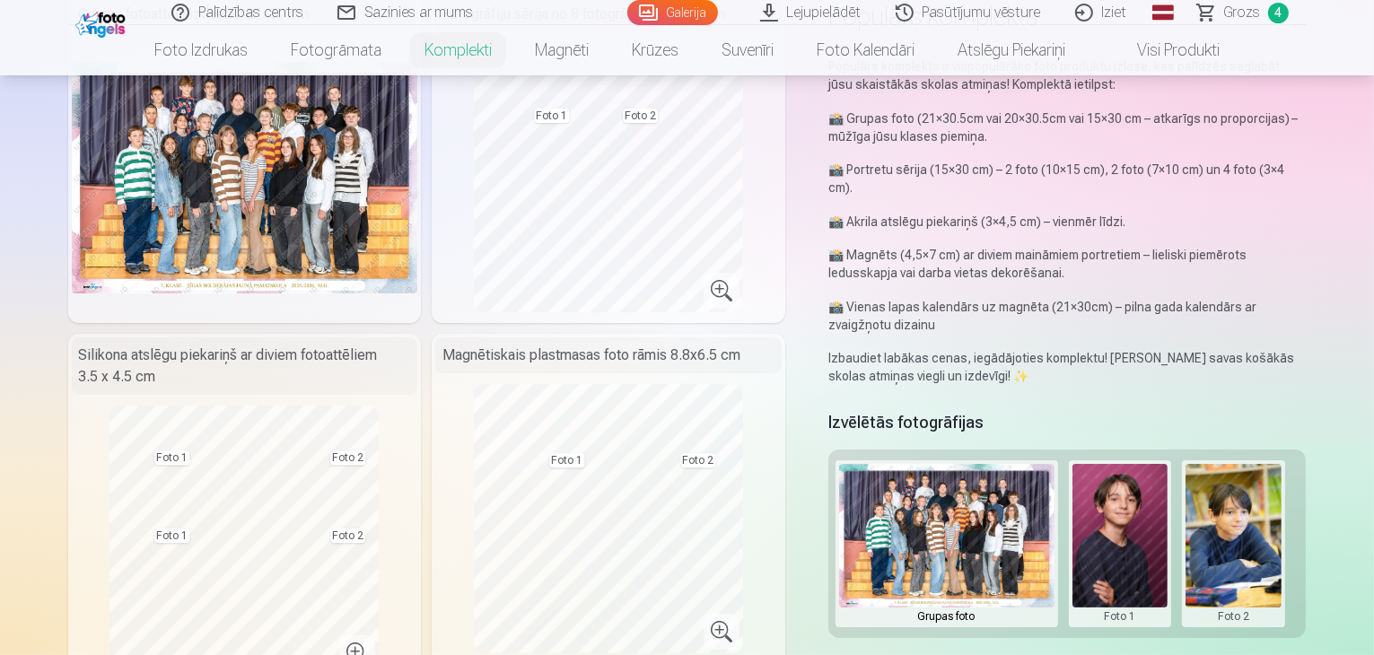
scroll to position [144, 0]
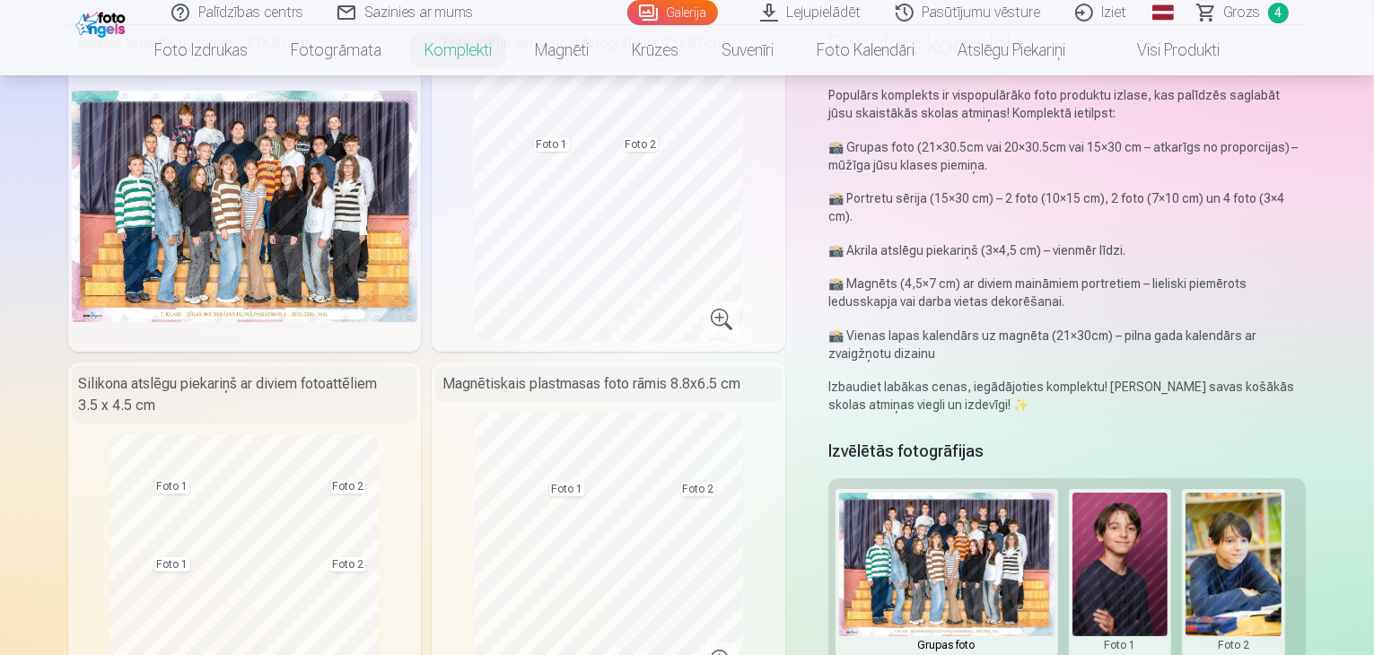
click at [1273, 9] on span "4" at bounding box center [1278, 13] width 21 height 21
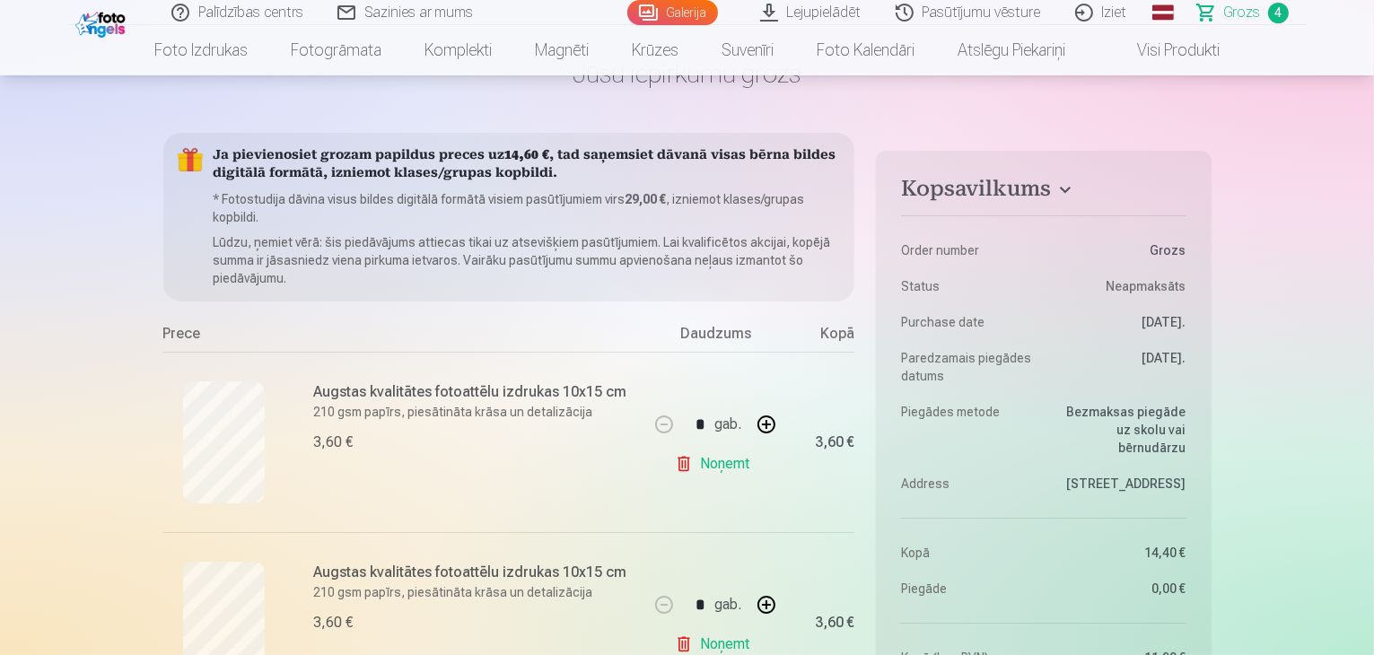
scroll to position [108, 0]
click at [766, 421] on button "button" at bounding box center [766, 424] width 43 height 43
click at [713, 468] on link "Noņemt" at bounding box center [716, 464] width 82 height 36
type input "*"
click at [739, 468] on link "Noņemt" at bounding box center [716, 464] width 82 height 36
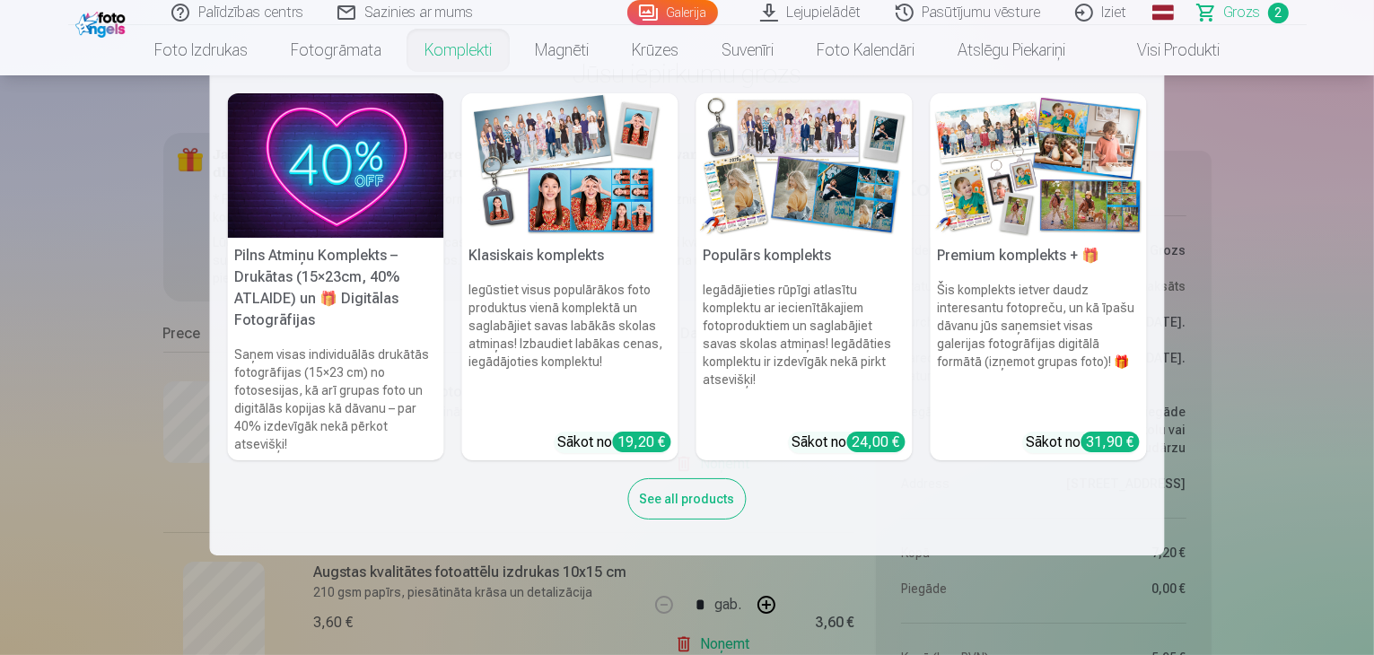
click at [528, 144] on img at bounding box center [570, 165] width 216 height 144
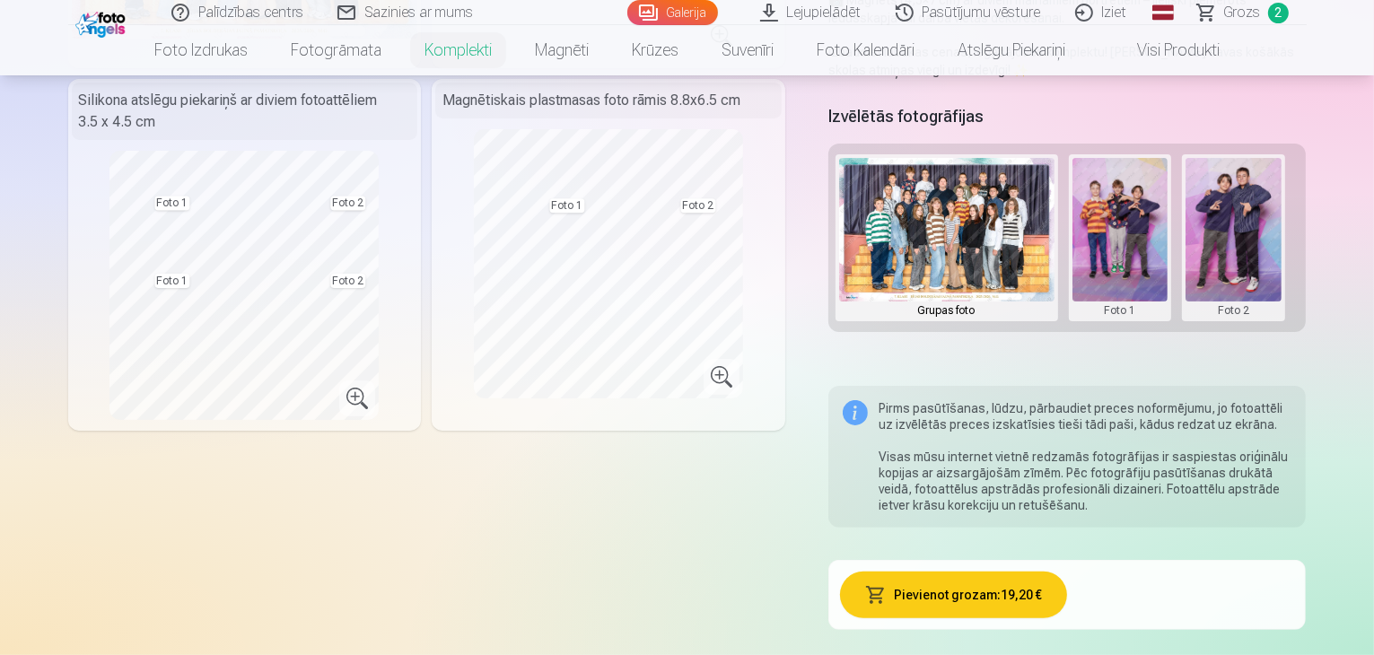
scroll to position [467, 0]
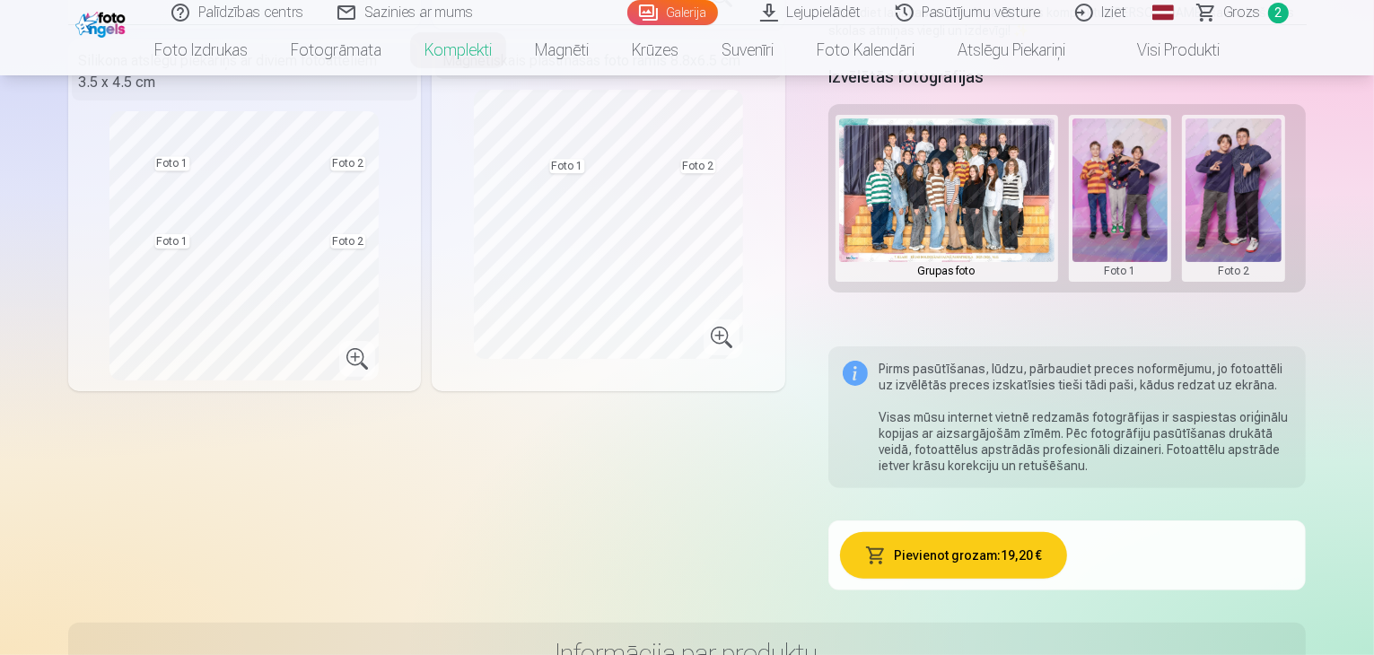
click at [1238, 16] on span "Grozs" at bounding box center [1242, 13] width 37 height 22
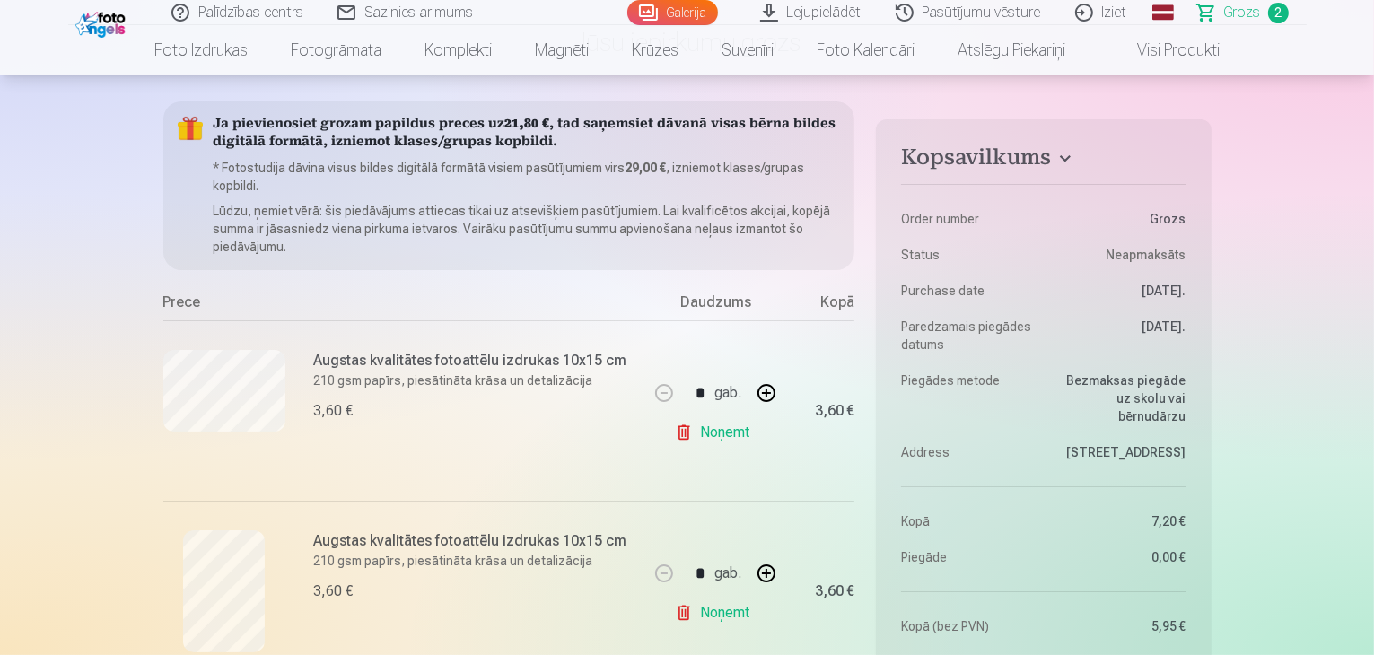
scroll to position [108, 0]
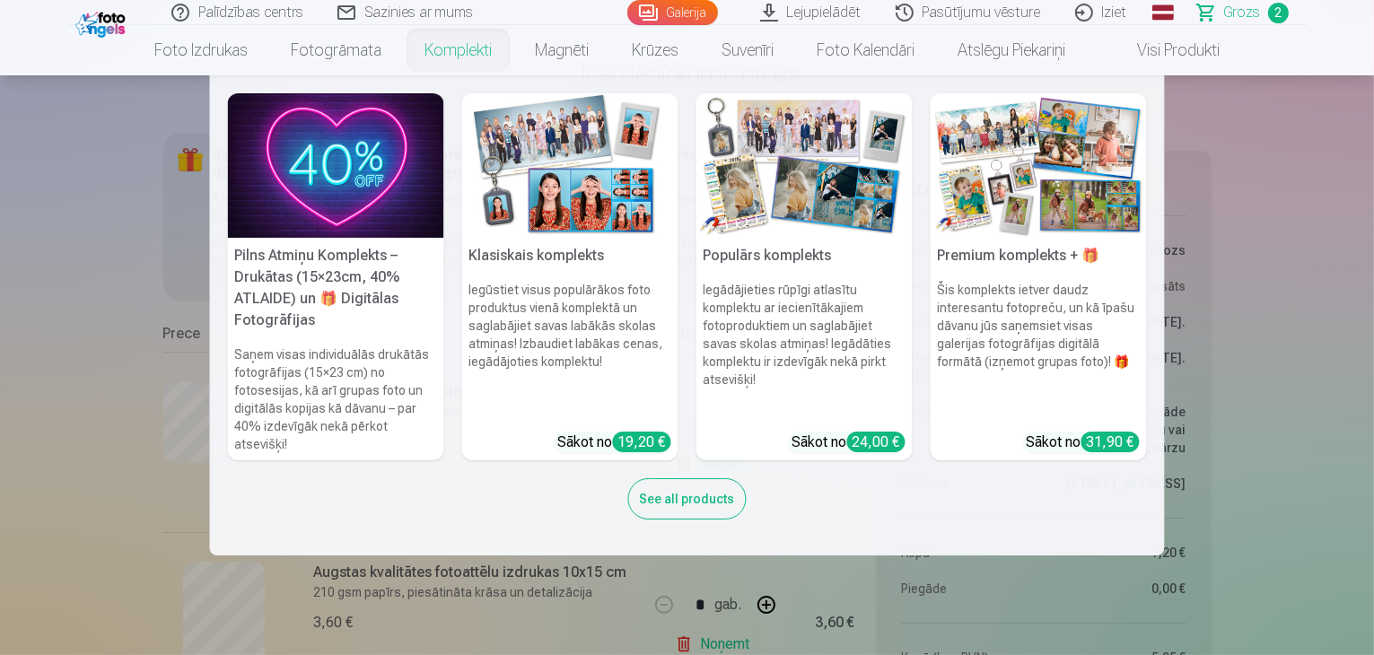
click at [783, 208] on img at bounding box center [804, 165] width 216 height 144
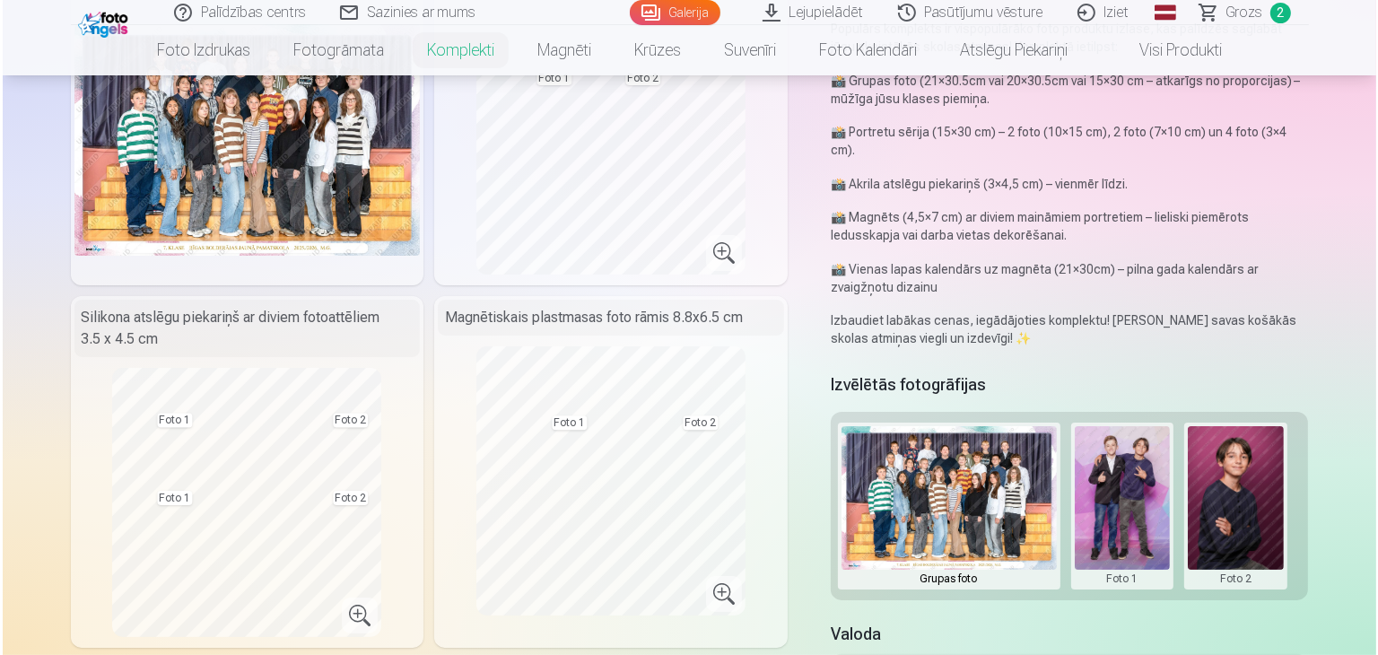
scroll to position [395, 0]
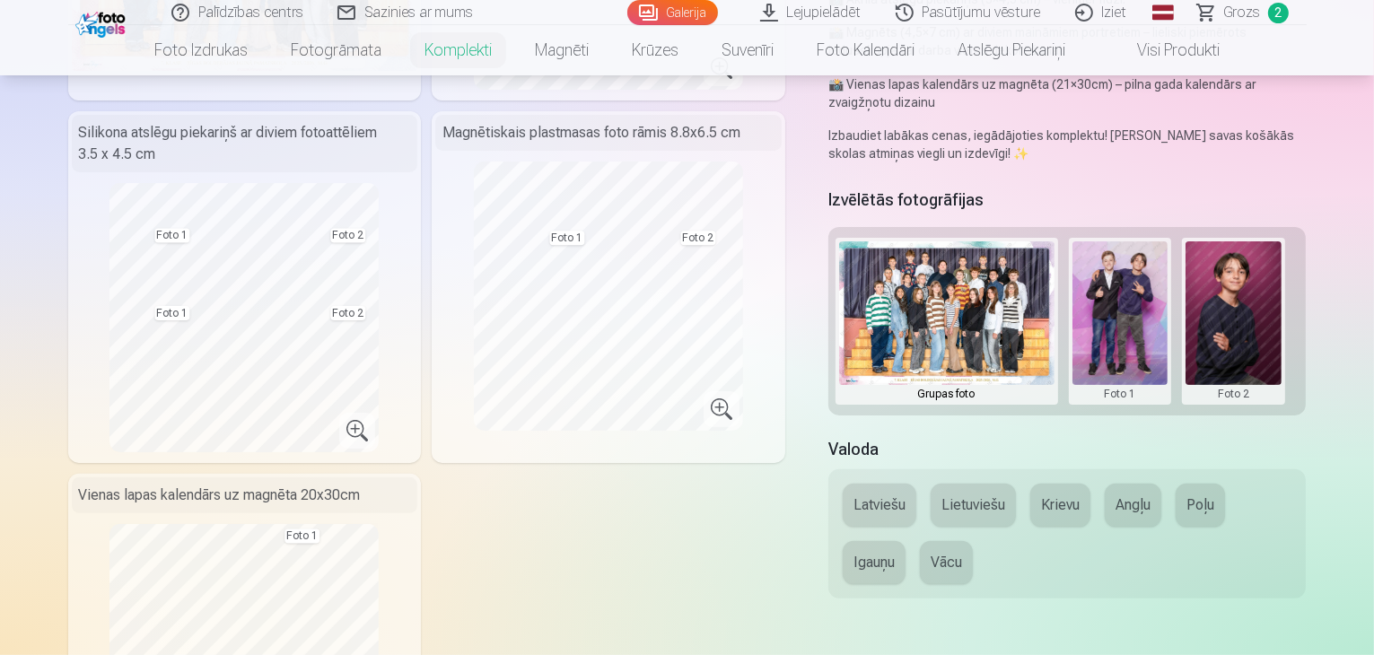
click at [1133, 285] on button at bounding box center [1120, 321] width 96 height 160
click at [1260, 295] on div at bounding box center [687, 327] width 1374 height 655
click at [1233, 290] on button at bounding box center [1234, 321] width 96 height 160
click at [1232, 283] on button "Nomainiet foto" at bounding box center [1247, 285] width 146 height 50
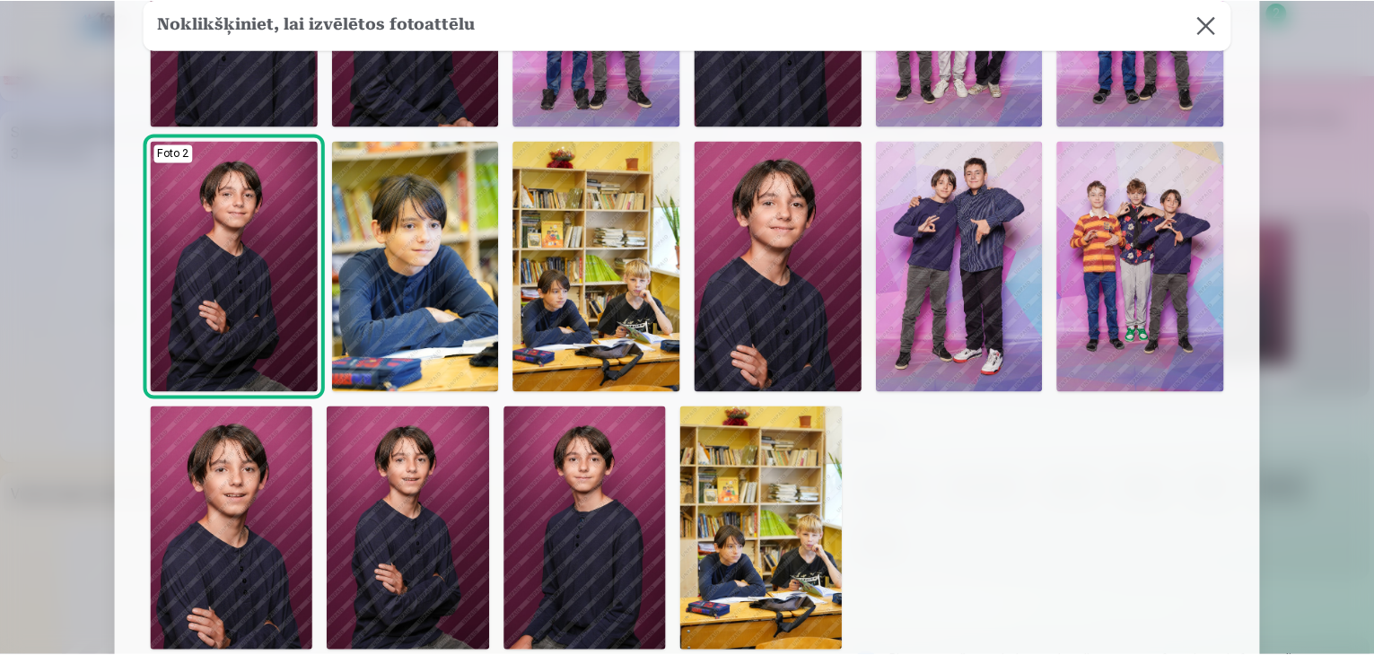
scroll to position [359, 0]
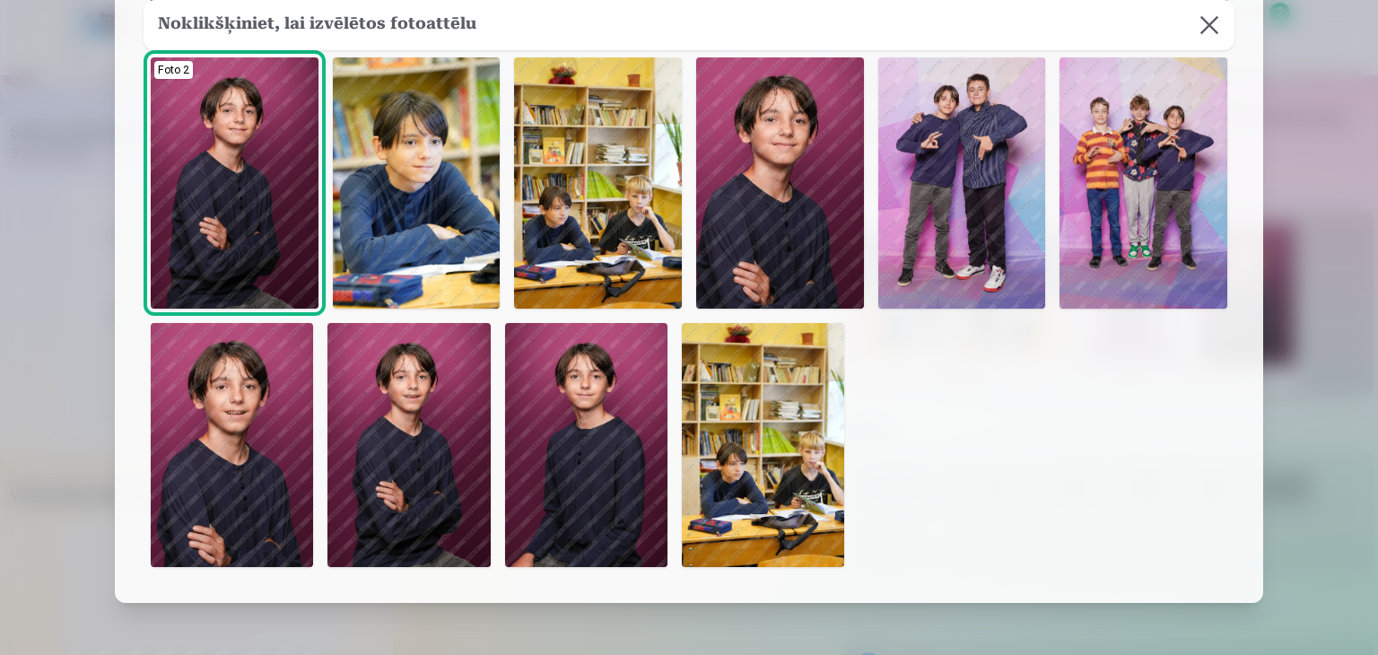
click at [571, 471] on img at bounding box center [586, 445] width 162 height 244
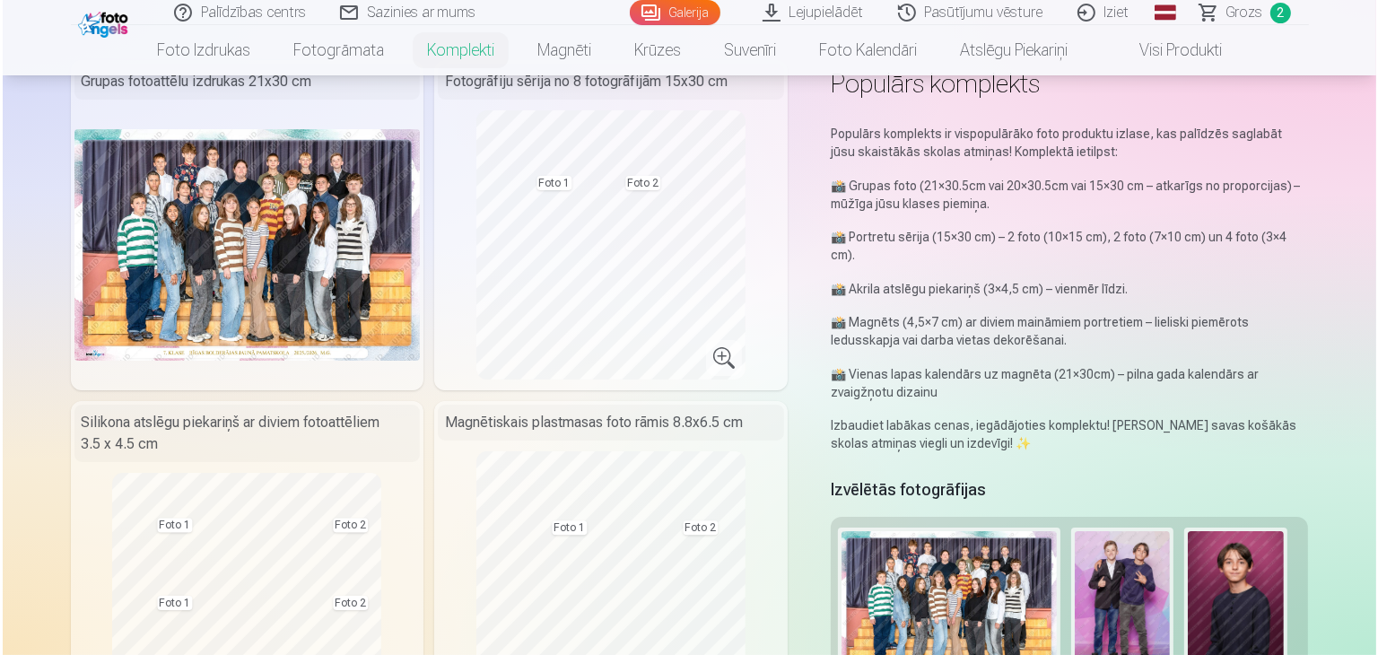
scroll to position [72, 0]
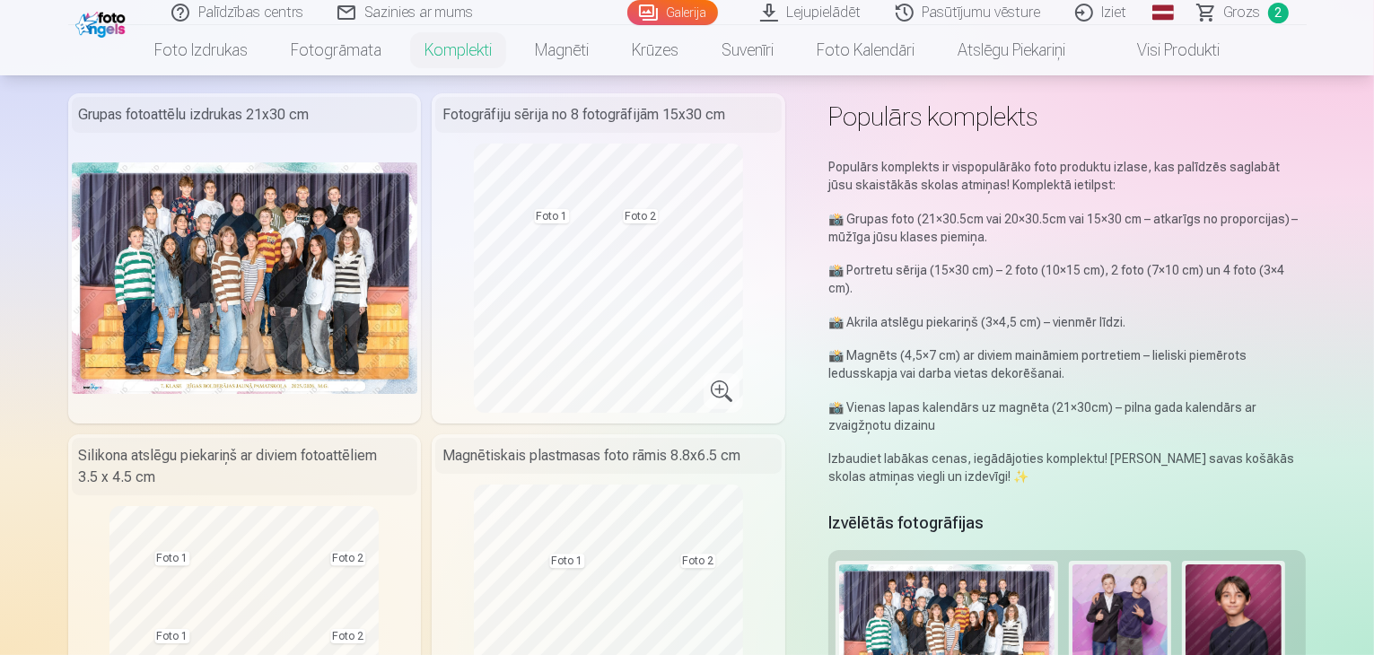
click at [1267, 575] on button at bounding box center [1234, 644] width 96 height 160
click at [1246, 611] on button "Nomainiet foto" at bounding box center [1247, 608] width 146 height 50
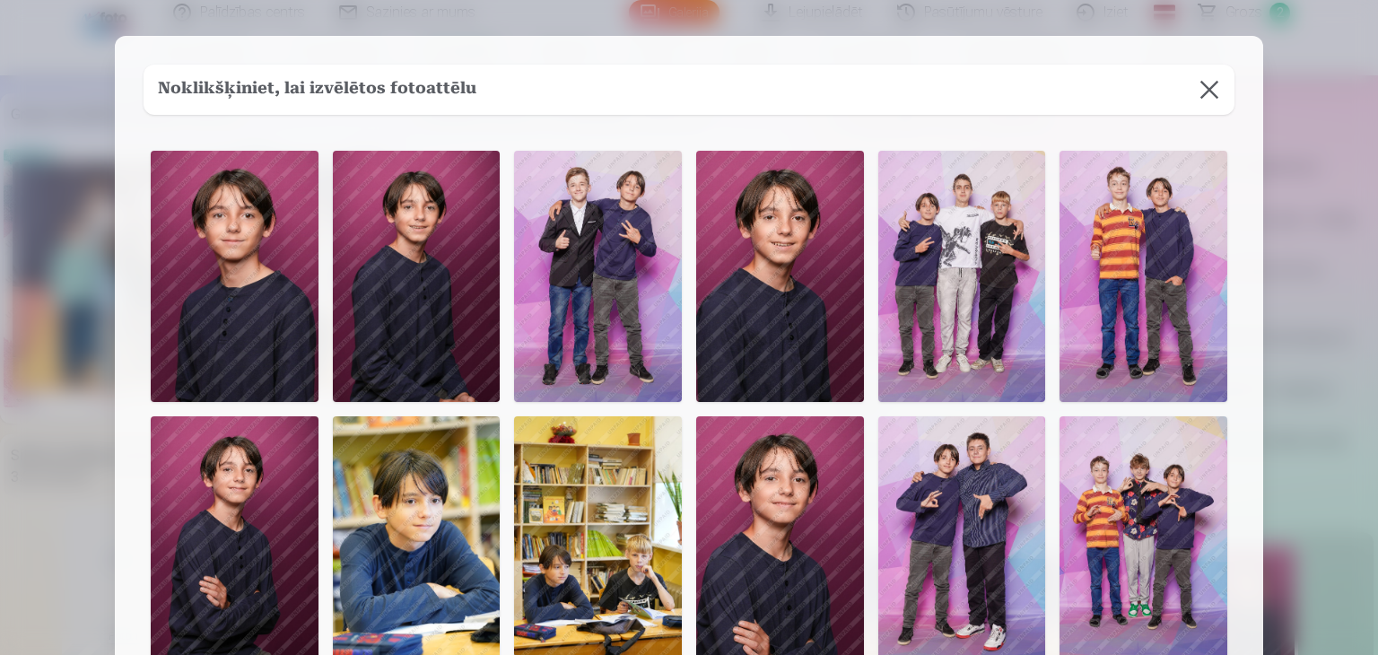
click at [786, 576] on img at bounding box center [780, 541] width 168 height 251
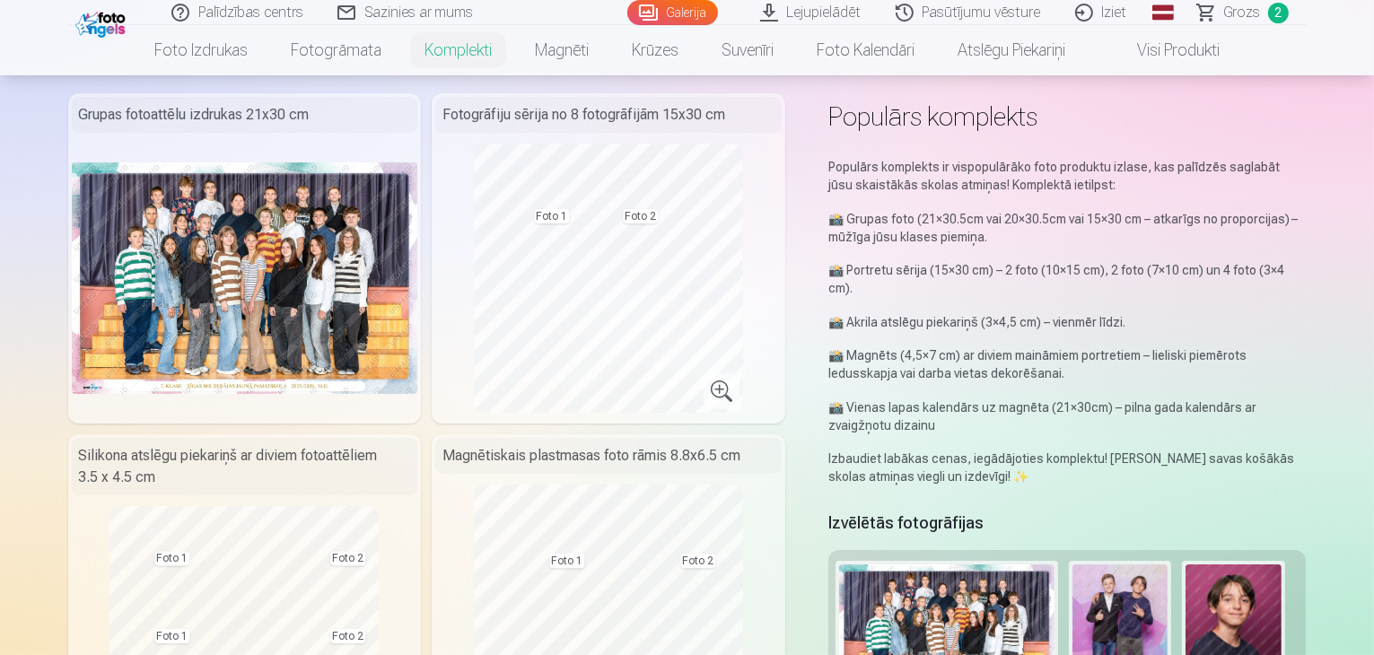
click at [1138, 564] on button at bounding box center [1120, 644] width 96 height 160
click at [1138, 564] on div at bounding box center [687, 327] width 1374 height 655
click at [1142, 567] on button at bounding box center [1120, 644] width 96 height 160
click at [1125, 610] on button "Nomainiet foto" at bounding box center [1133, 608] width 146 height 50
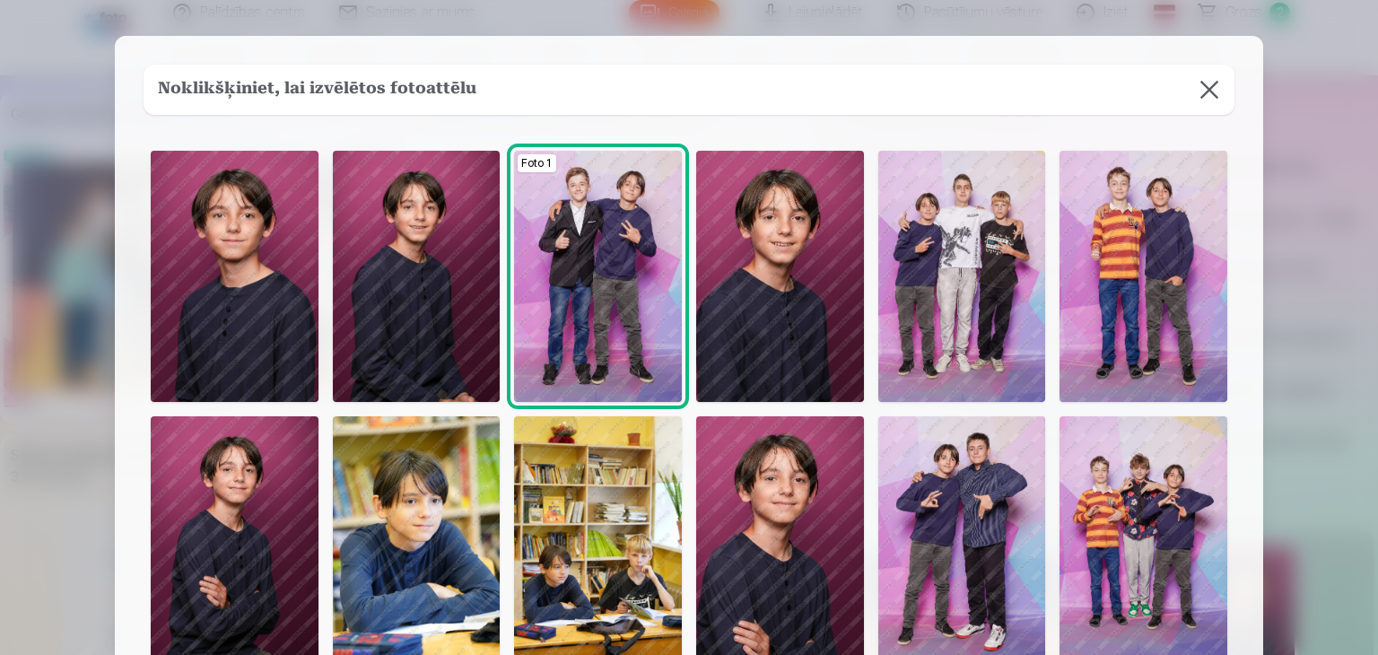
click at [1210, 90] on button at bounding box center [1210, 90] width 50 height 50
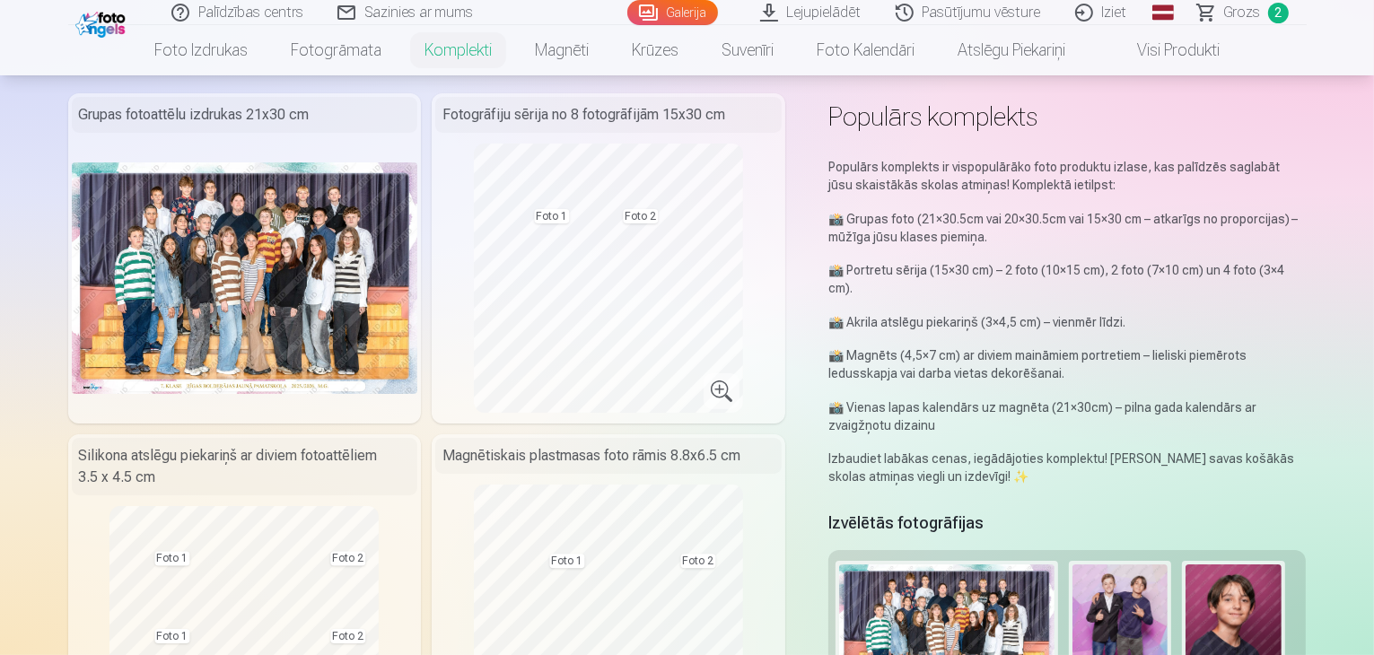
click at [1129, 574] on button at bounding box center [1120, 644] width 96 height 160
click at [1129, 615] on button "Nomainiet foto" at bounding box center [1133, 608] width 146 height 50
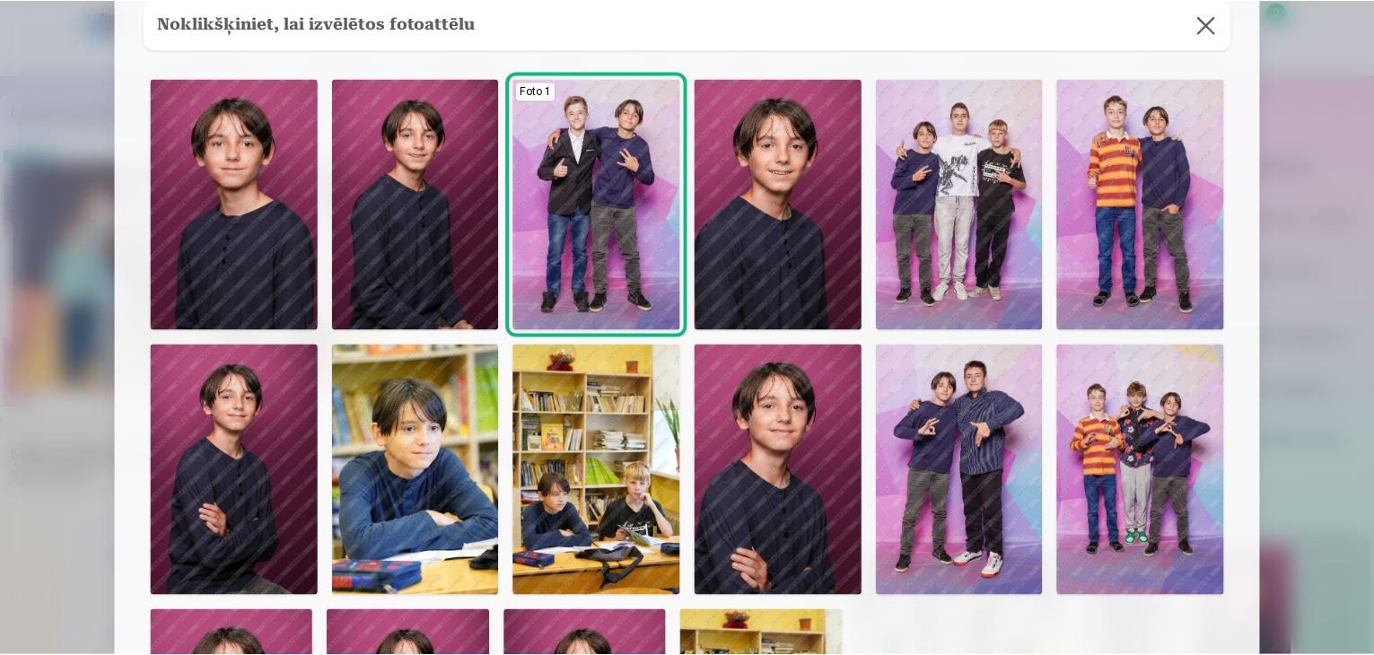
scroll to position [108, 0]
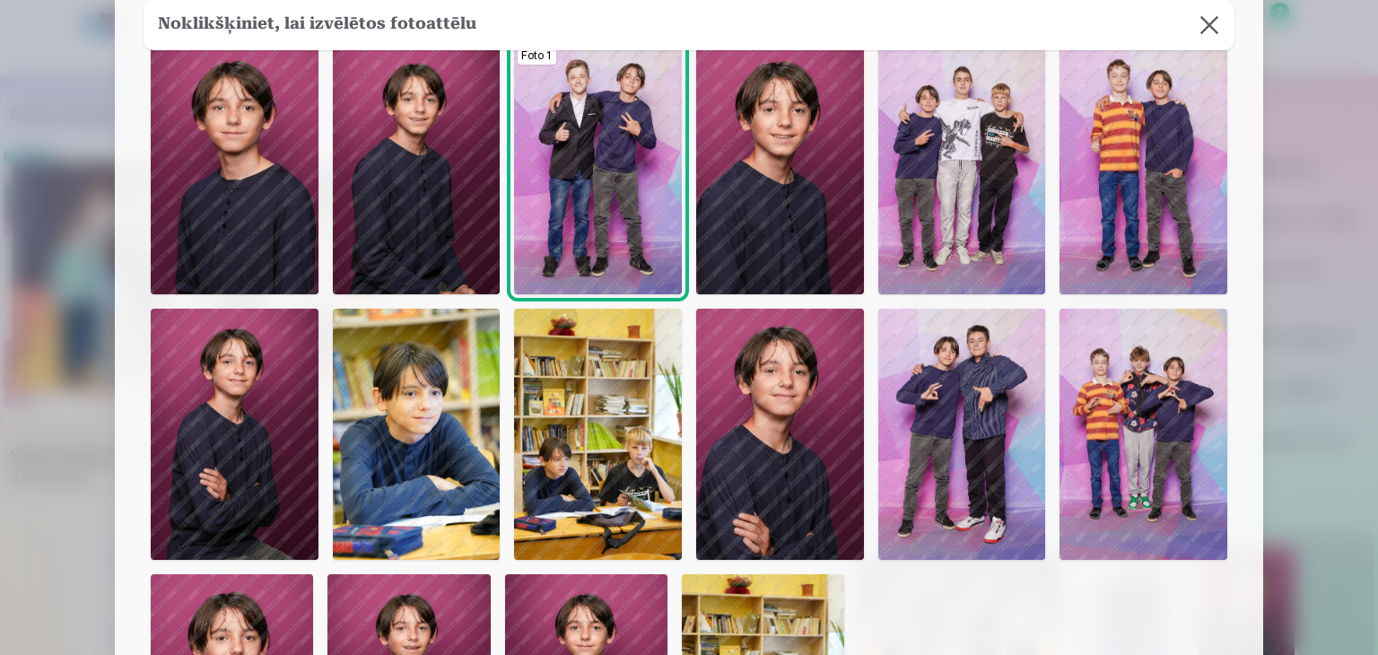
click at [435, 488] on img at bounding box center [417, 434] width 168 height 251
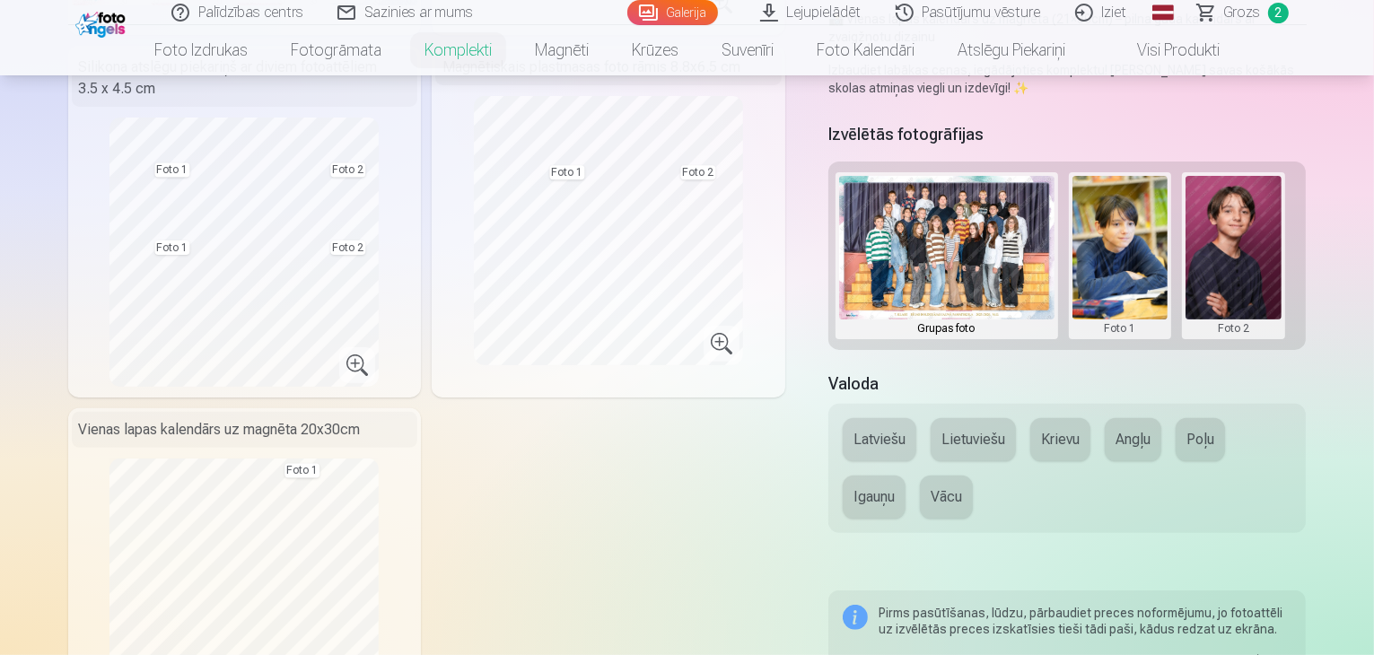
scroll to position [467, 0]
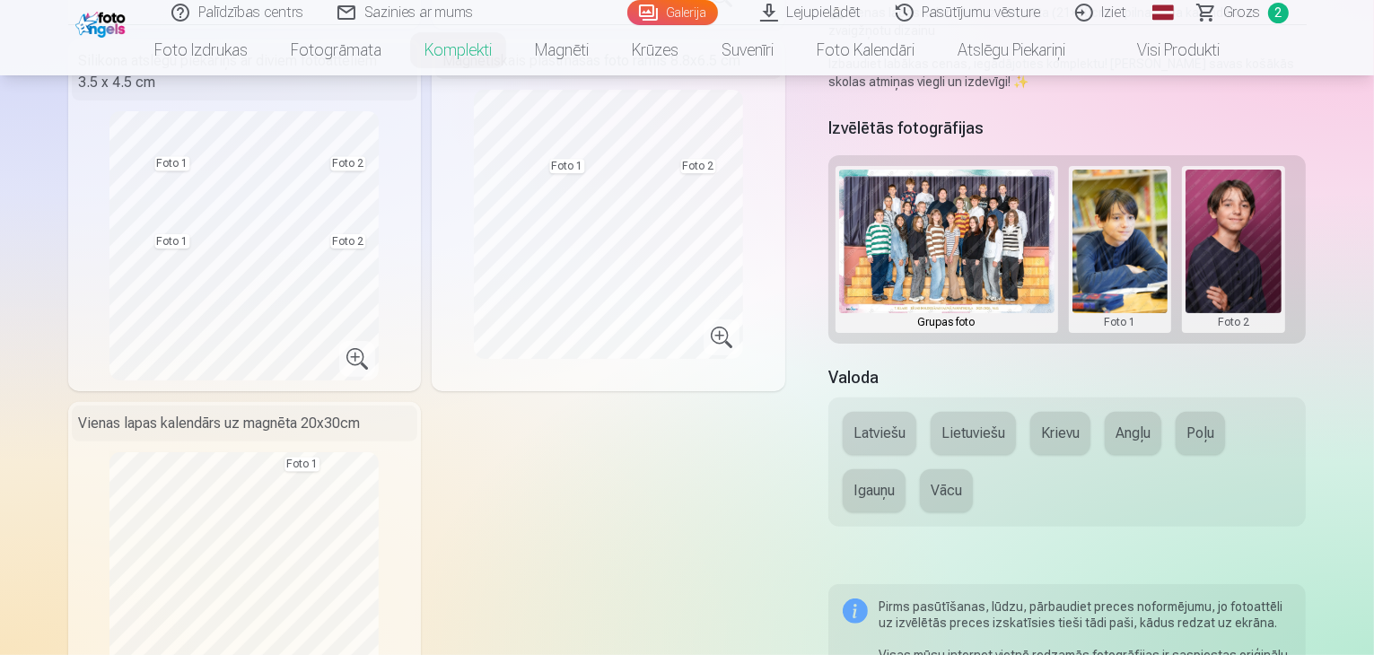
click at [898, 412] on button "Latviešu" at bounding box center [880, 433] width 74 height 43
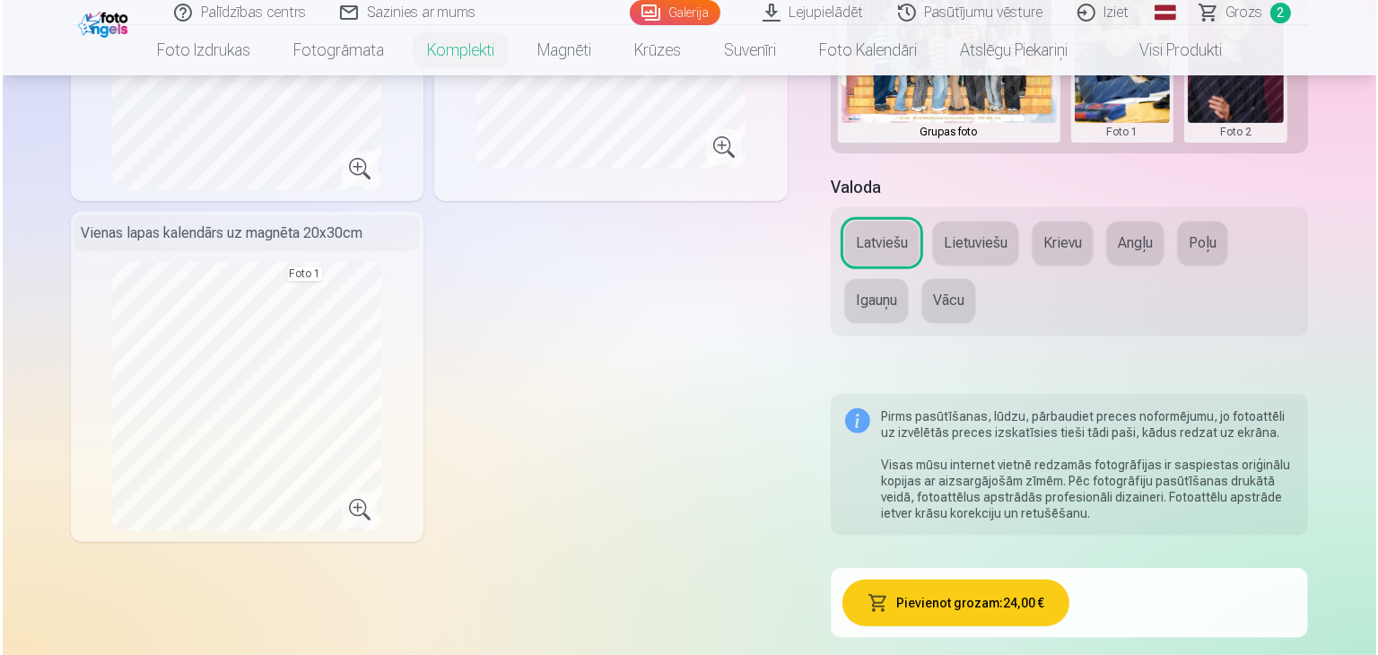
scroll to position [718, 0]
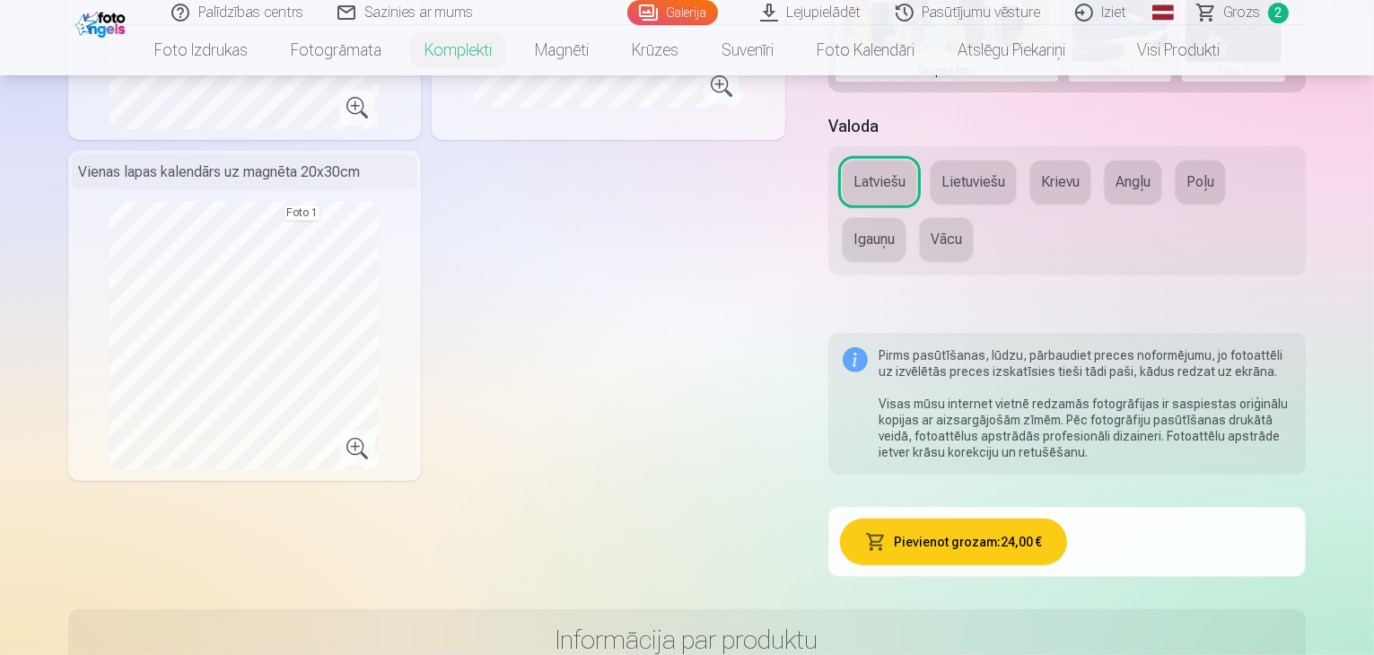
click at [980, 519] on button "Pievienot grozam : 24,00 €" at bounding box center [953, 542] width 227 height 47
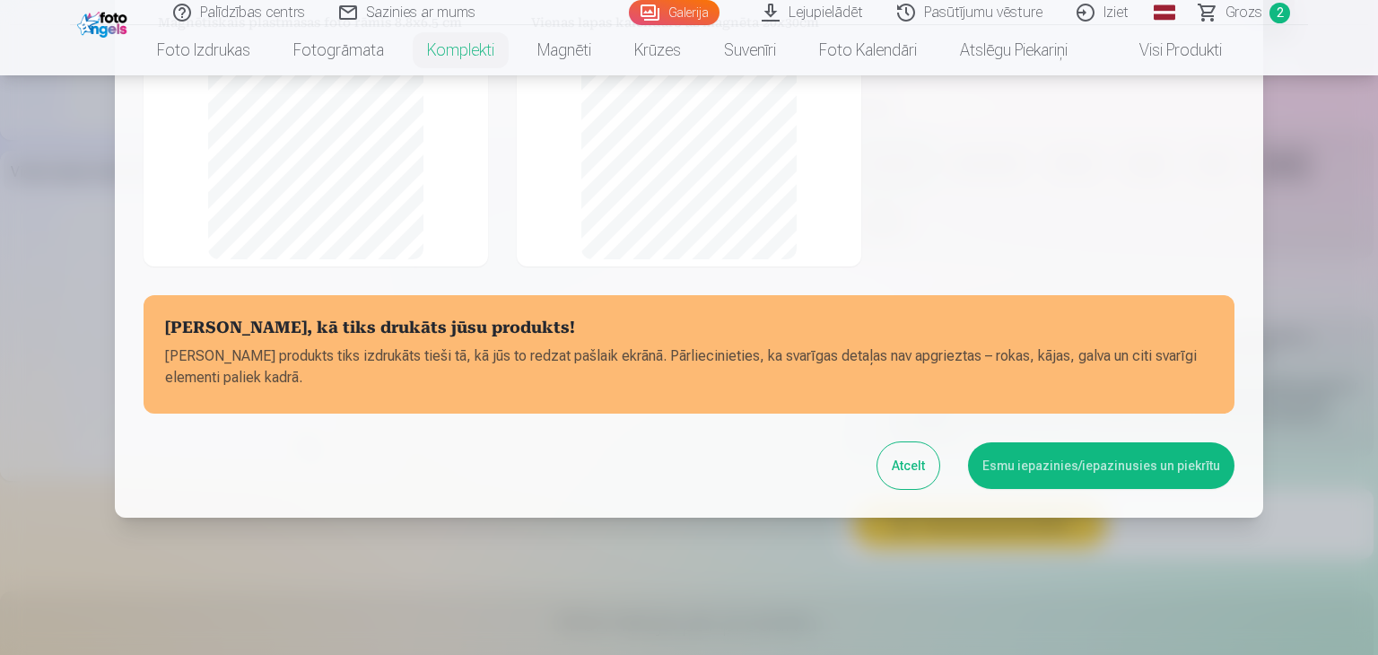
scroll to position [375, 0]
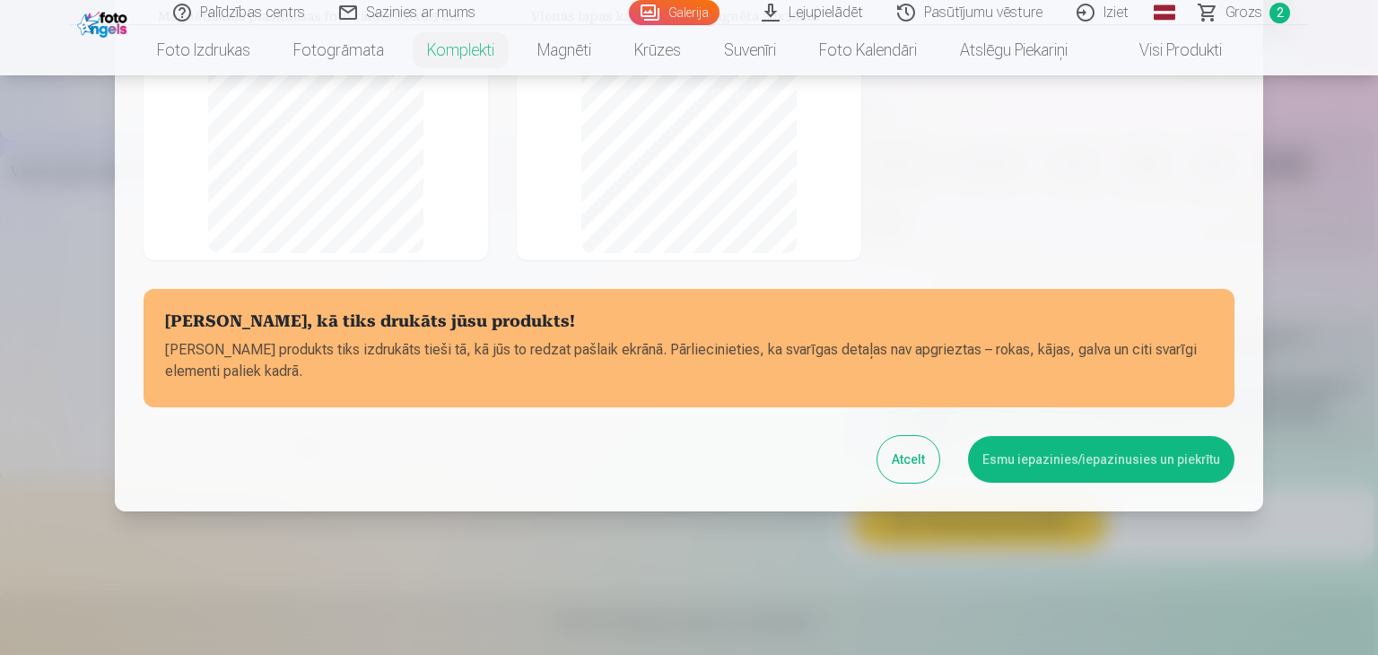
click at [1056, 457] on button "Esmu iepazinies/iepazinusies un piekrītu" at bounding box center [1101, 459] width 267 height 47
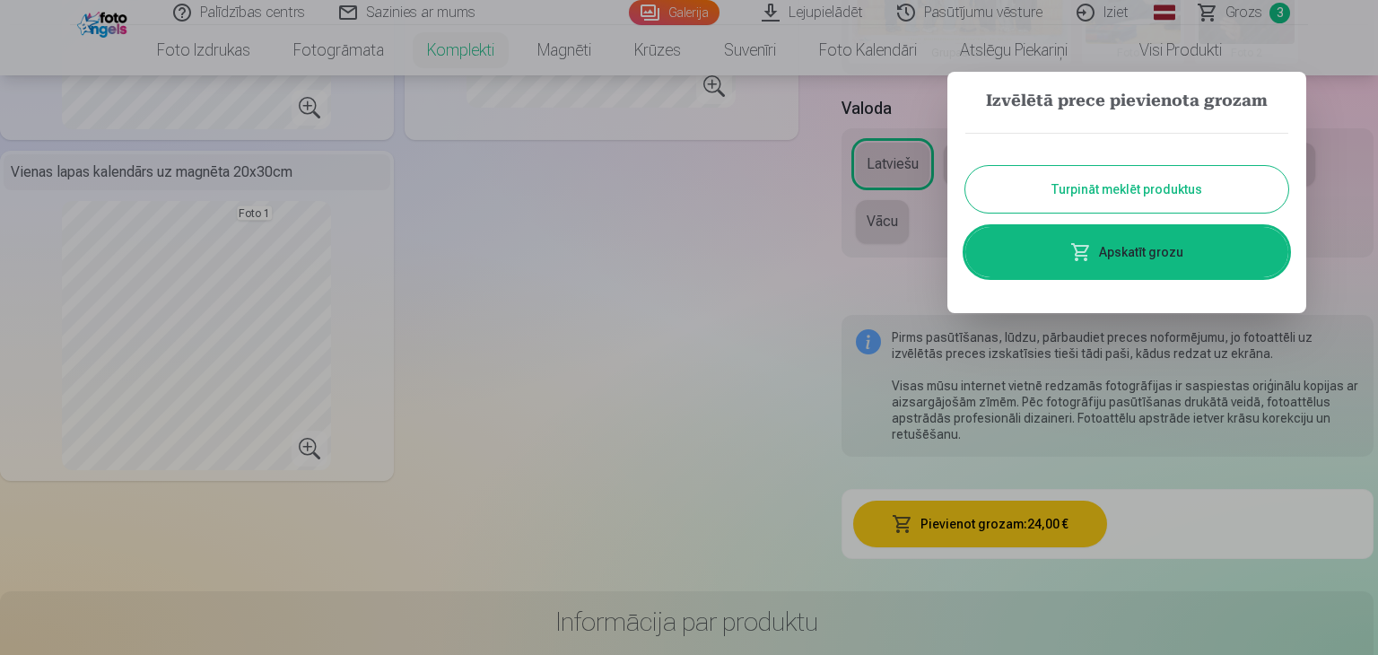
click at [1109, 252] on link "Apskatīt grozu" at bounding box center [1127, 252] width 323 height 50
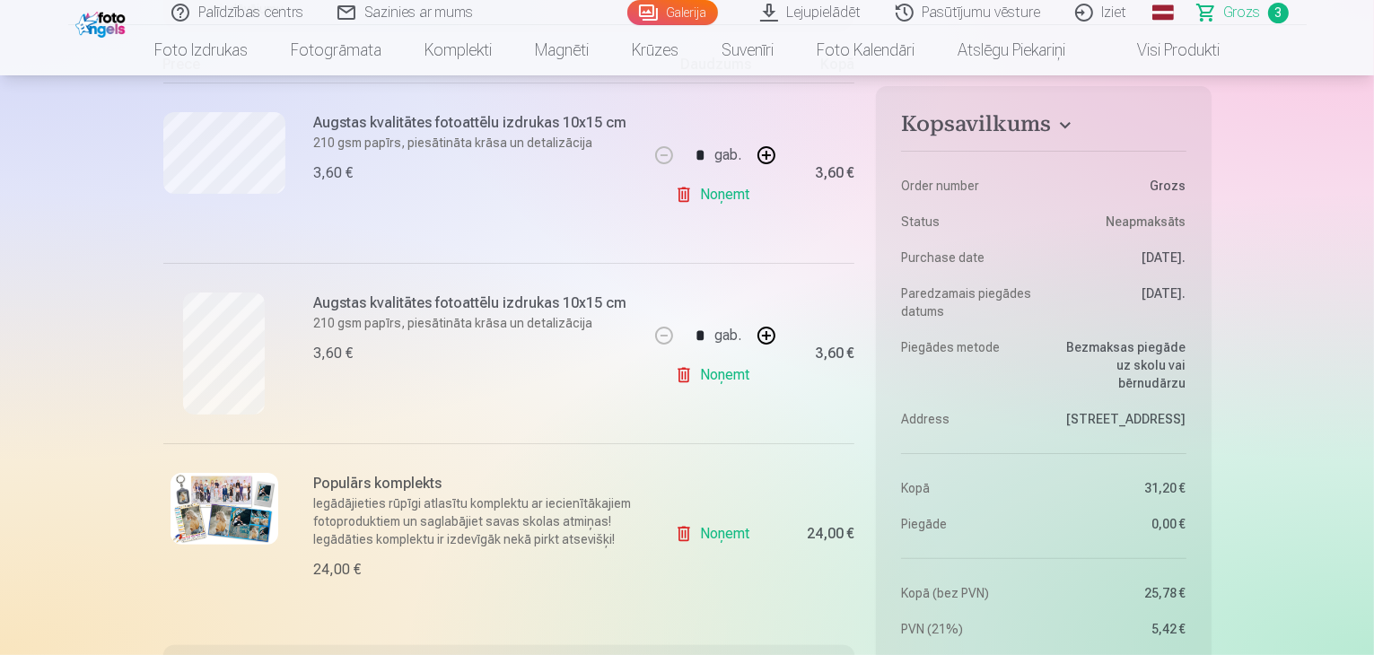
scroll to position [323, 0]
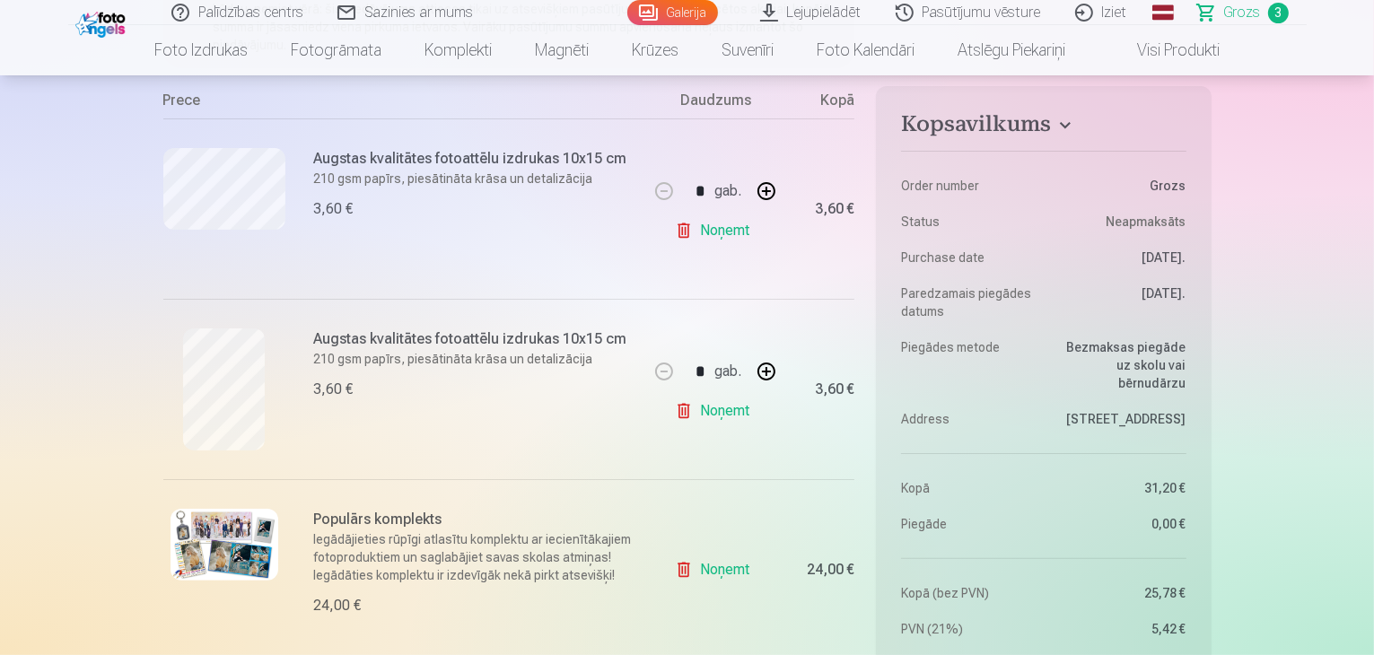
click at [725, 225] on link "Noņemt" at bounding box center [716, 231] width 82 height 36
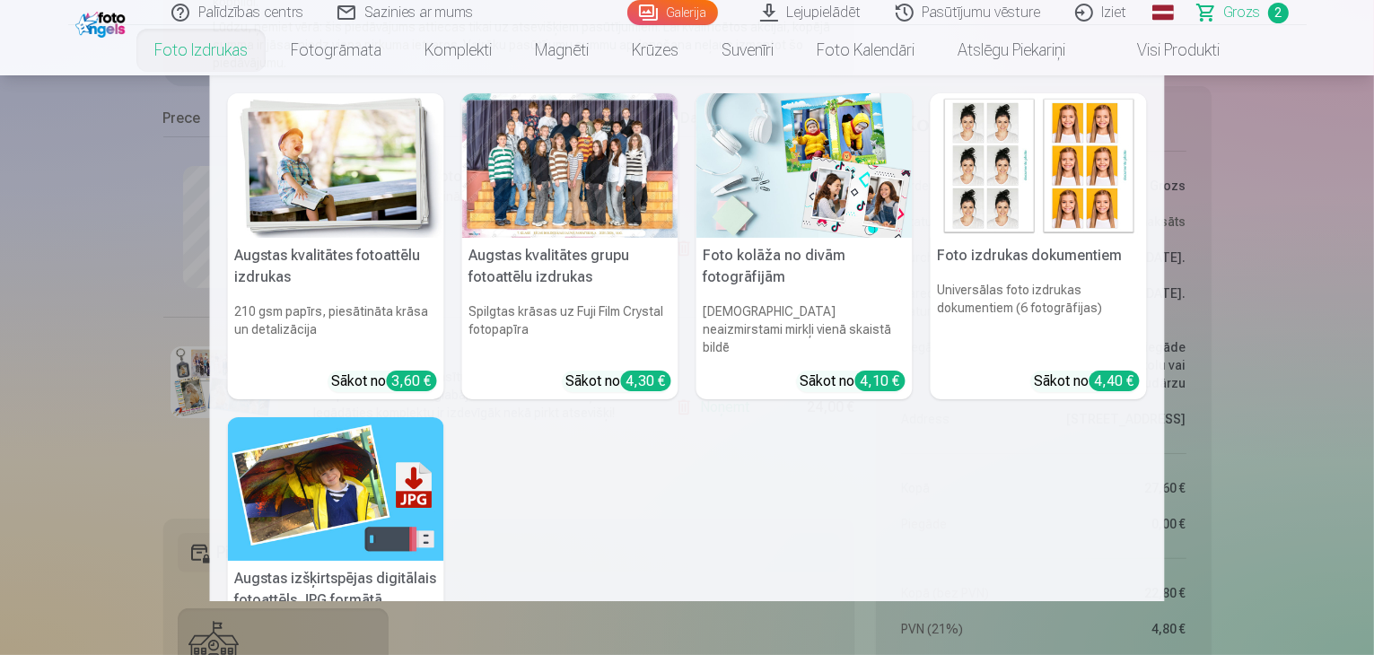
click at [195, 52] on link "Foto izdrukas" at bounding box center [201, 50] width 136 height 50
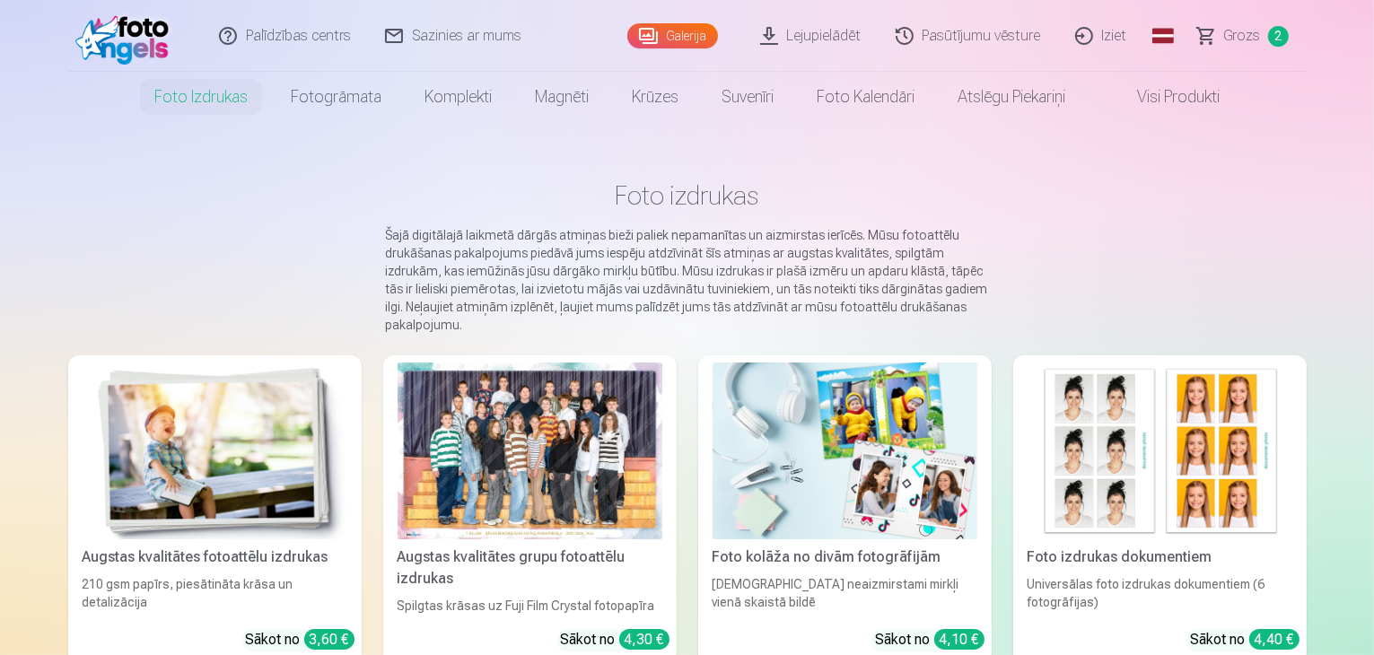
click at [681, 40] on link "Galerija" at bounding box center [672, 35] width 91 height 25
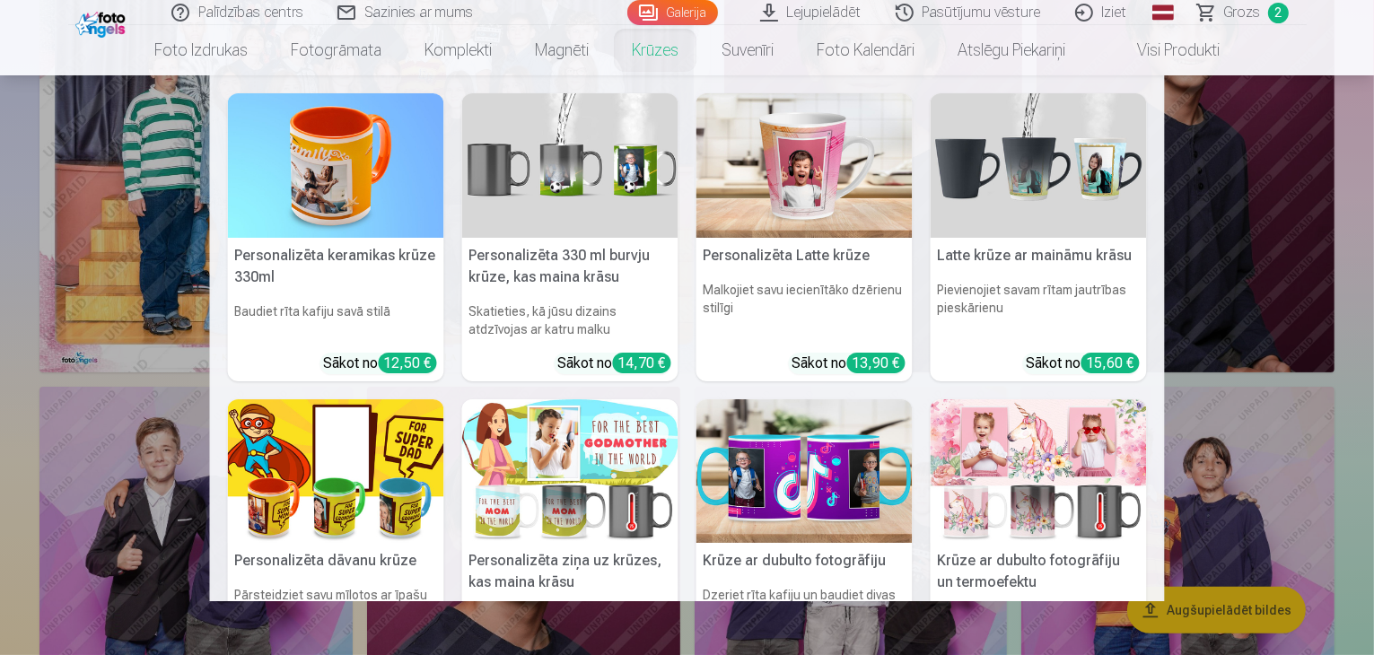
scroll to position [323, 0]
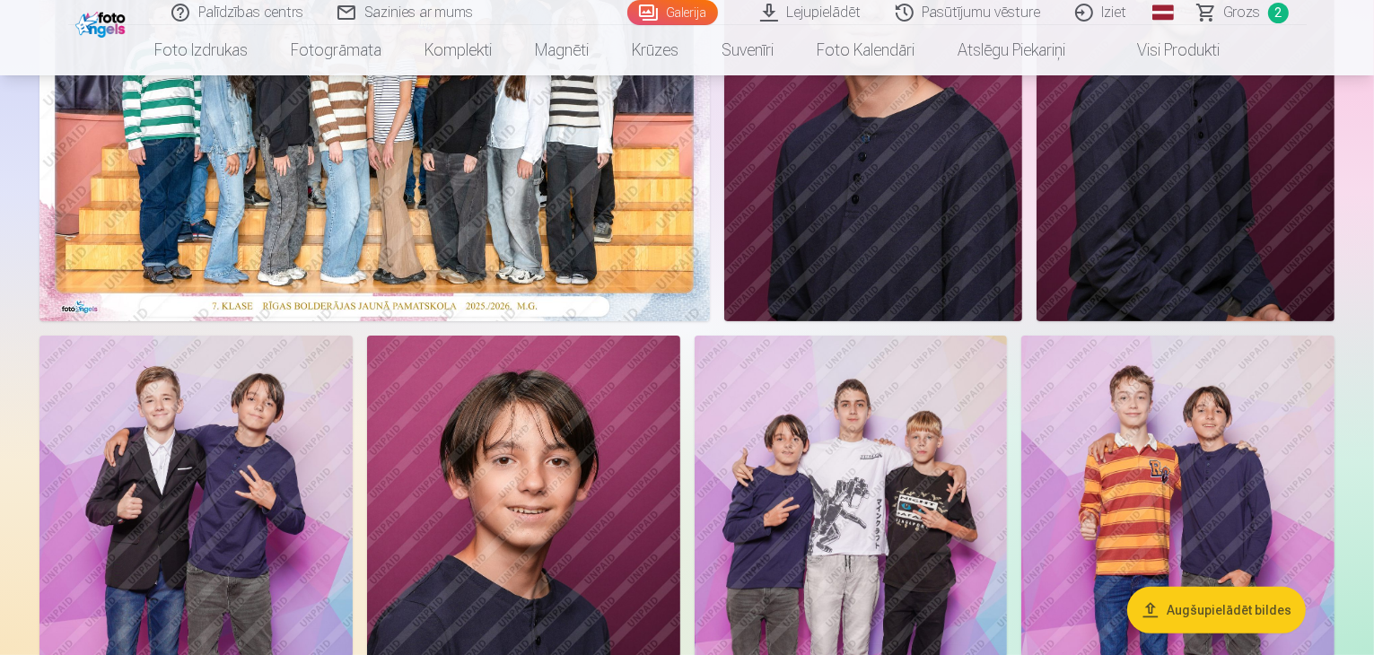
click at [1241, 15] on span "Grozs" at bounding box center [1242, 13] width 37 height 22
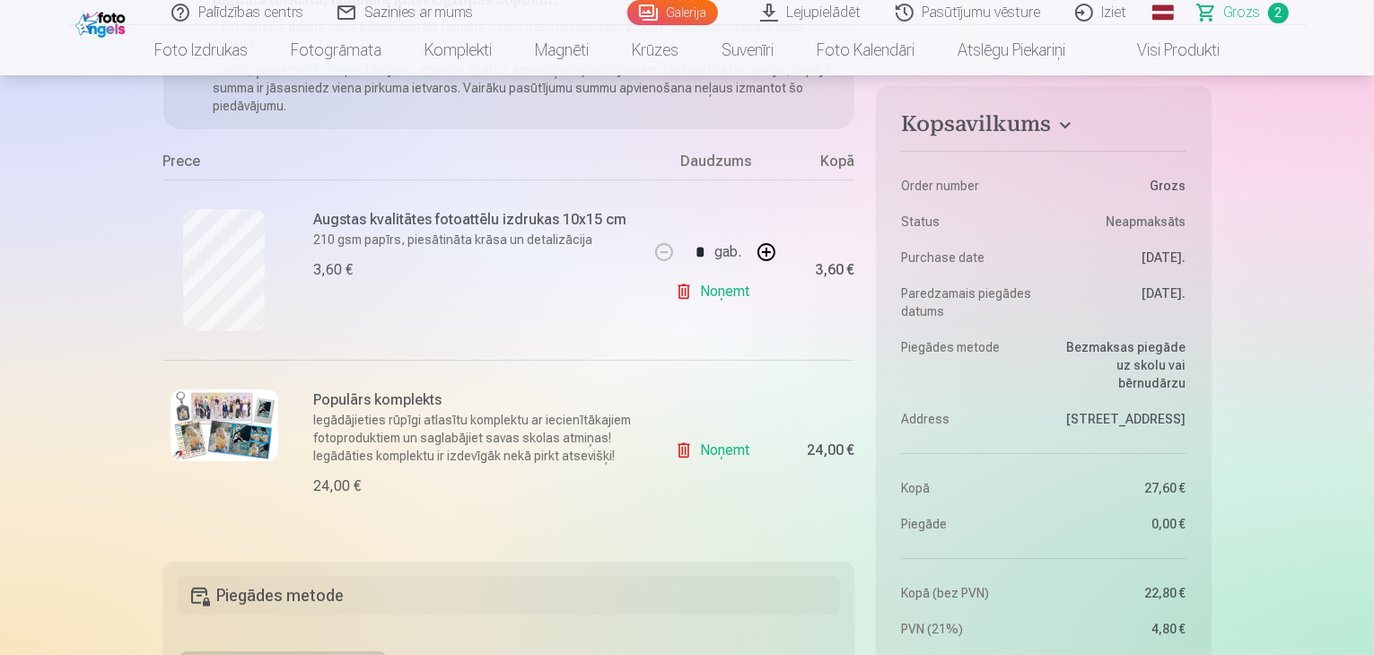
scroll to position [287, 0]
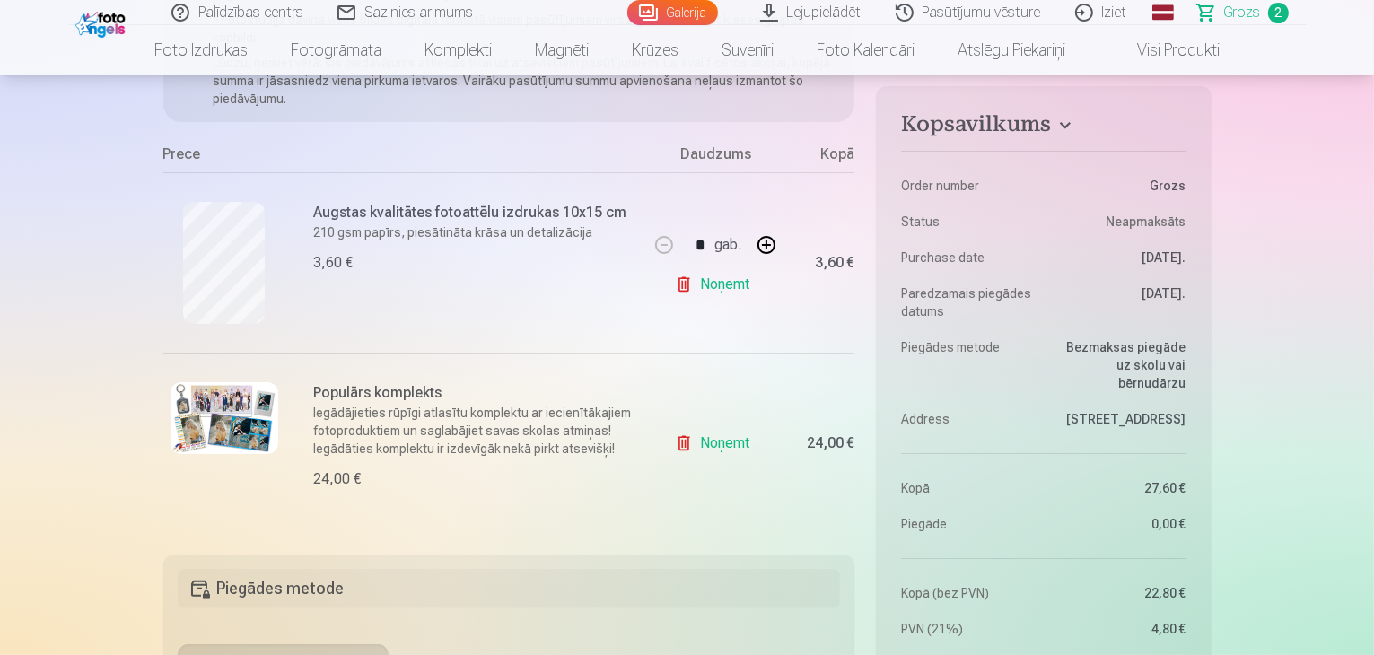
click at [211, 417] on img at bounding box center [225, 418] width 108 height 72
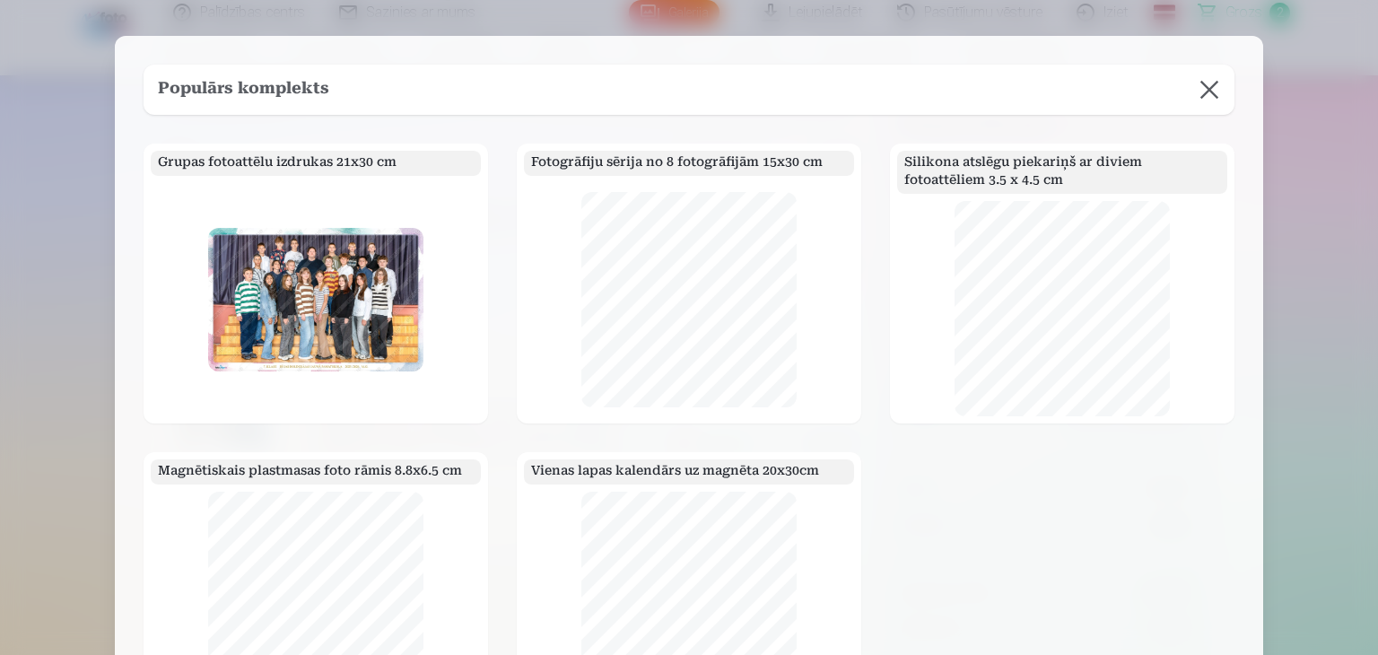
click at [1210, 92] on button at bounding box center [1210, 90] width 50 height 50
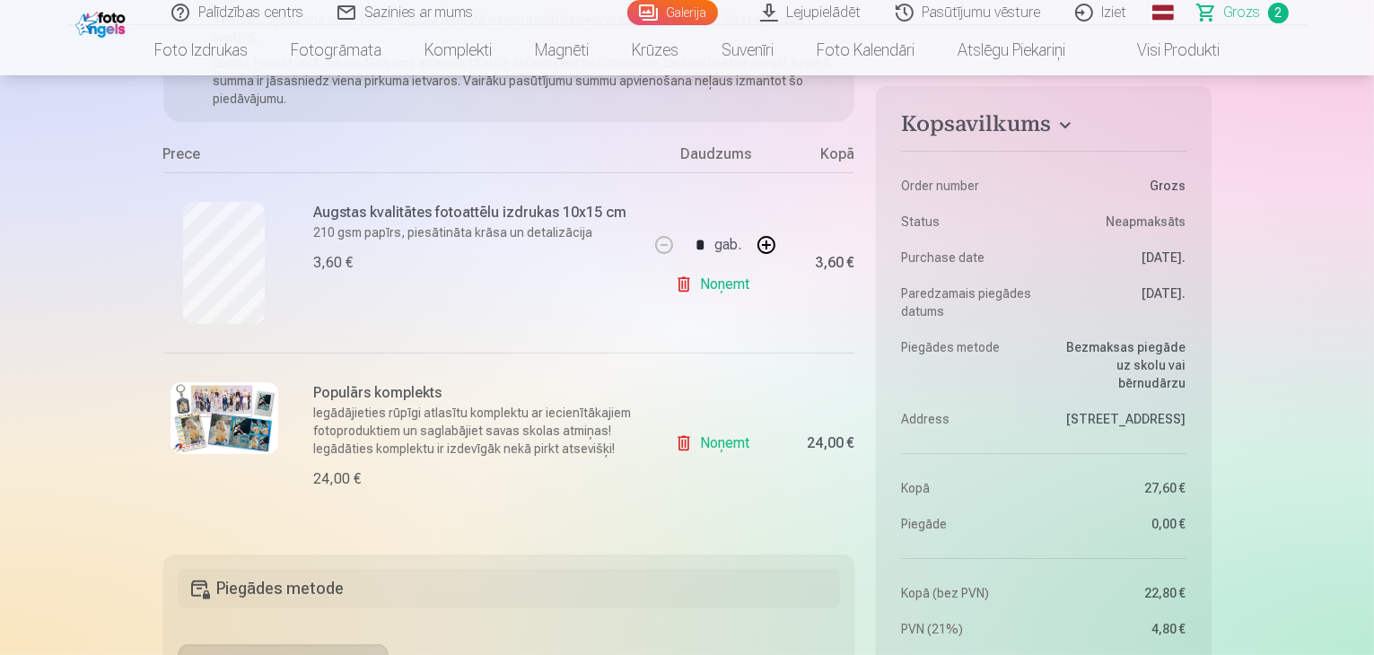
click at [687, 12] on link "Galerija" at bounding box center [672, 12] width 91 height 25
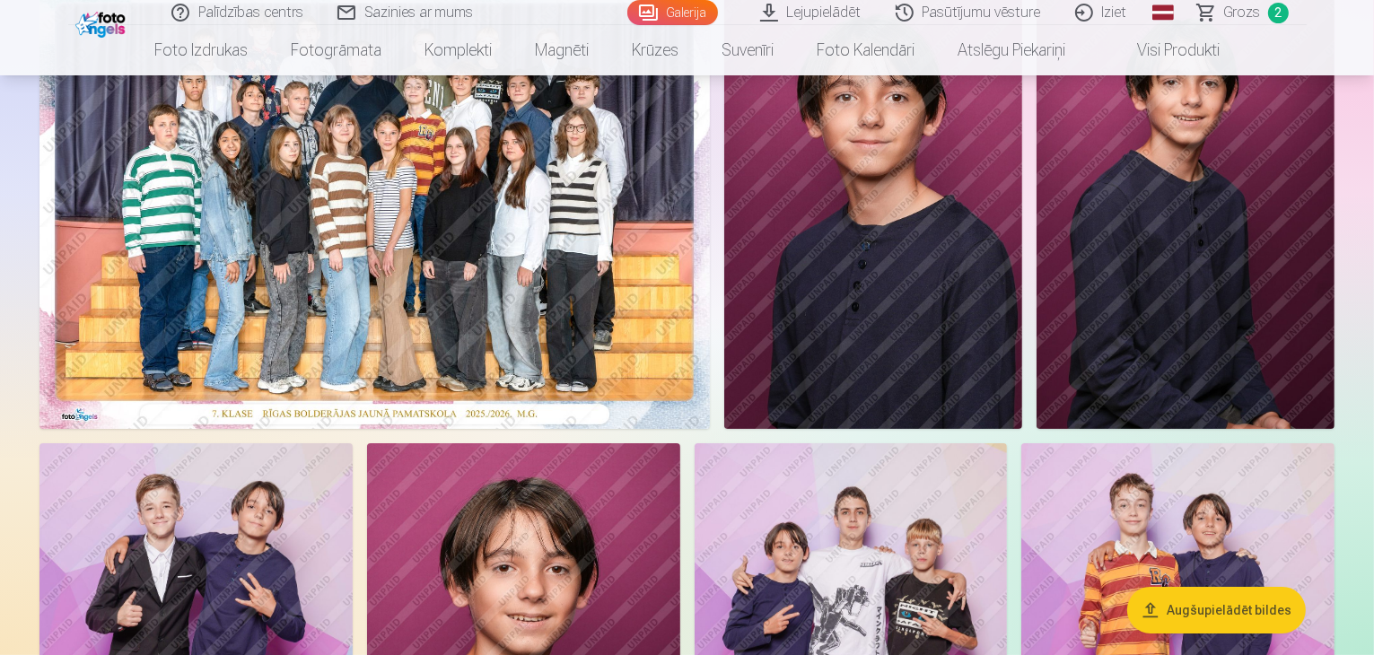
scroll to position [251, 0]
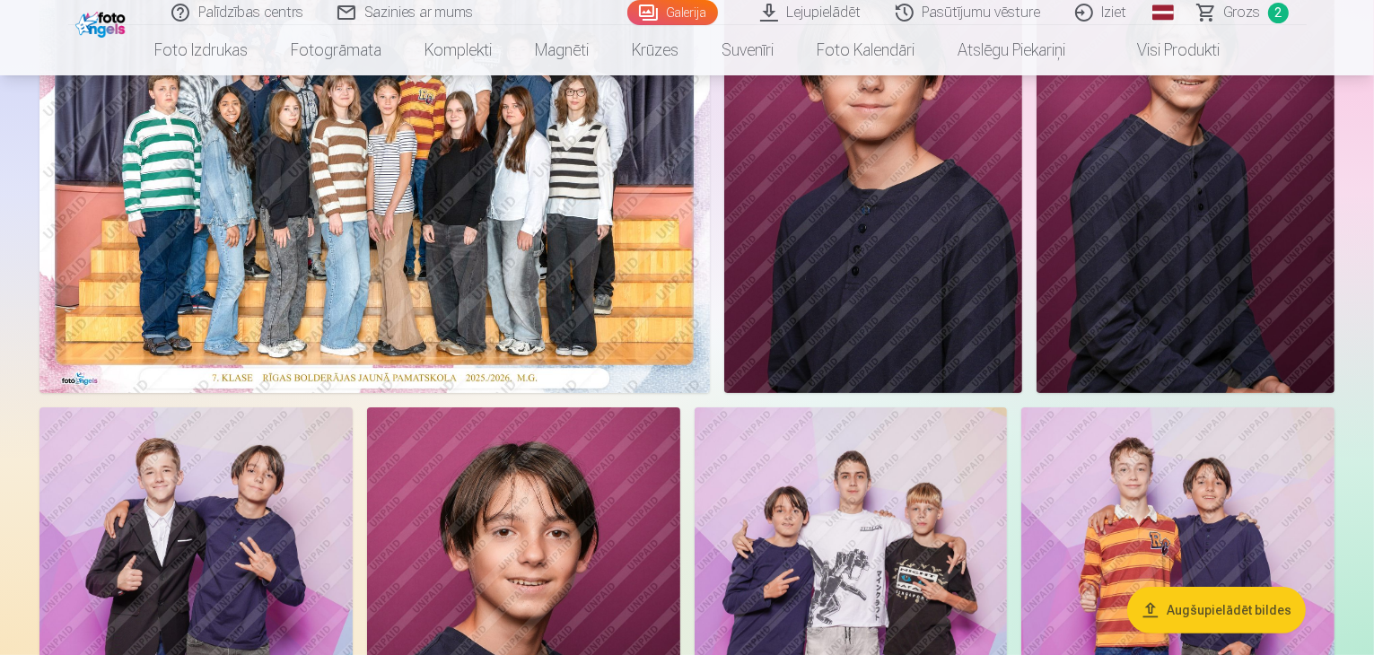
click at [1022, 188] on img at bounding box center [873, 169] width 298 height 447
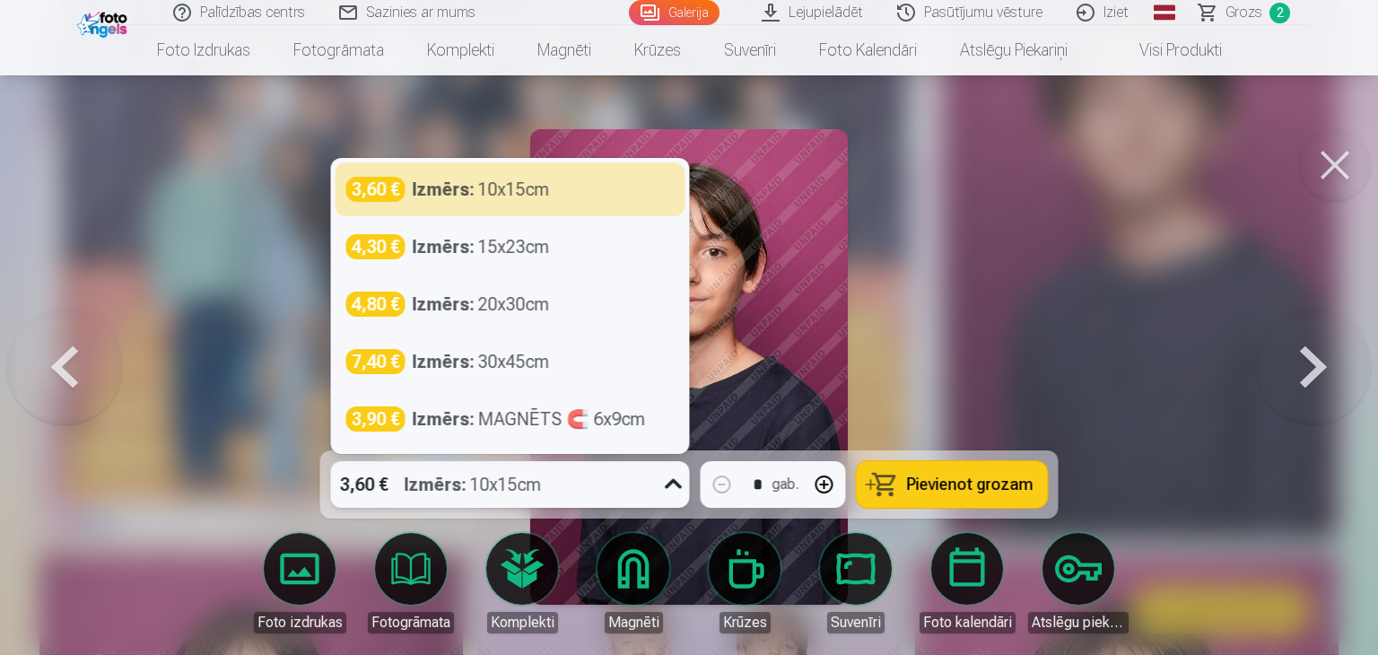
click at [676, 489] on icon at bounding box center [674, 484] width 29 height 29
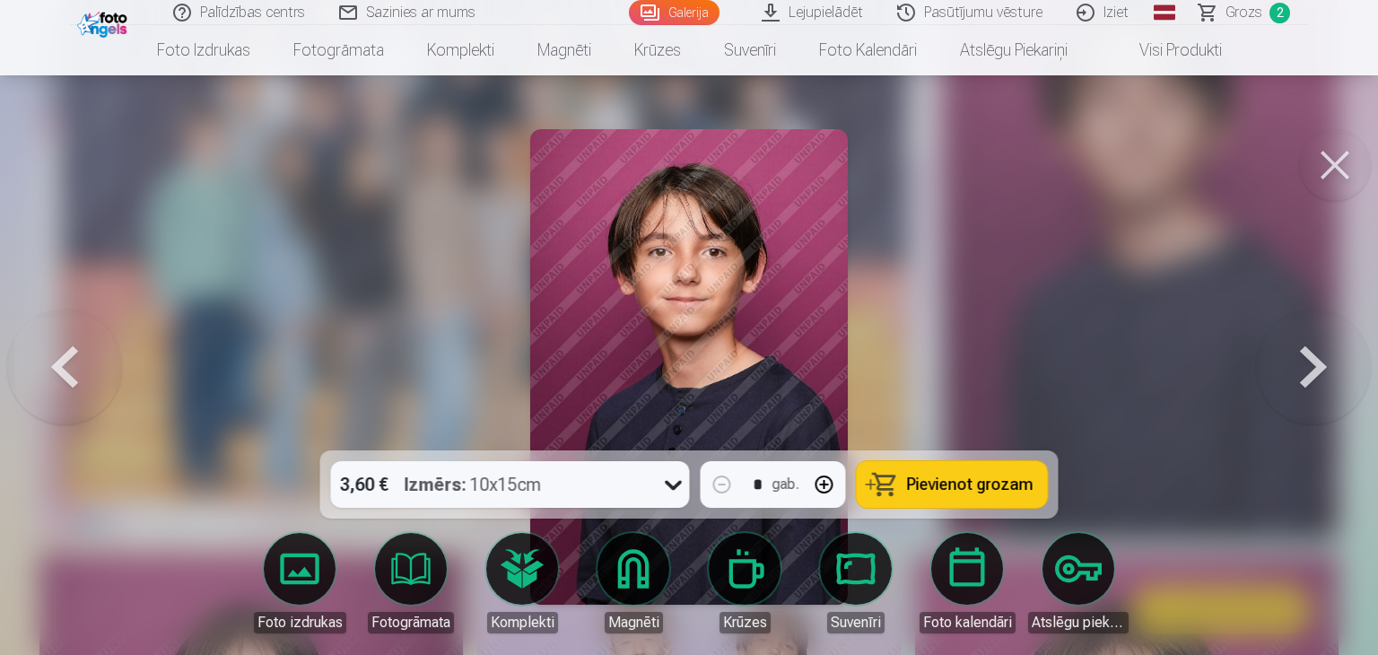
click at [963, 486] on span "Pievienot grozam" at bounding box center [970, 485] width 127 height 16
click at [1338, 155] on button at bounding box center [1336, 165] width 72 height 72
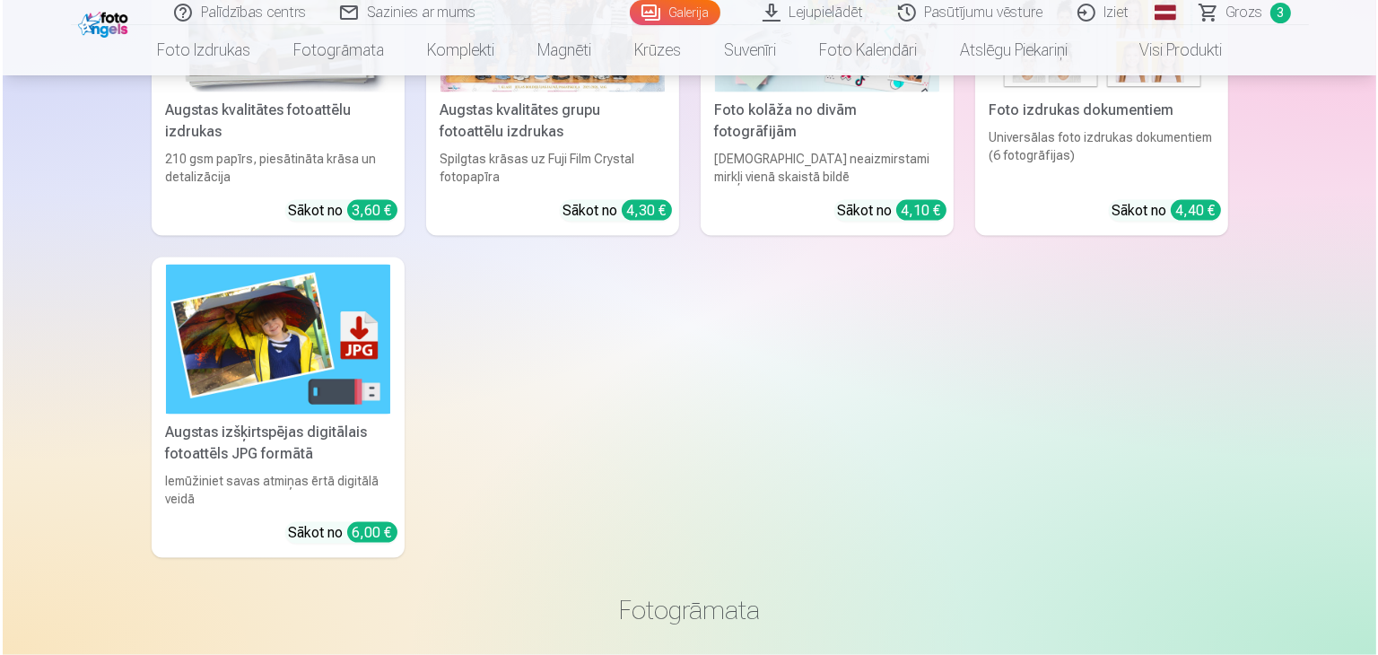
scroll to position [2764, 0]
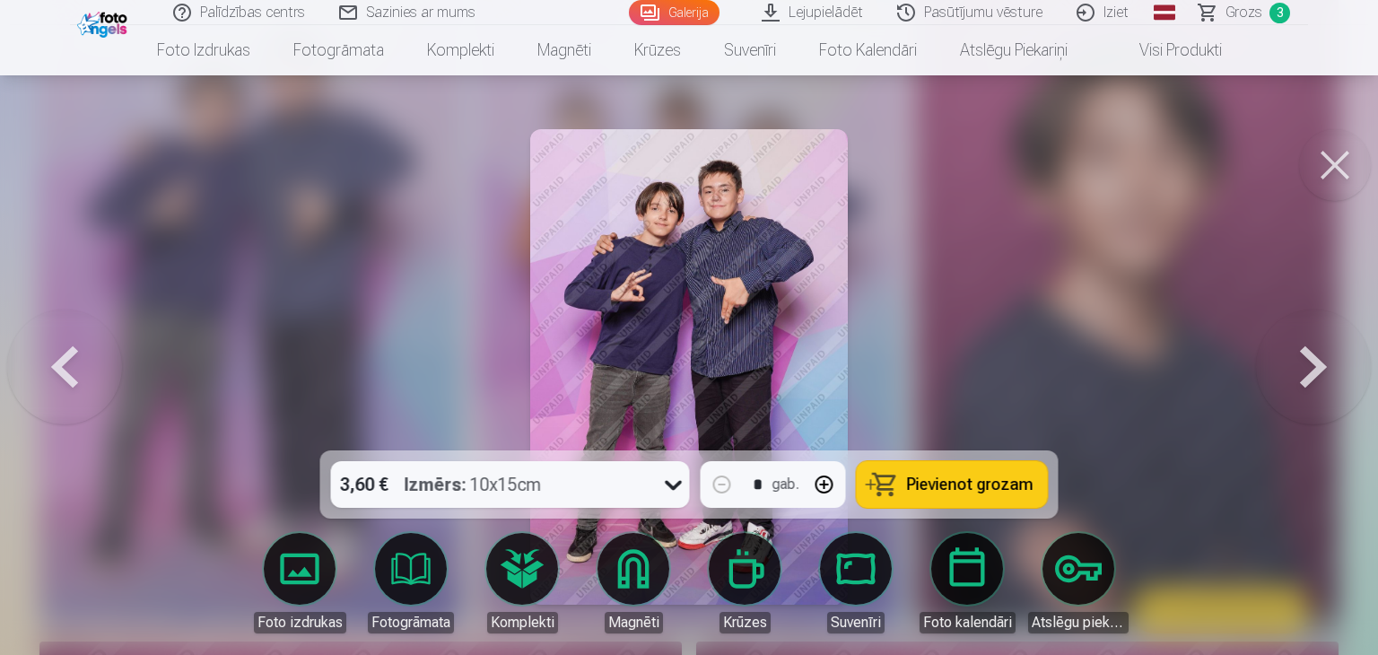
click at [905, 479] on button "Pievienot grozam" at bounding box center [952, 484] width 191 height 47
click at [1335, 162] on button at bounding box center [1336, 165] width 72 height 72
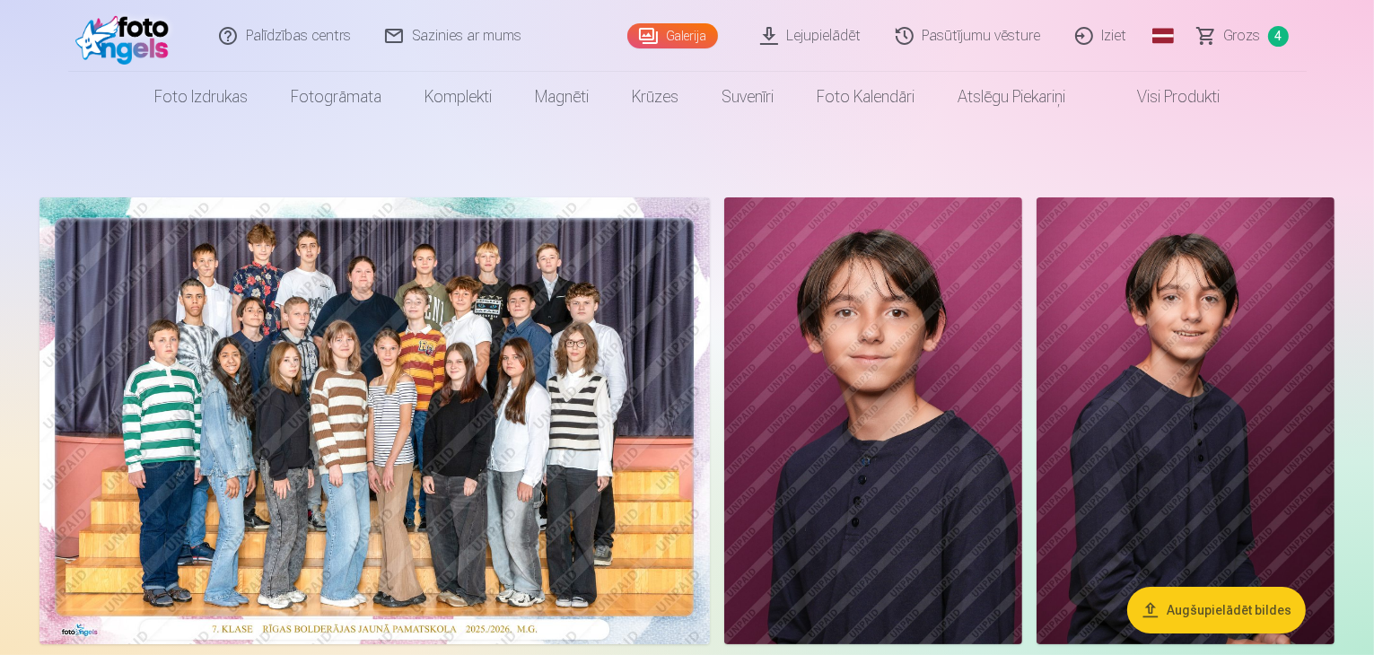
click at [1240, 38] on span "Grozs" at bounding box center [1242, 36] width 37 height 22
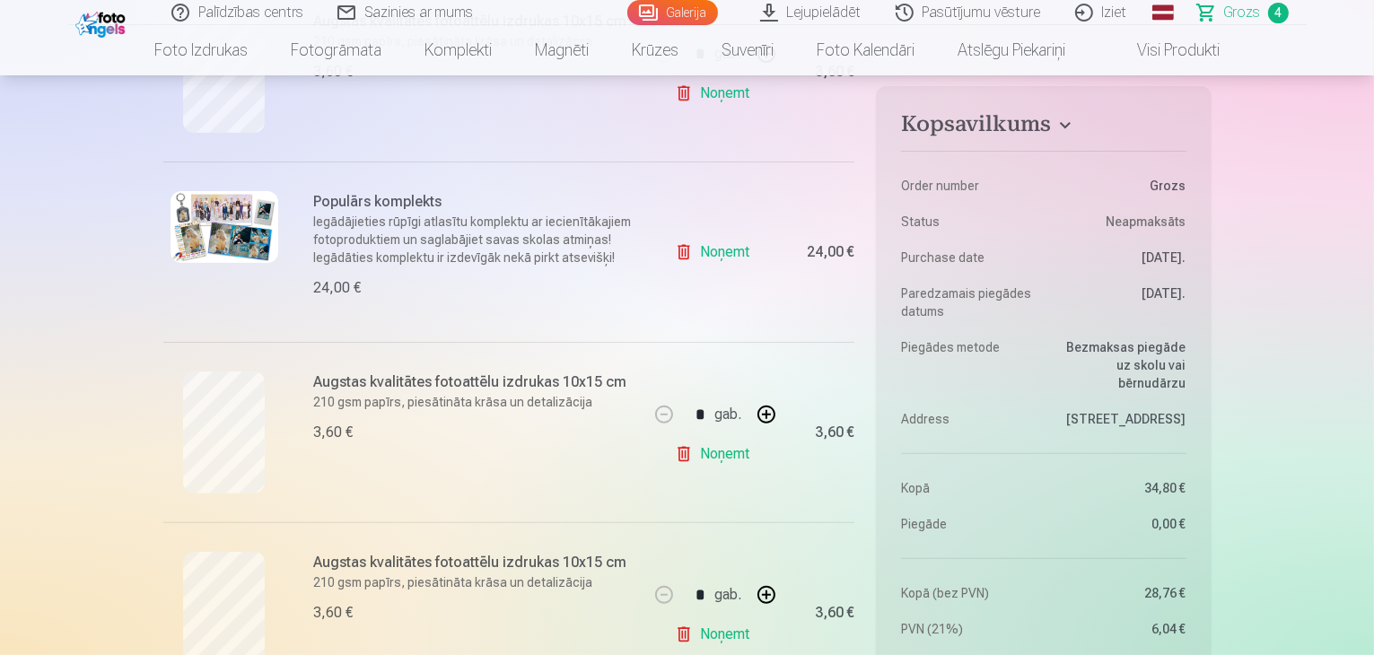
scroll to position [395, 0]
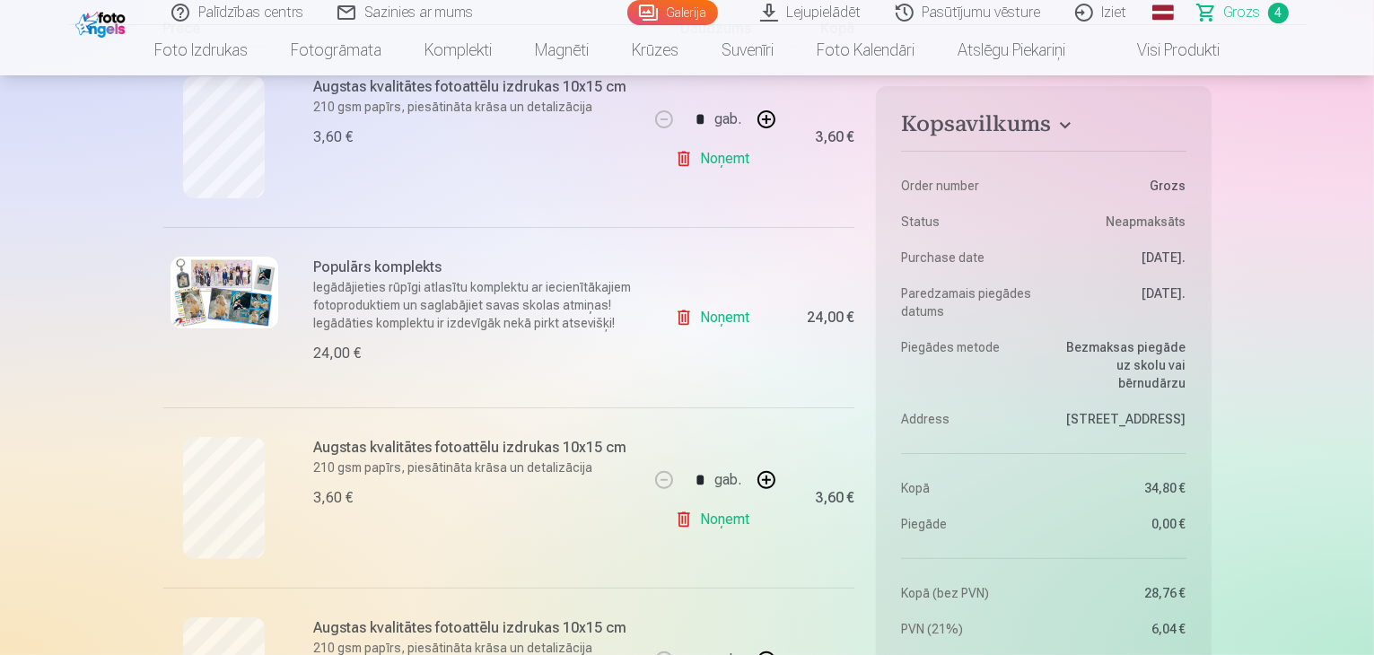
click at [730, 521] on link "Noņemt" at bounding box center [716, 520] width 82 height 36
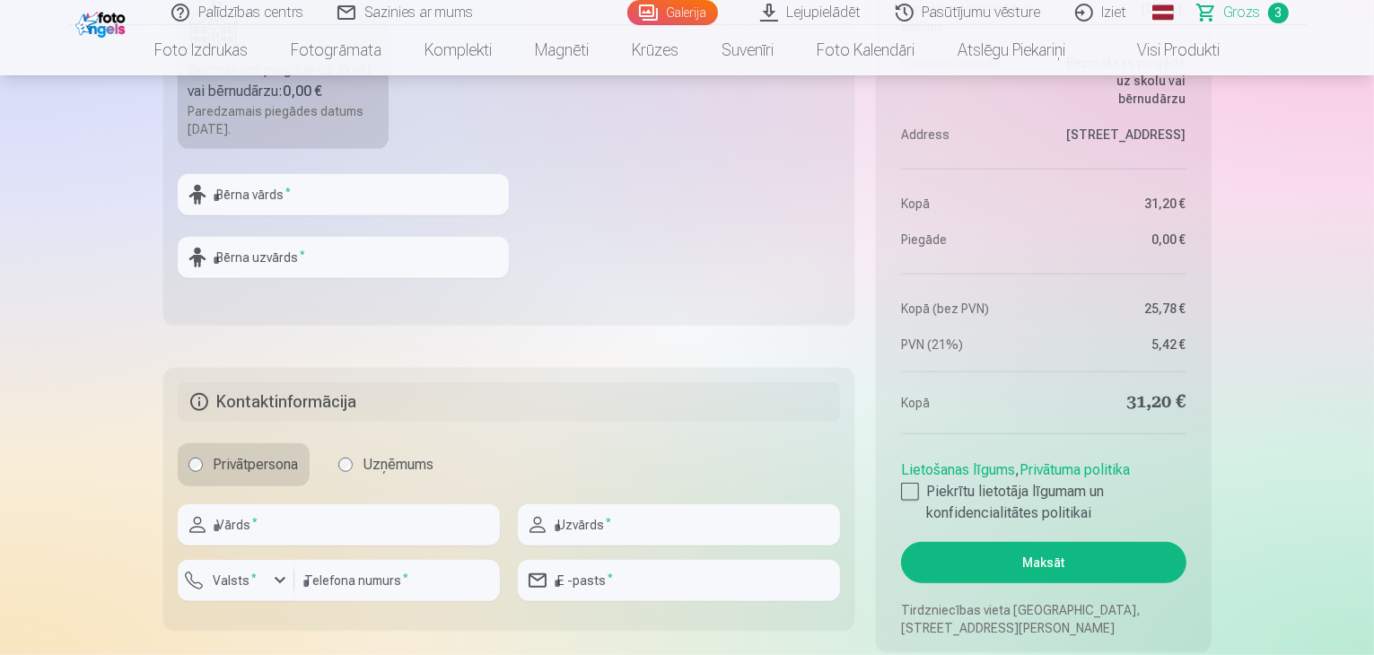
scroll to position [1292, 0]
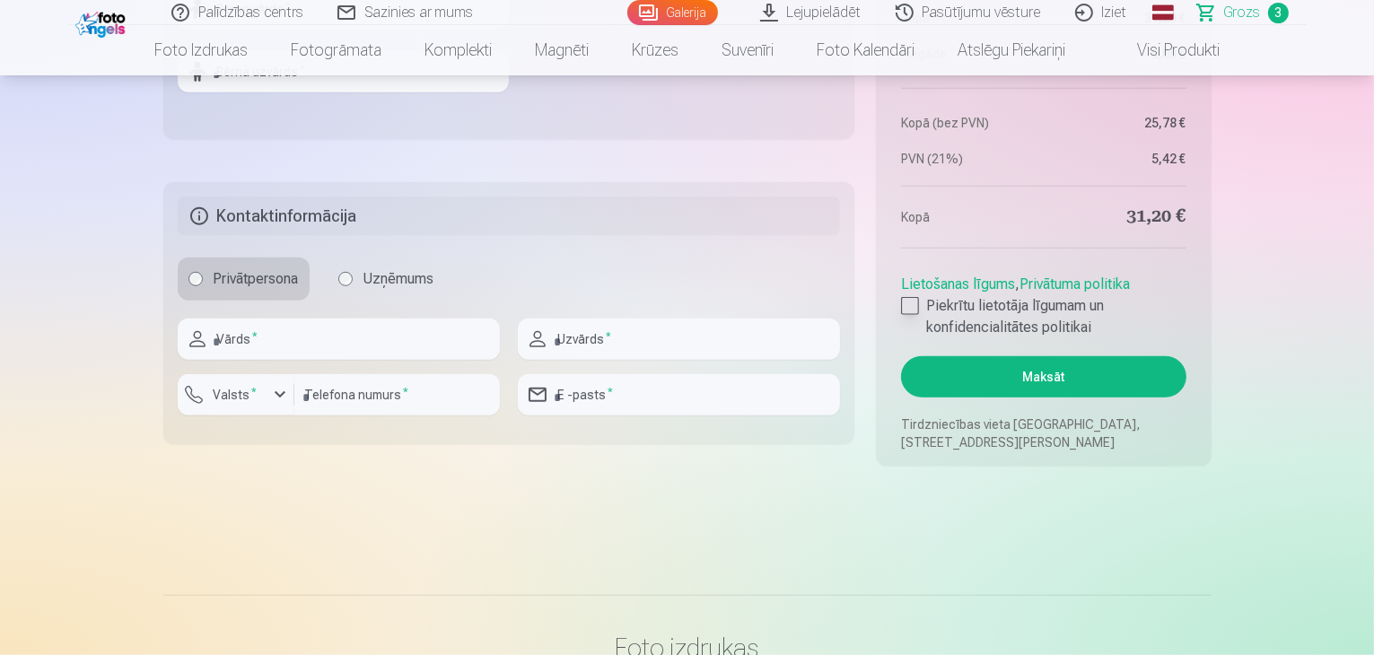
click at [905, 307] on div at bounding box center [910, 306] width 18 height 18
click at [255, 336] on input "text" at bounding box center [339, 339] width 322 height 41
type input "*"
type input "*****"
click at [562, 337] on input "text" at bounding box center [679, 339] width 322 height 41
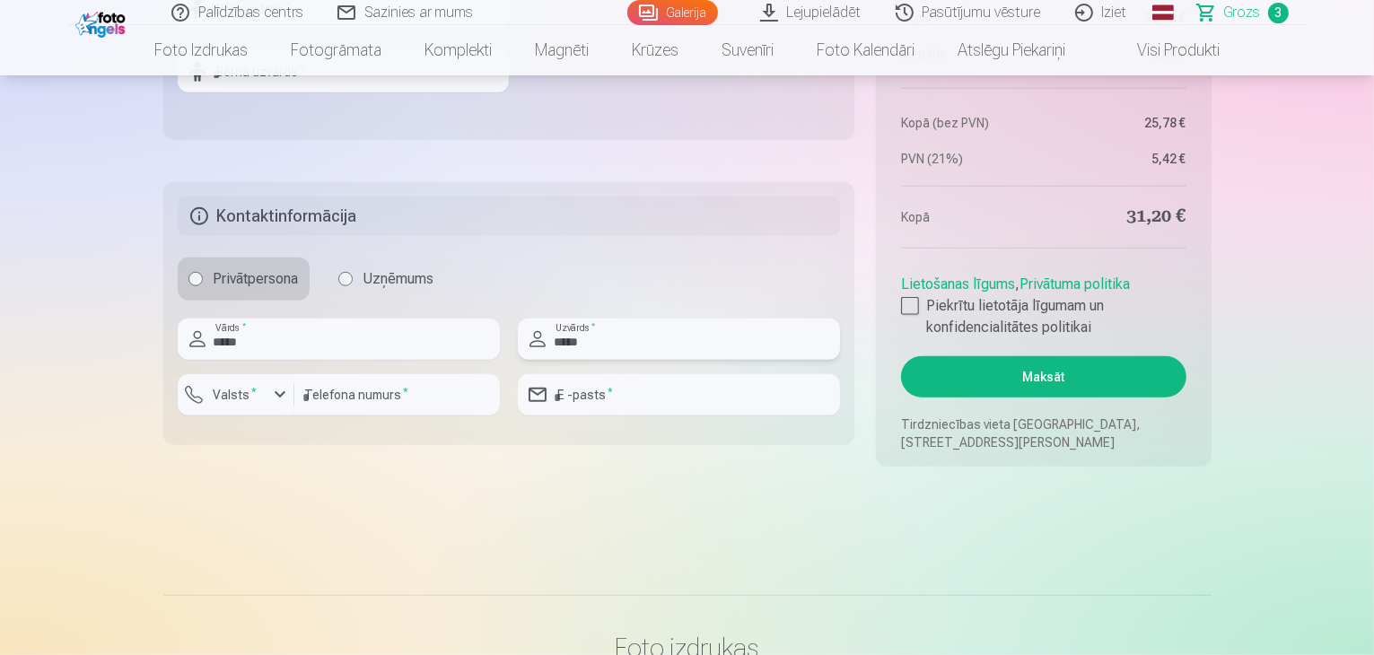
click at [639, 342] on input "*****" at bounding box center [679, 339] width 322 height 41
type input "****"
click at [276, 399] on div "button" at bounding box center [280, 395] width 22 height 22
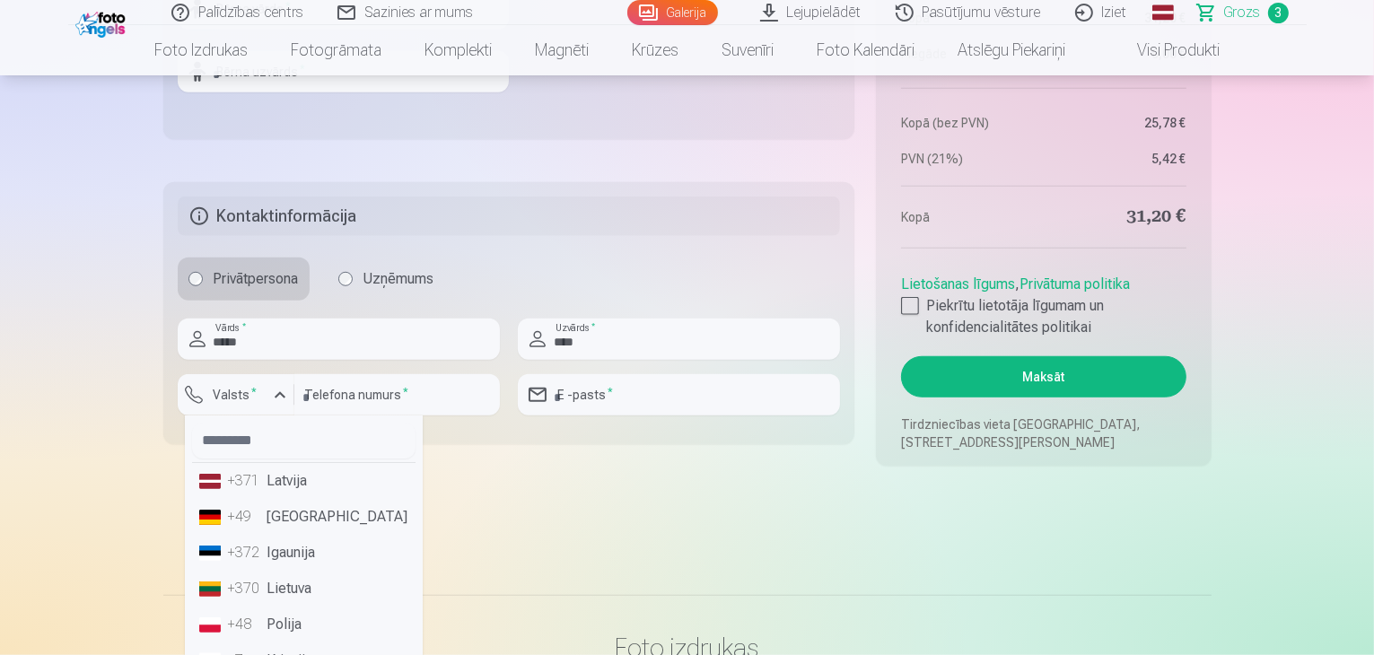
click at [302, 479] on li "+371 Latvija" at bounding box center [303, 481] width 223 height 36
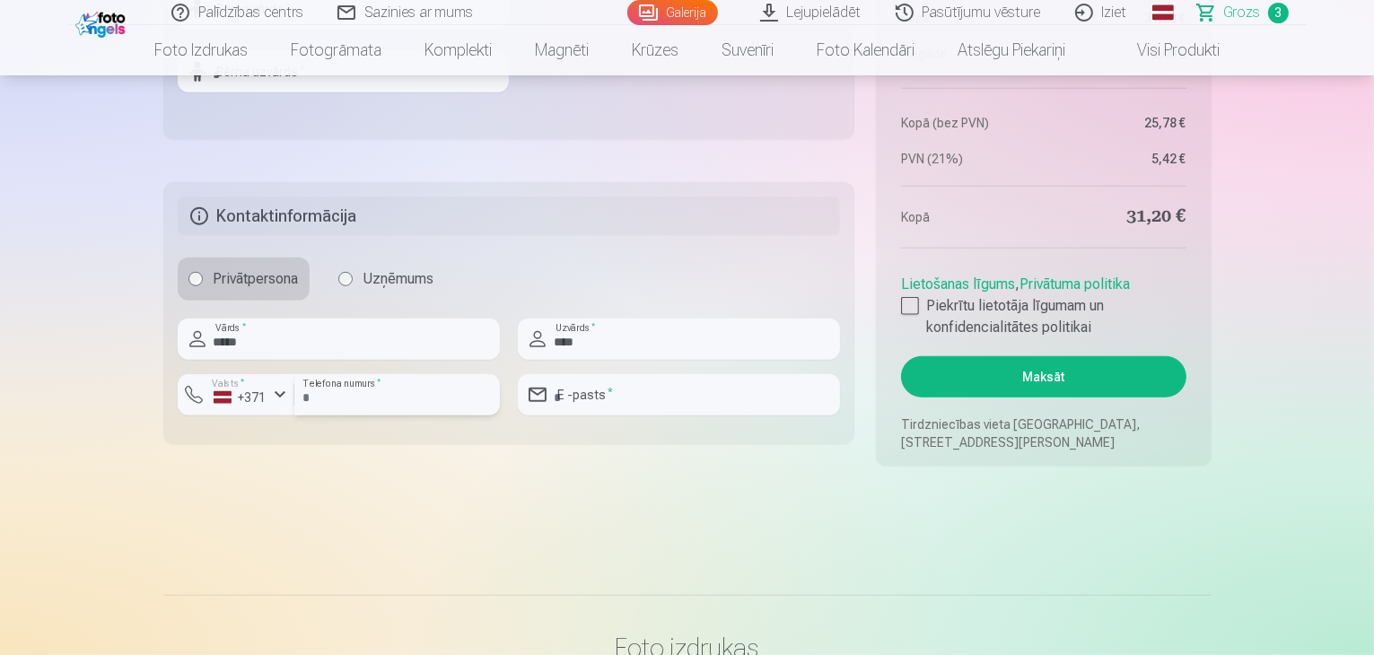
click at [328, 397] on input "number" at bounding box center [397, 394] width 206 height 41
type input "********"
click at [585, 388] on input "email" at bounding box center [679, 394] width 322 height 41
type input "*"
type input "**********"
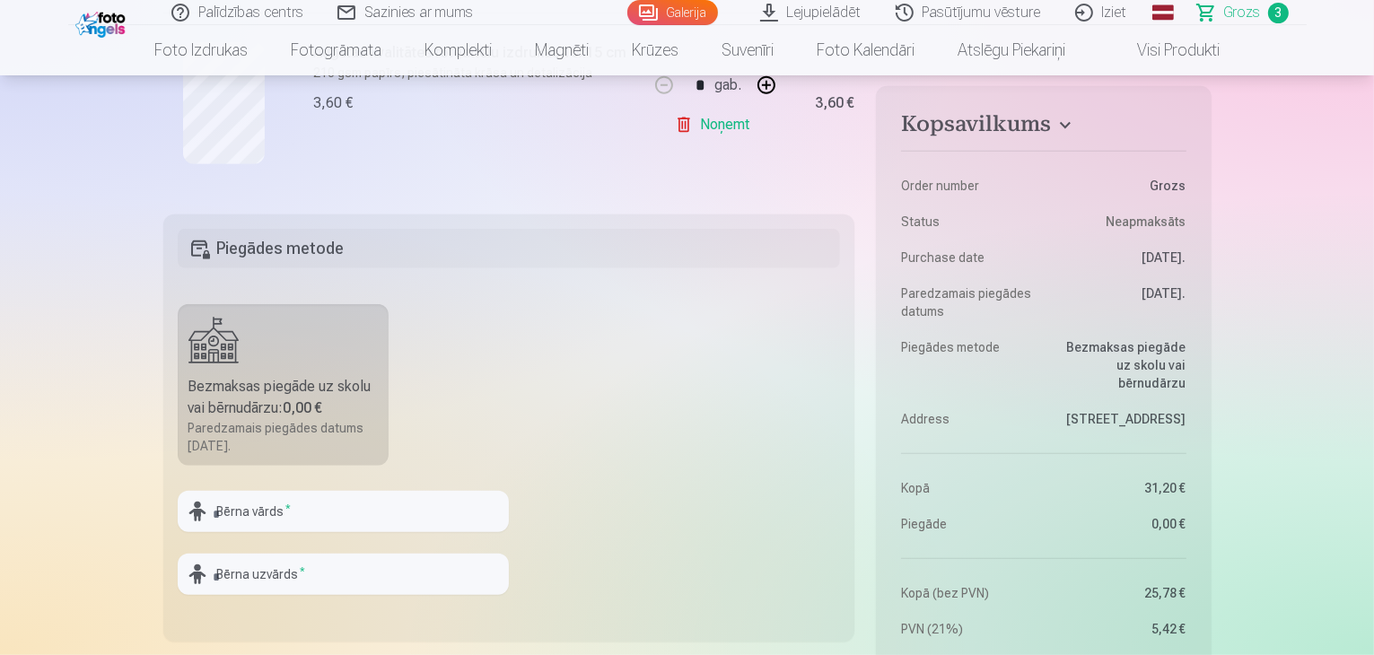
scroll to position [826, 0]
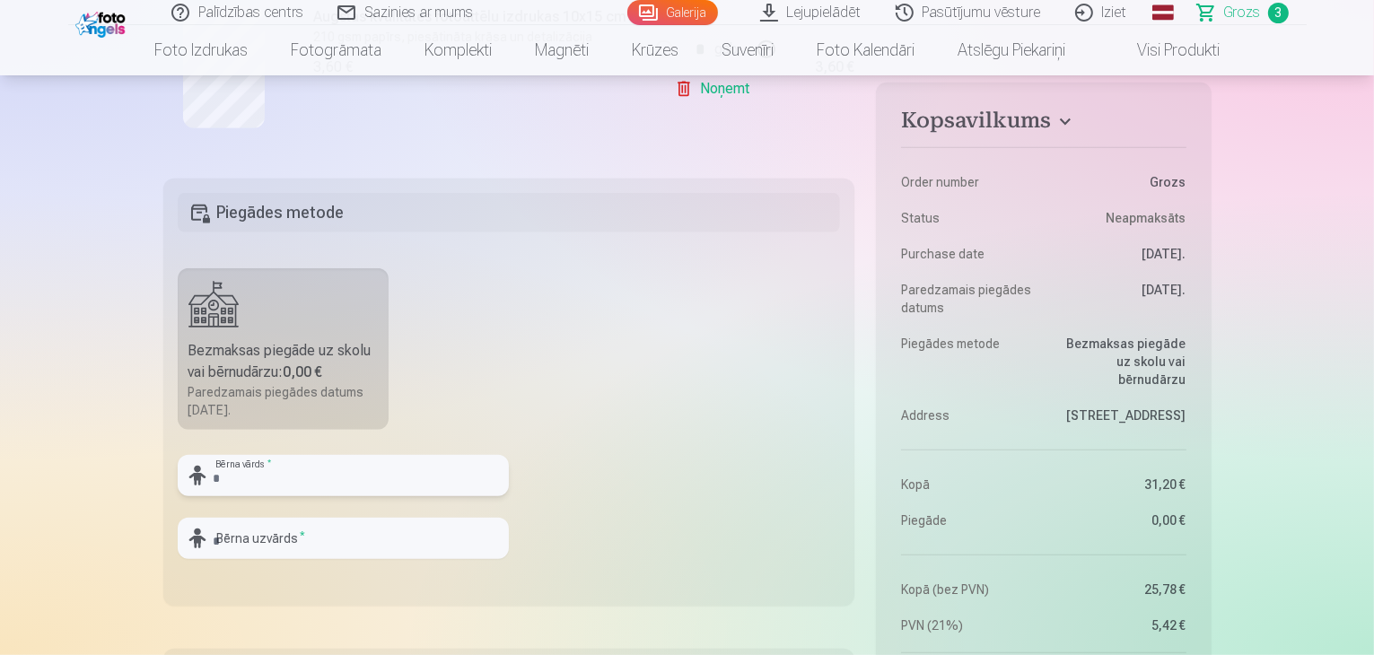
click at [251, 477] on input "text" at bounding box center [343, 475] width 331 height 41
type input "*****"
click at [248, 542] on input "text" at bounding box center [343, 538] width 331 height 41
type input "*********"
click at [796, 617] on div "Kopsavilkums Order number Grozs Status Neapmaksāts Purchase date 9.10.2025. Par…" at bounding box center [687, 174] width 1048 height 1518
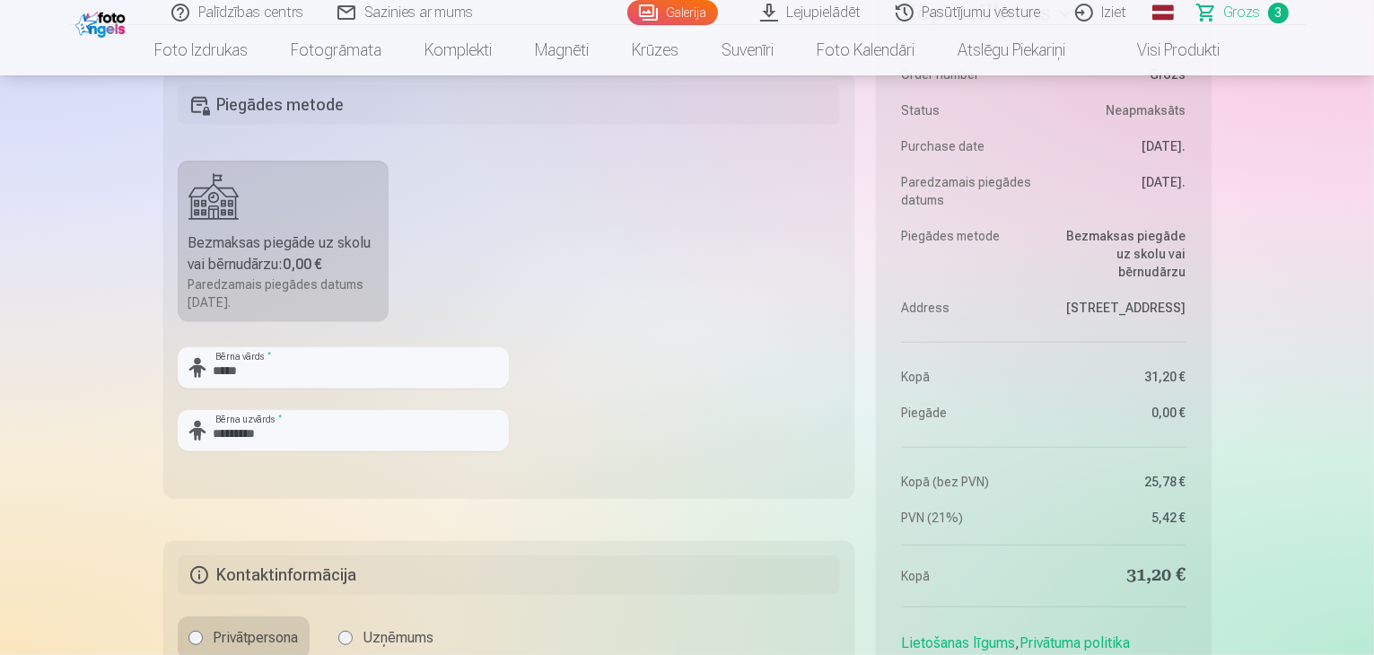
scroll to position [969, 0]
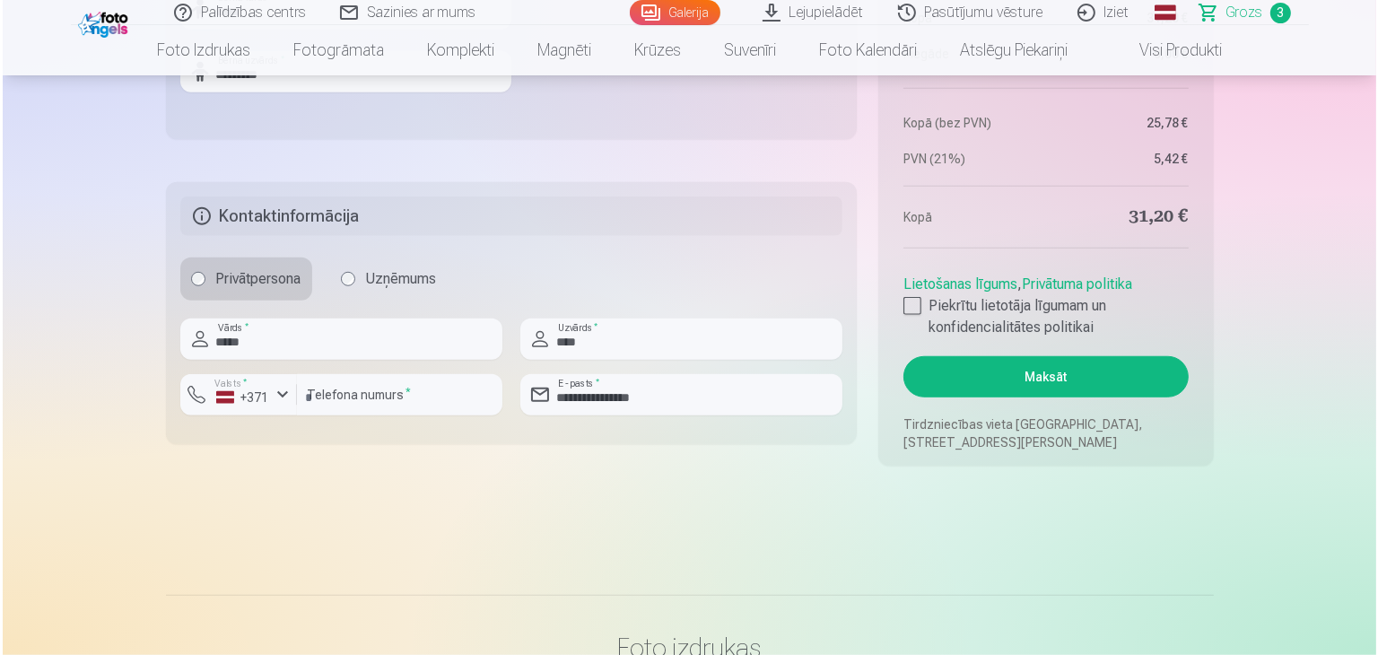
scroll to position [1328, 0]
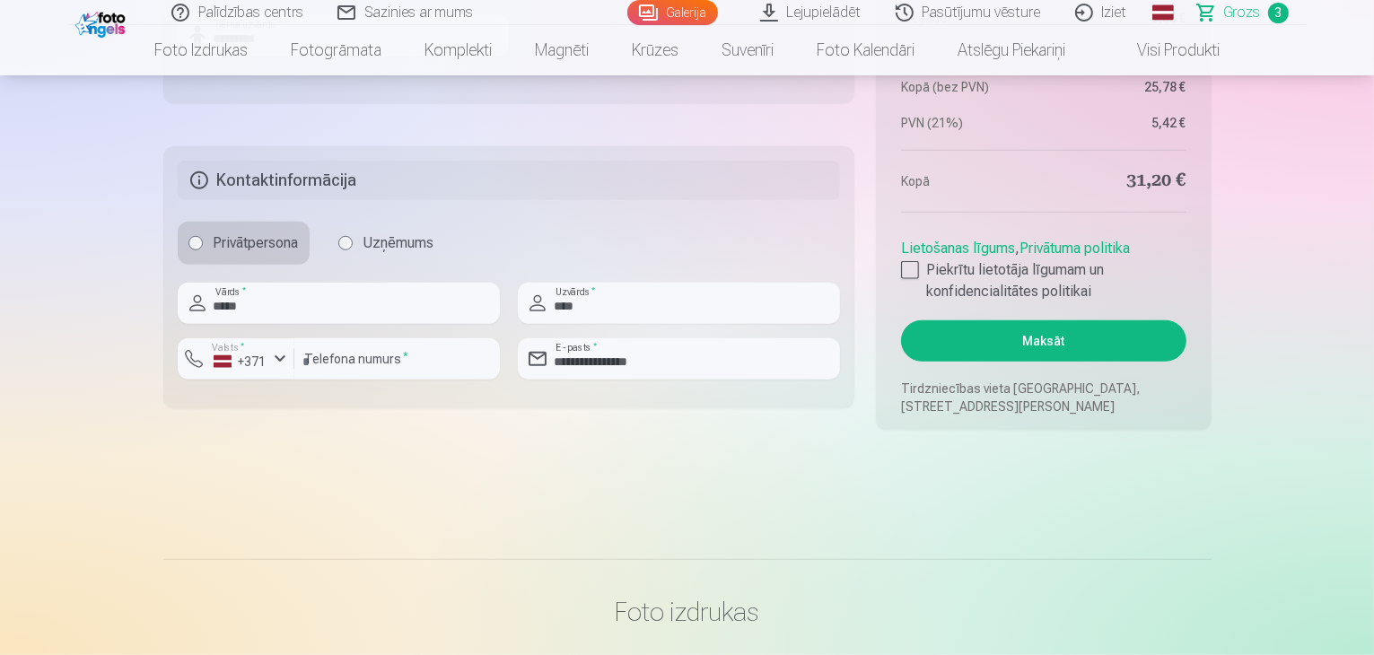
click at [1028, 331] on button "Maksāt" at bounding box center [1043, 340] width 284 height 41
